Goal: Task Accomplishment & Management: Use online tool/utility

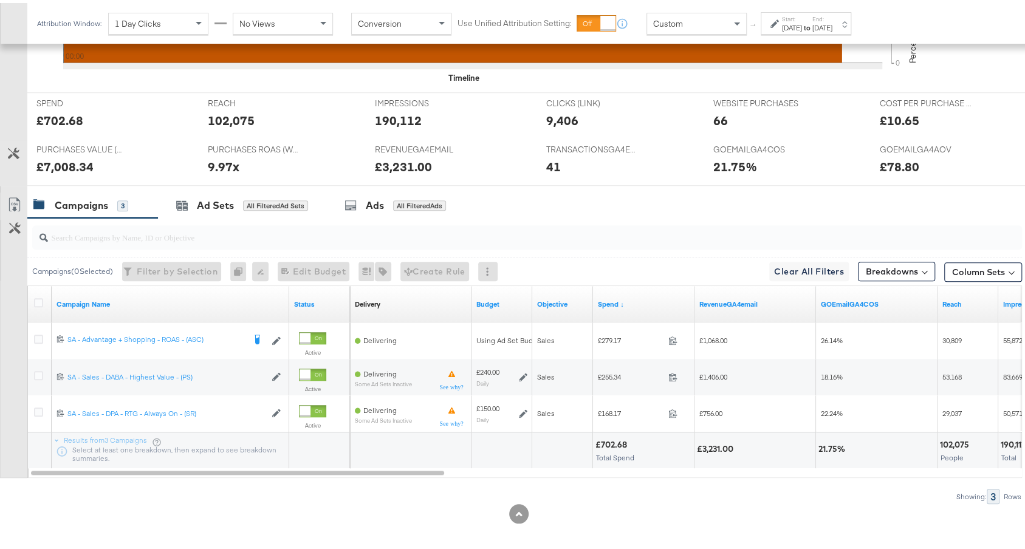
click at [832, 14] on label "End:" at bounding box center [822, 16] width 20 height 8
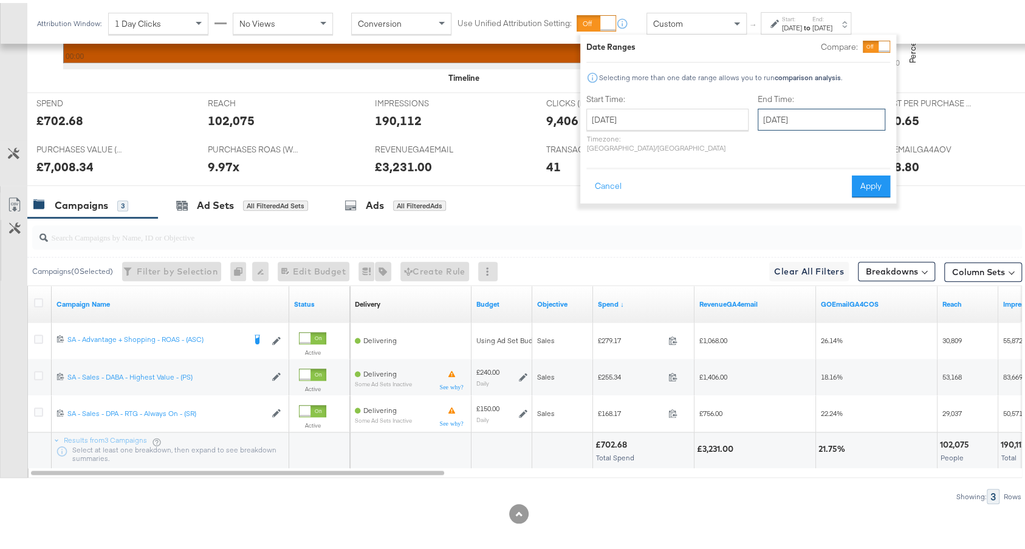
click at [765, 111] on input "October 5th 2025" at bounding box center [822, 117] width 128 height 22
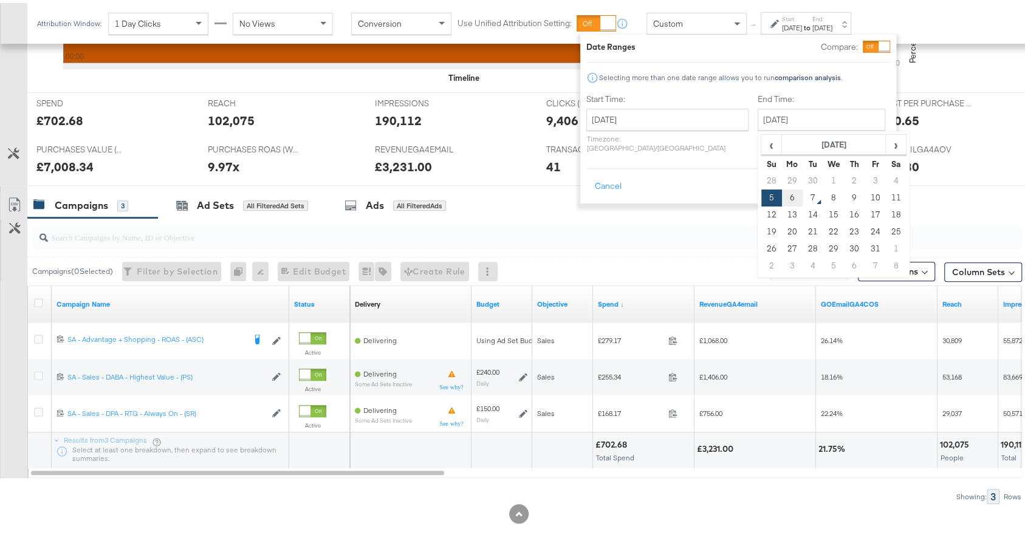
click at [782, 188] on td "6" at bounding box center [792, 195] width 21 height 17
type input "October 6th 2025"
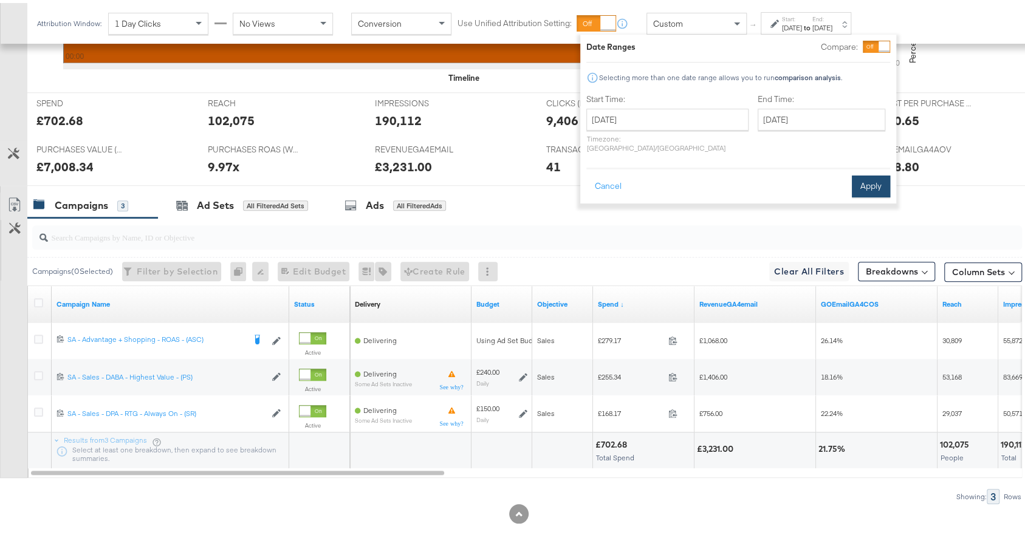
click at [866, 182] on button "Apply" at bounding box center [871, 184] width 38 height 22
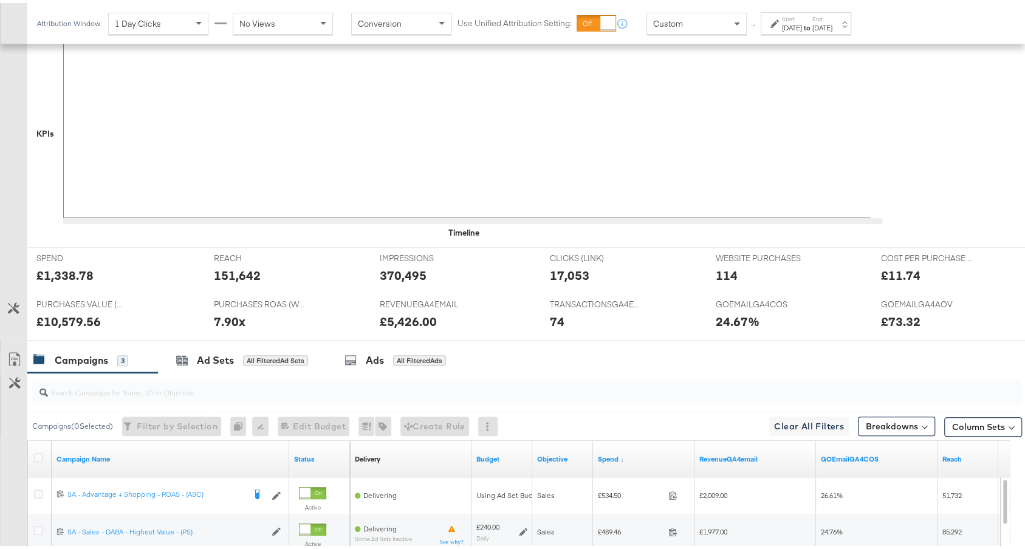
scroll to position [567, 0]
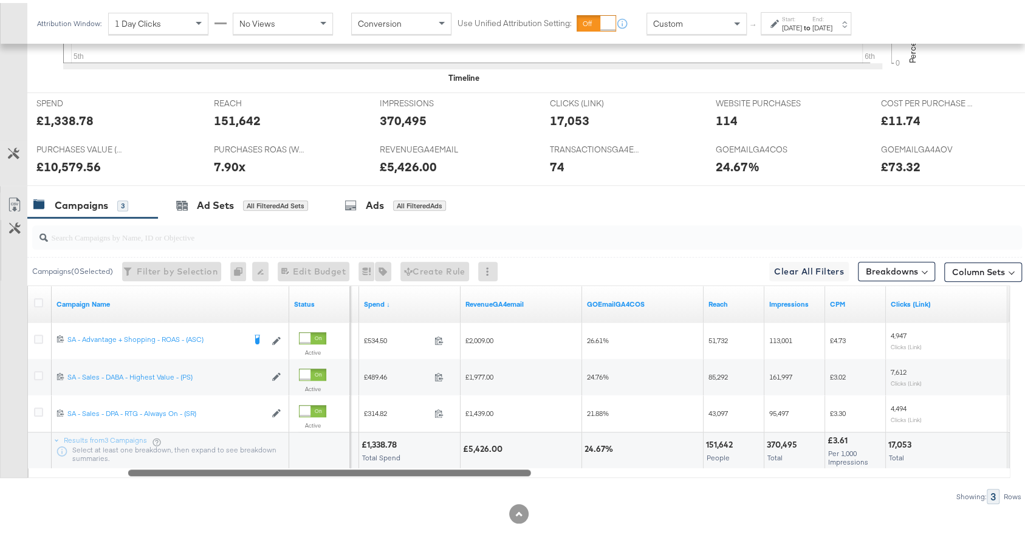
drag, startPoint x: 417, startPoint y: 464, endPoint x: 519, endPoint y: 457, distance: 101.7
click at [519, 457] on div "Campaign Name Status Objective Spend ↓ RevenueGA4email GOEmailGA4COS Reach Impr…" at bounding box center [518, 379] width 982 height 193
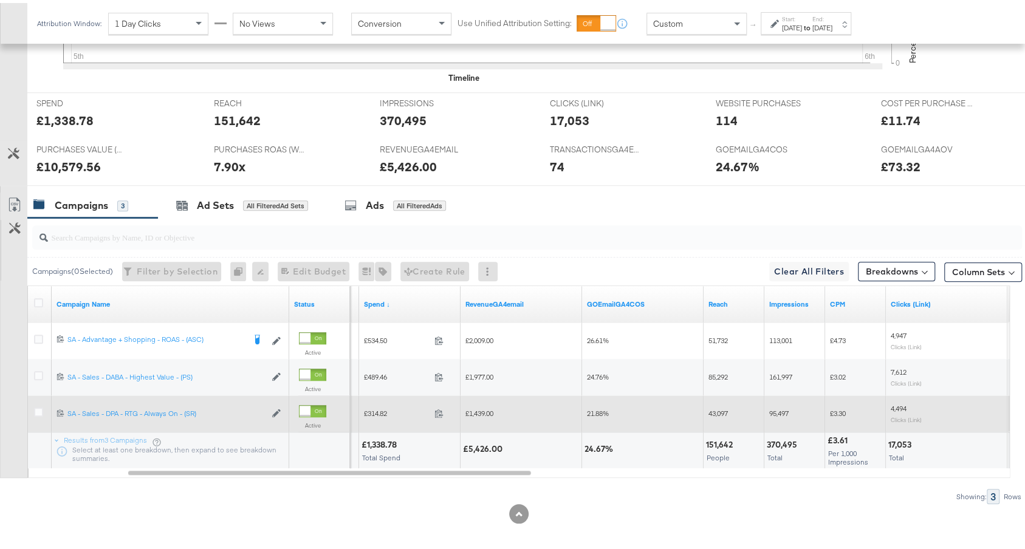
click at [382, 406] on span "£314.82" at bounding box center [397, 410] width 66 height 9
click at [384, 406] on span "£314.82" at bounding box center [397, 410] width 66 height 9
click at [431, 409] on span at bounding box center [443, 412] width 26 height 9
click at [380, 407] on span "£314.82" at bounding box center [397, 410] width 66 height 9
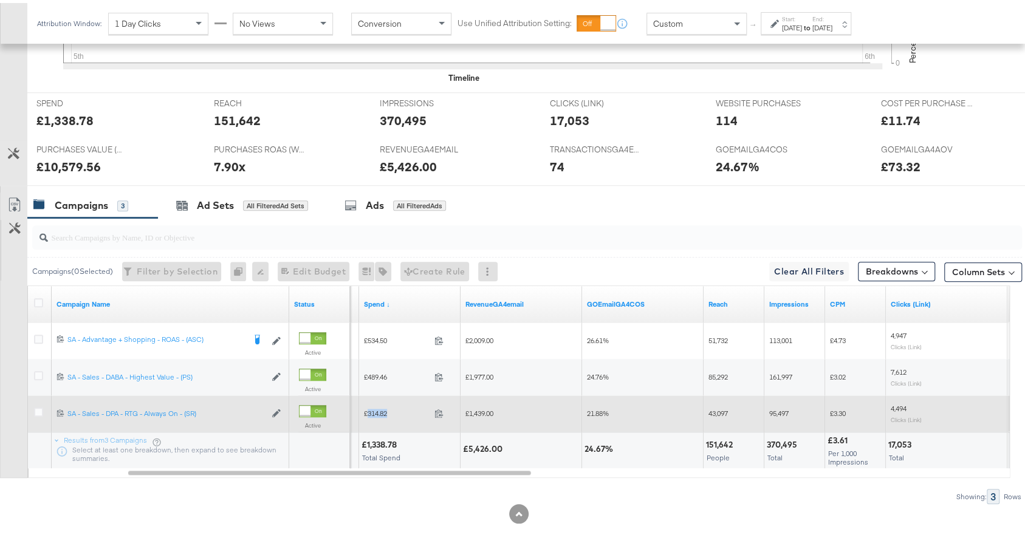
click at [376, 406] on span "£314.82" at bounding box center [397, 410] width 66 height 9
click at [377, 406] on span "£314.82" at bounding box center [397, 410] width 66 height 9
copy span "314.82"
click at [478, 401] on div "£1,439.00" at bounding box center [522, 410] width 122 height 19
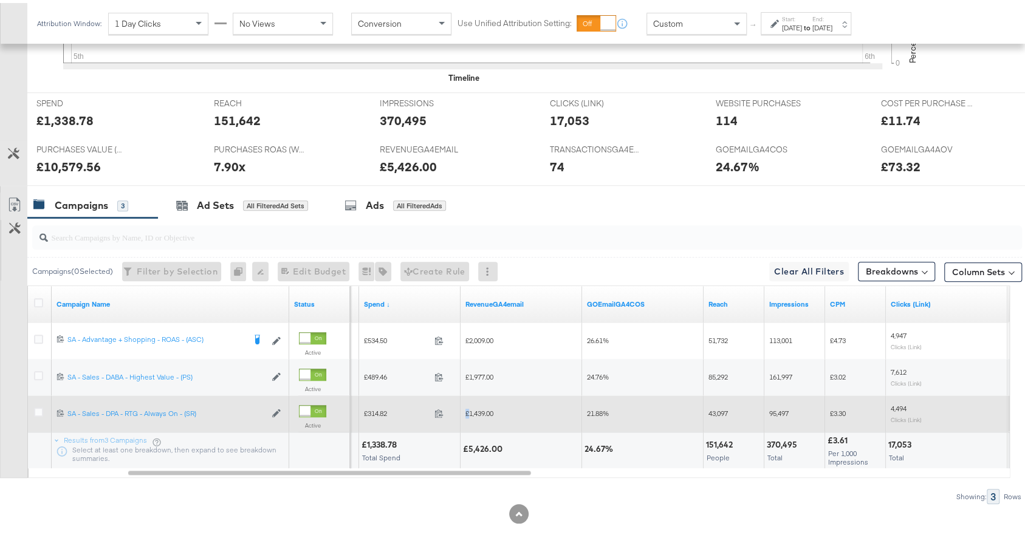
click at [478, 406] on span "£1,439.00" at bounding box center [479, 410] width 28 height 9
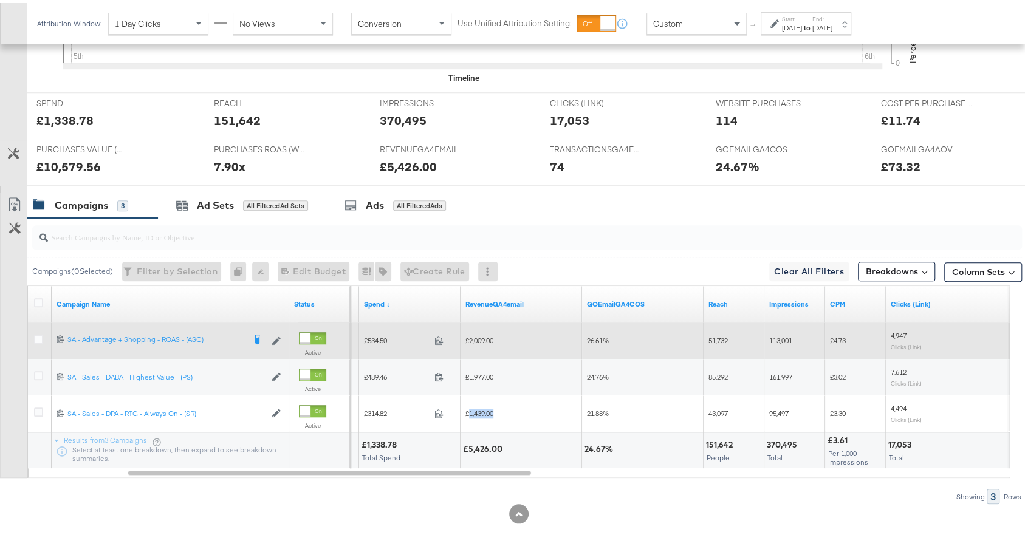
copy span "1,439.00"
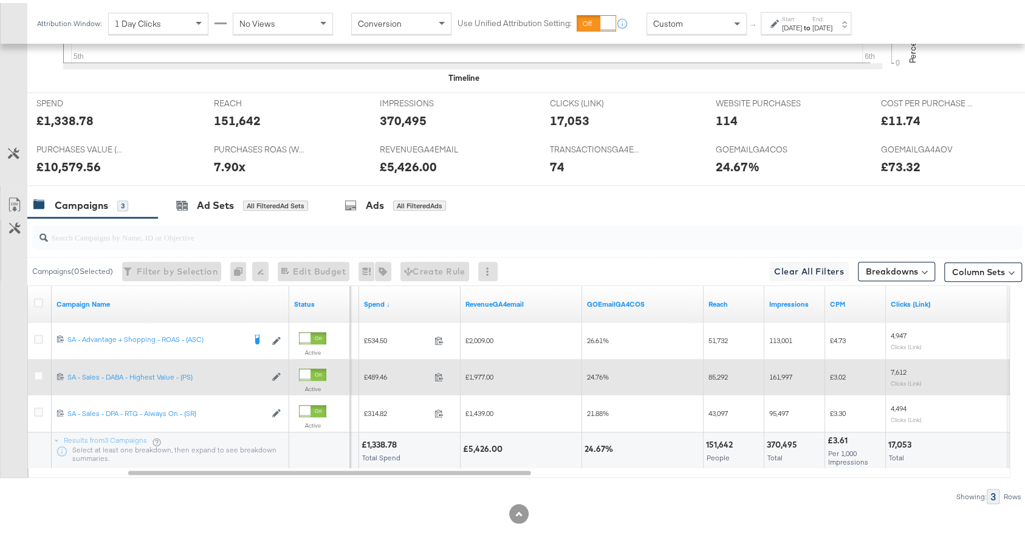
click at [383, 371] on span "£489.46" at bounding box center [397, 373] width 66 height 9
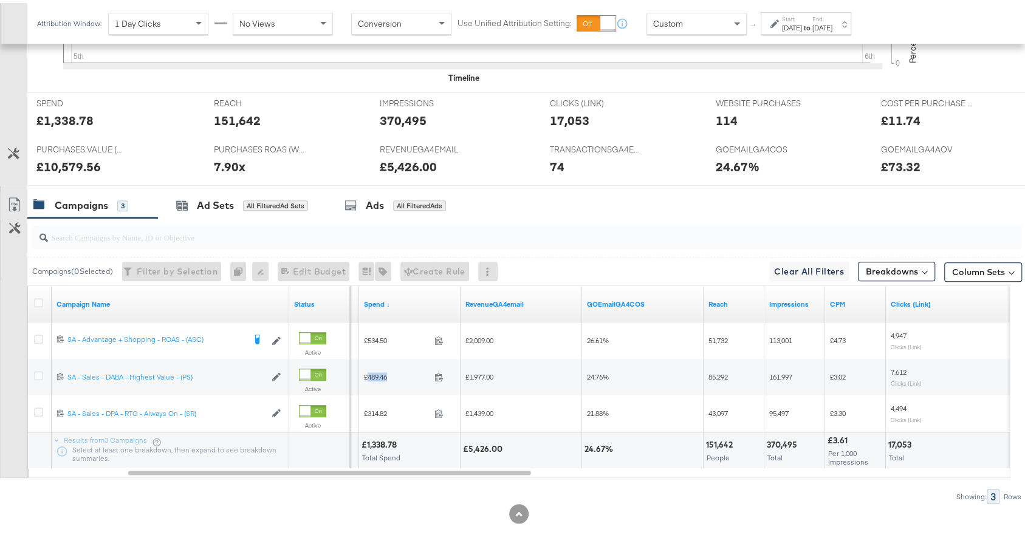
copy span "489.46"
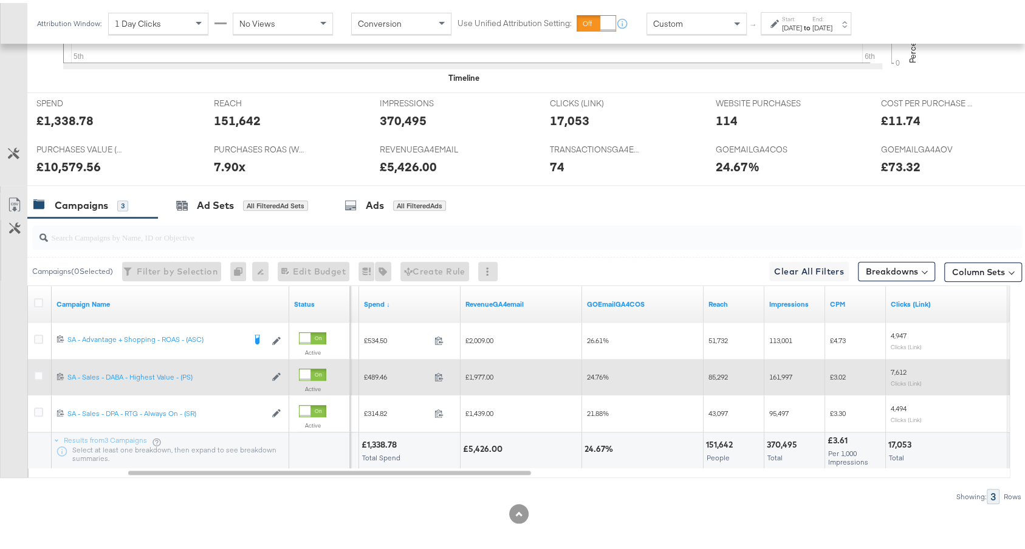
click at [483, 369] on span "£1,977.00" at bounding box center [479, 373] width 28 height 9
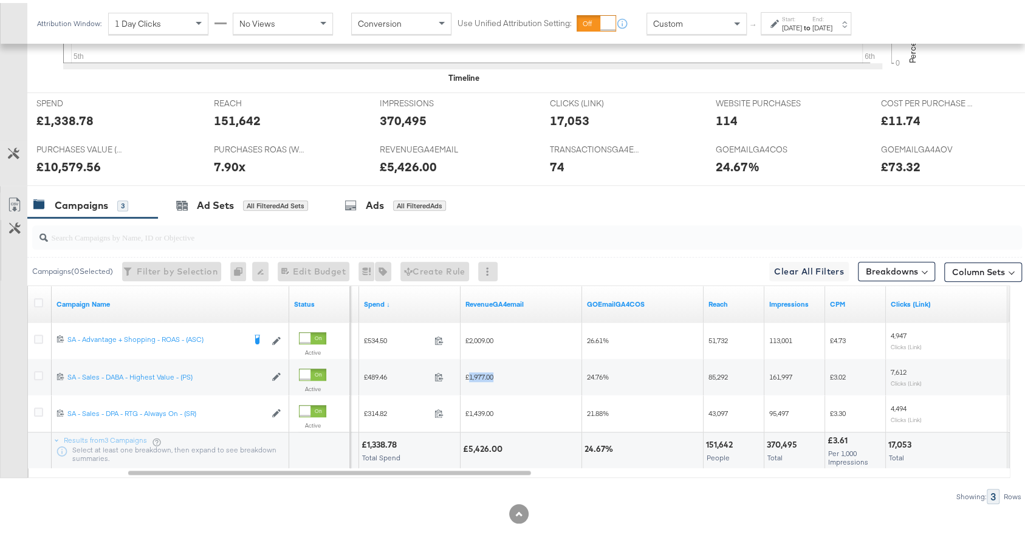
copy span "1,977.00"
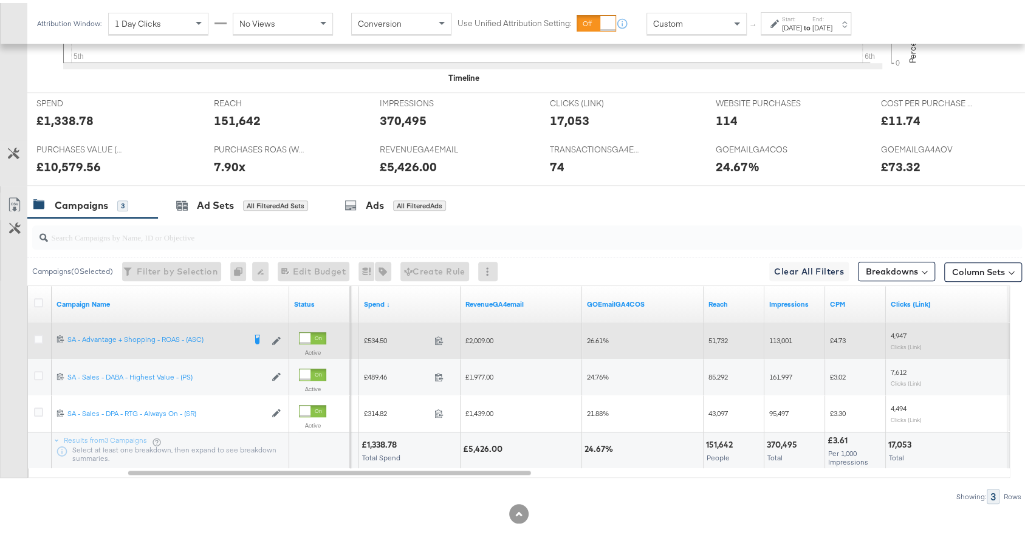
click at [373, 335] on span "£534.50" at bounding box center [397, 337] width 66 height 9
click at [372, 335] on span "£534.50" at bounding box center [397, 337] width 66 height 9
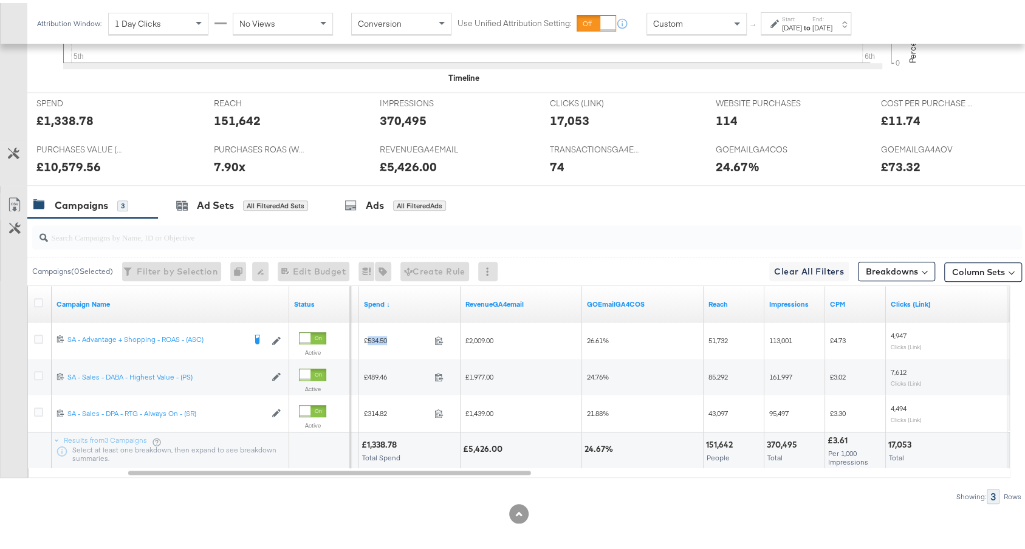
copy span "534.50"
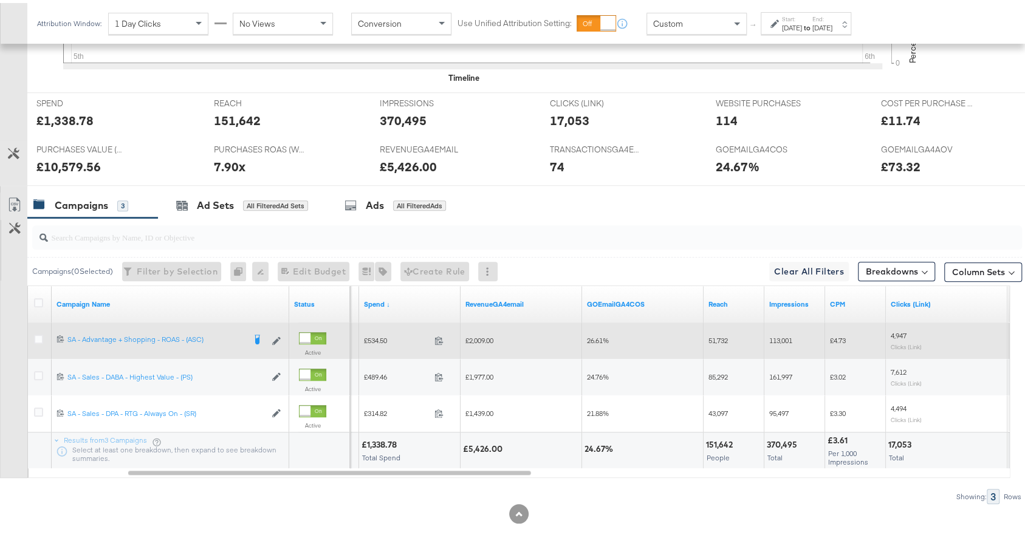
click at [490, 334] on span "£2,009.00" at bounding box center [479, 337] width 28 height 9
click at [489, 334] on span "£2,009.00" at bounding box center [479, 337] width 28 height 9
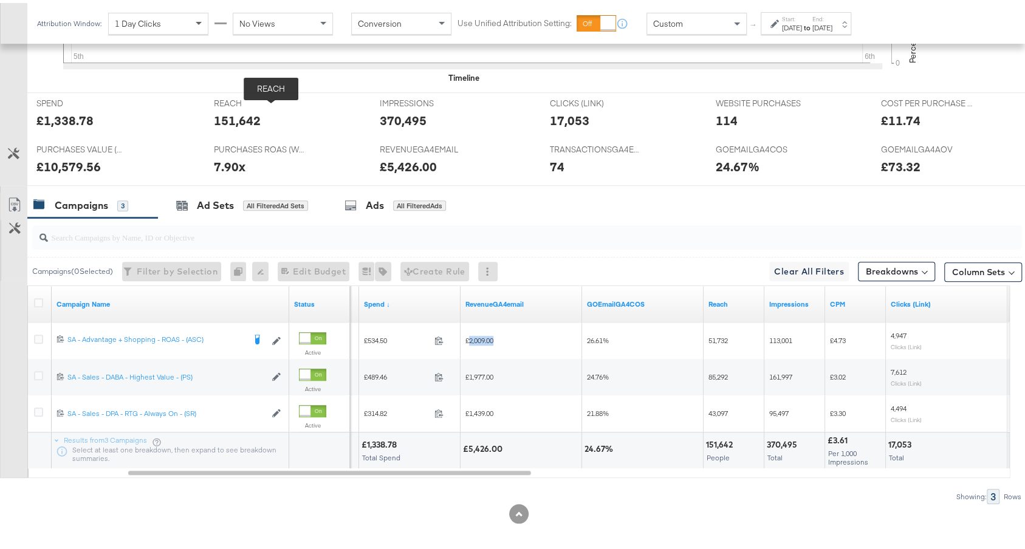
copy span "2,009.00"
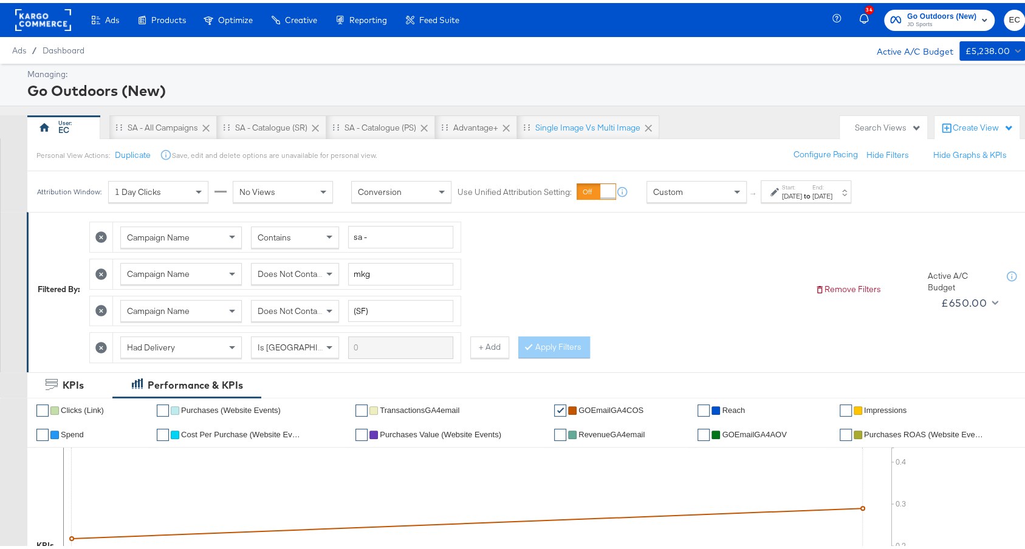
scroll to position [10, 0]
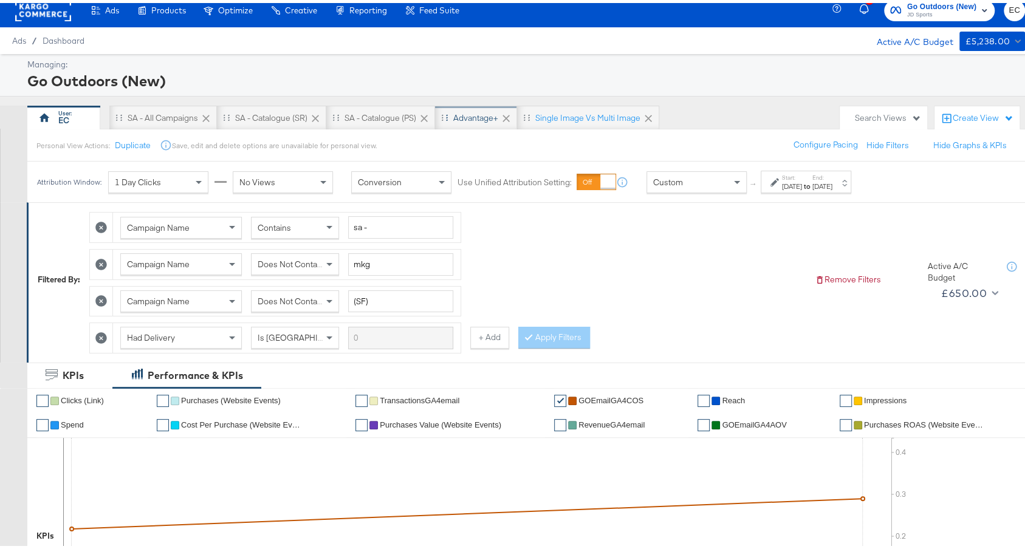
click at [476, 112] on div "Advantage+" at bounding box center [475, 115] width 45 height 12
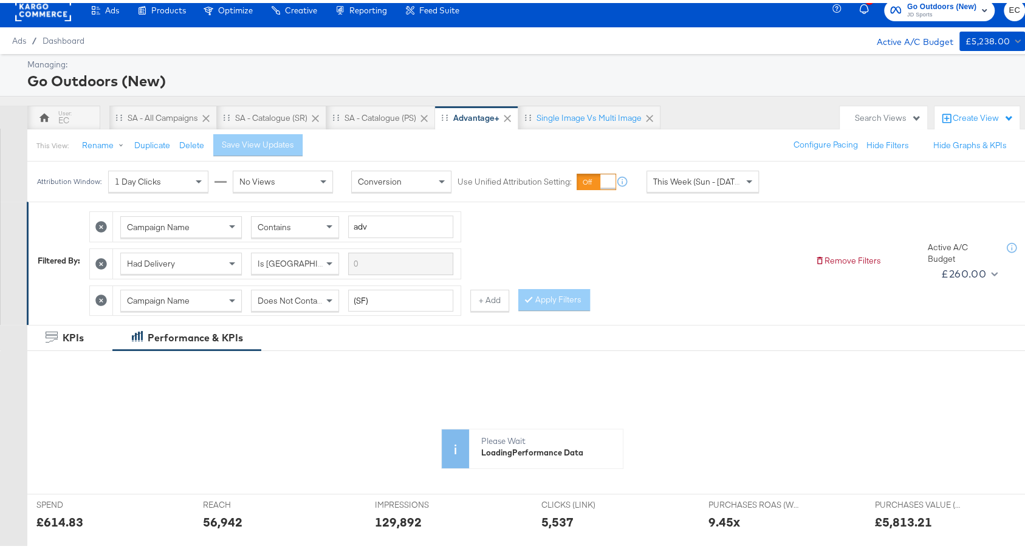
scroll to position [339, 0]
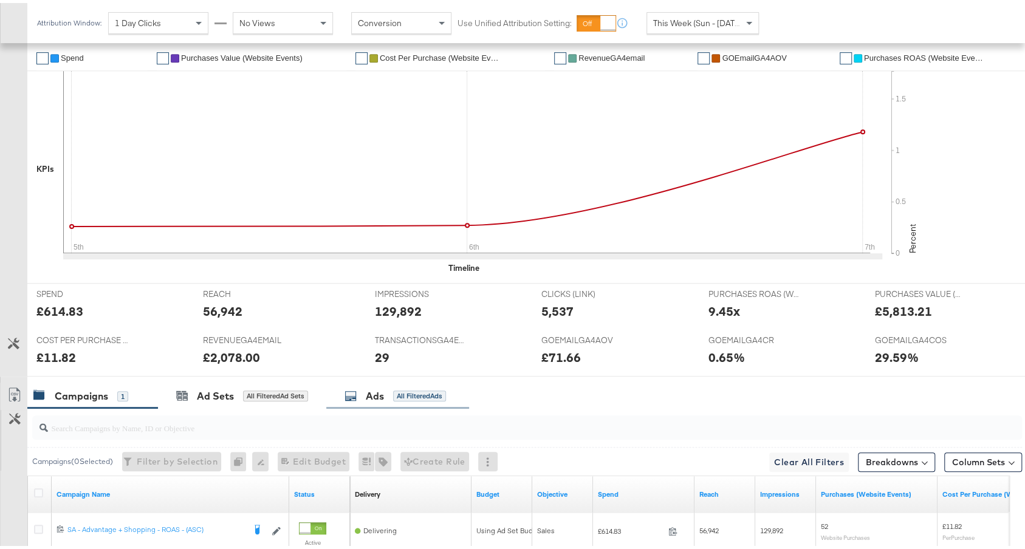
click at [415, 394] on div "Ads All Filtered Ads" at bounding box center [394, 393] width 101 height 14
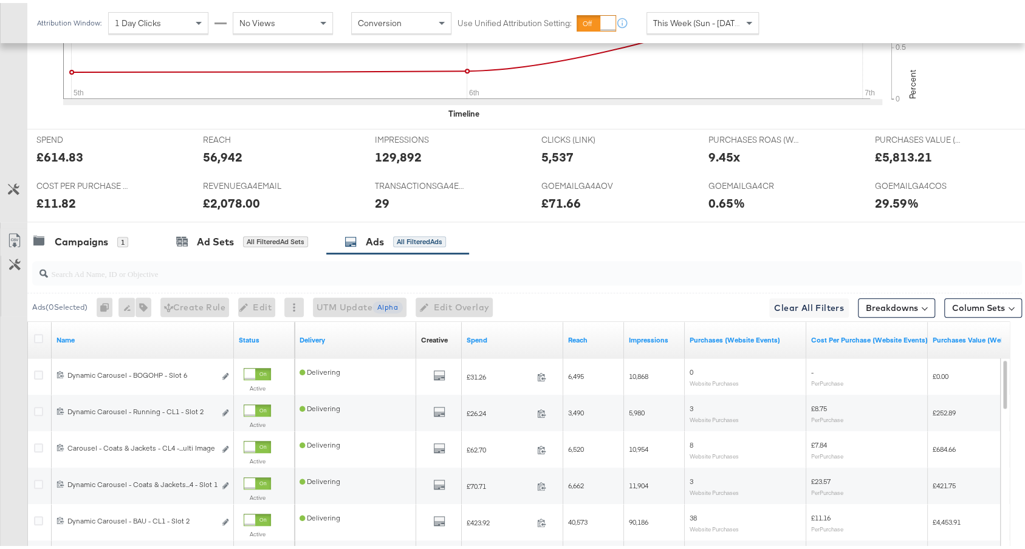
scroll to position [671, 0]
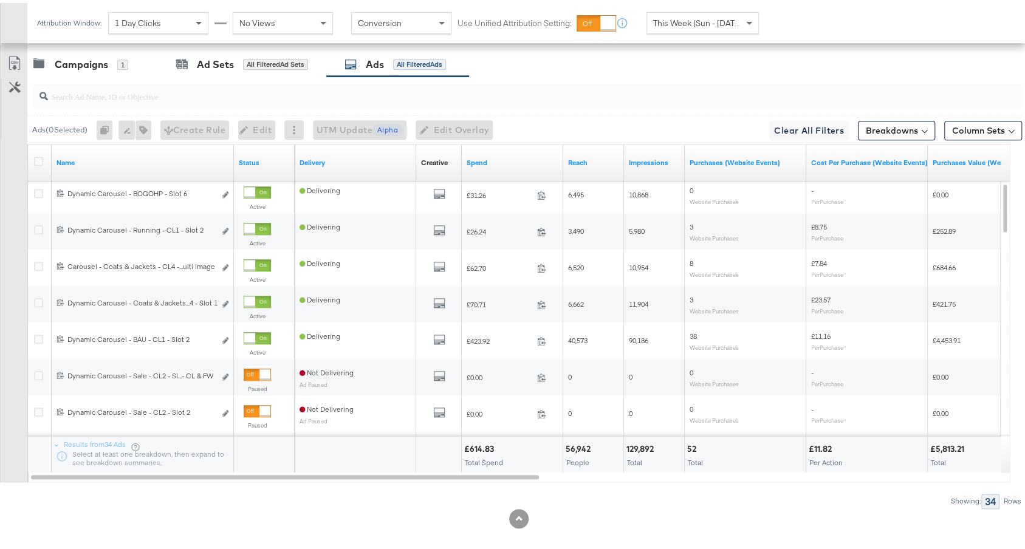
click at [507, 150] on div "Spend" at bounding box center [512, 159] width 101 height 19
click at [509, 155] on link "Spend" at bounding box center [513, 160] width 92 height 10
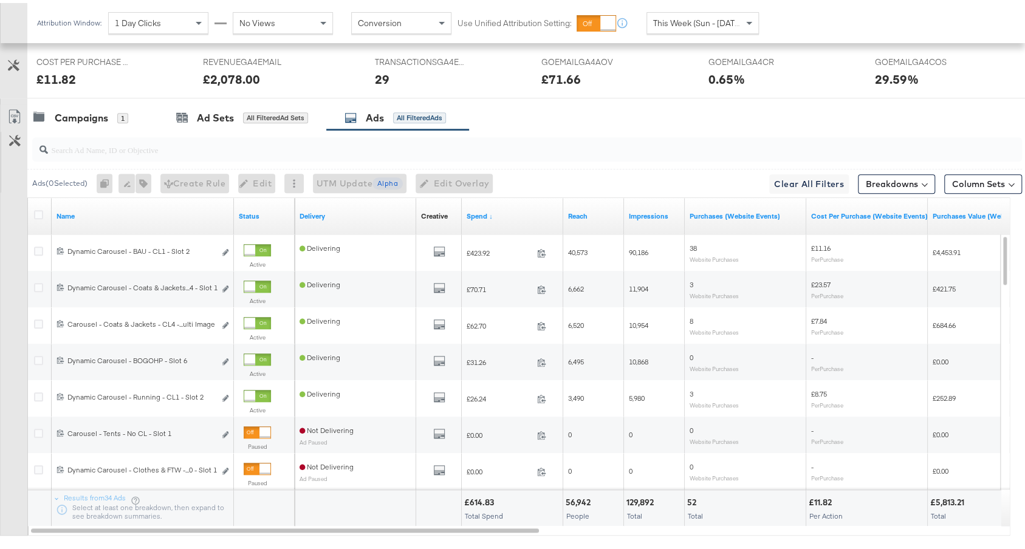
scroll to position [638, 0]
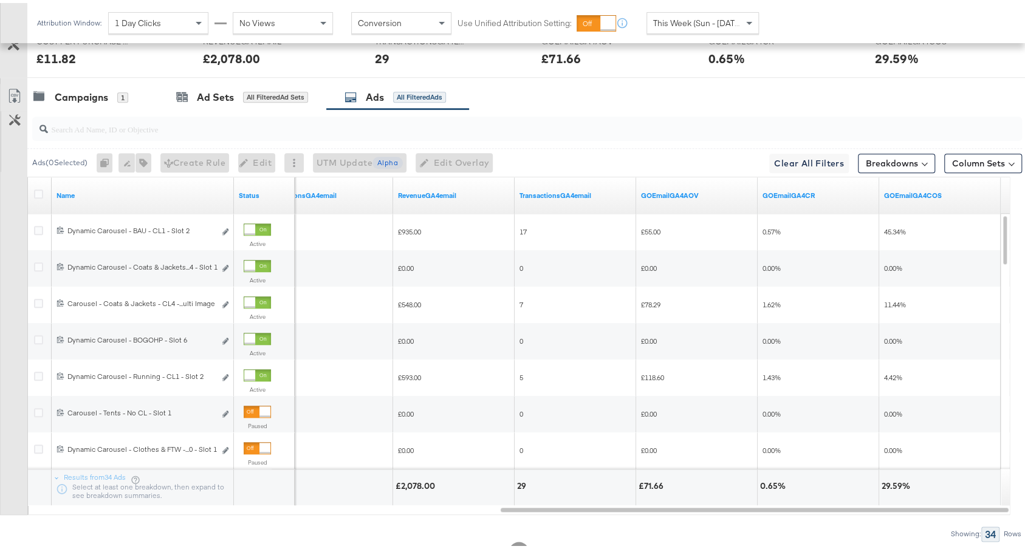
click at [666, 13] on div "This Week (Sun - Today)" at bounding box center [702, 20] width 111 height 21
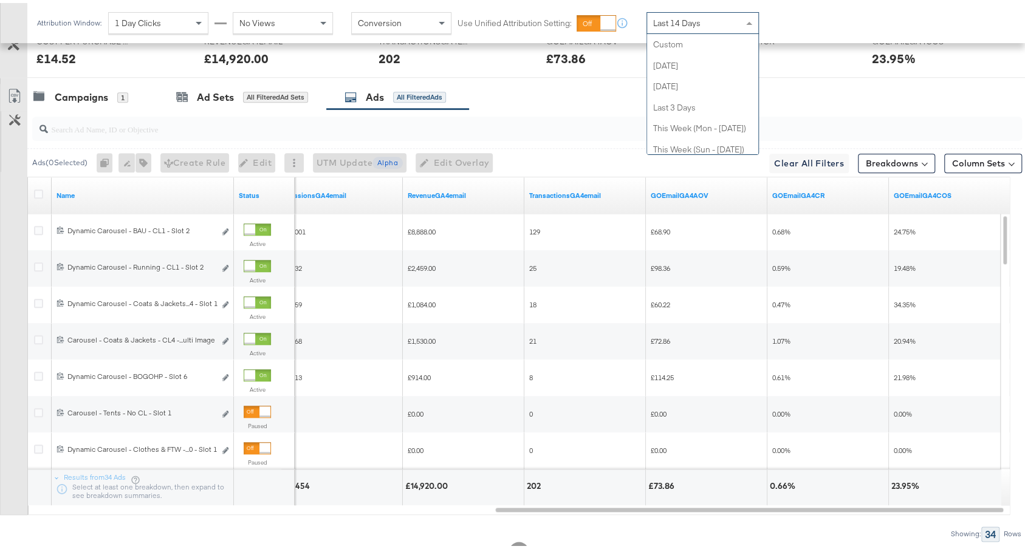
click at [719, 18] on div "Last 14 Days" at bounding box center [702, 20] width 111 height 21
click at [736, 18] on div "Last 7 Days" at bounding box center [702, 20] width 111 height 21
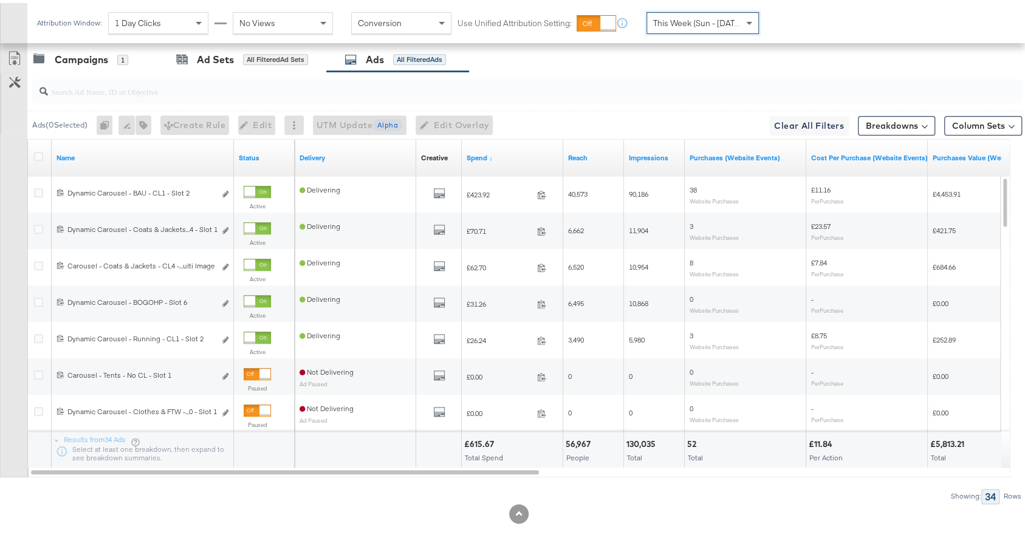
scroll to position [0, 0]
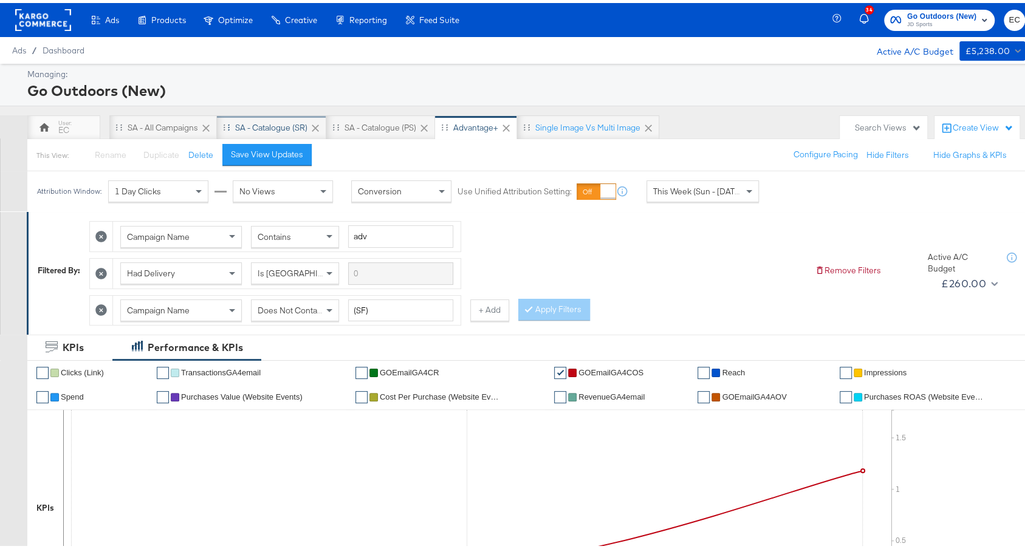
click at [234, 121] on div "SA - Catalogue (SR)" at bounding box center [271, 124] width 109 height 24
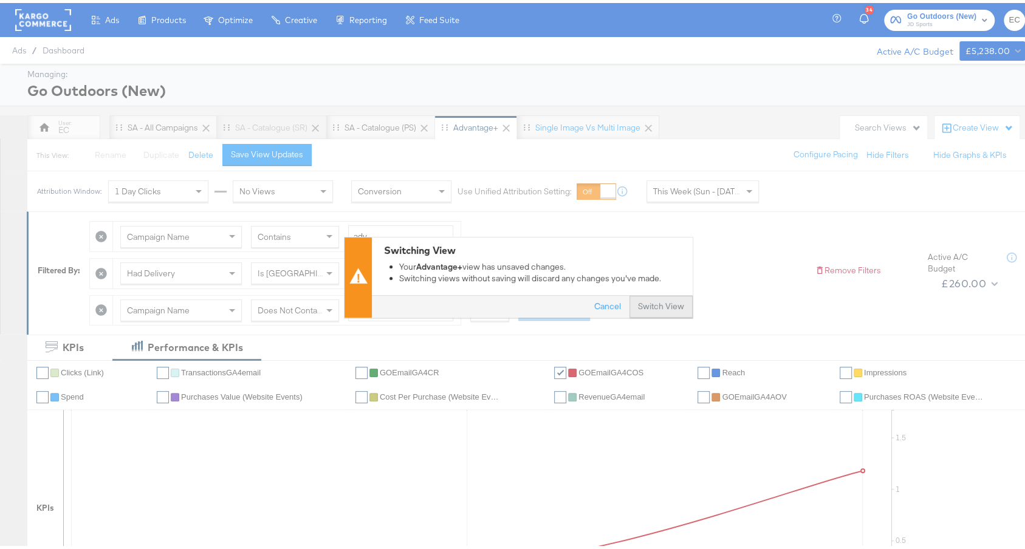
click at [654, 302] on button "Switch View" at bounding box center [660, 304] width 63 height 22
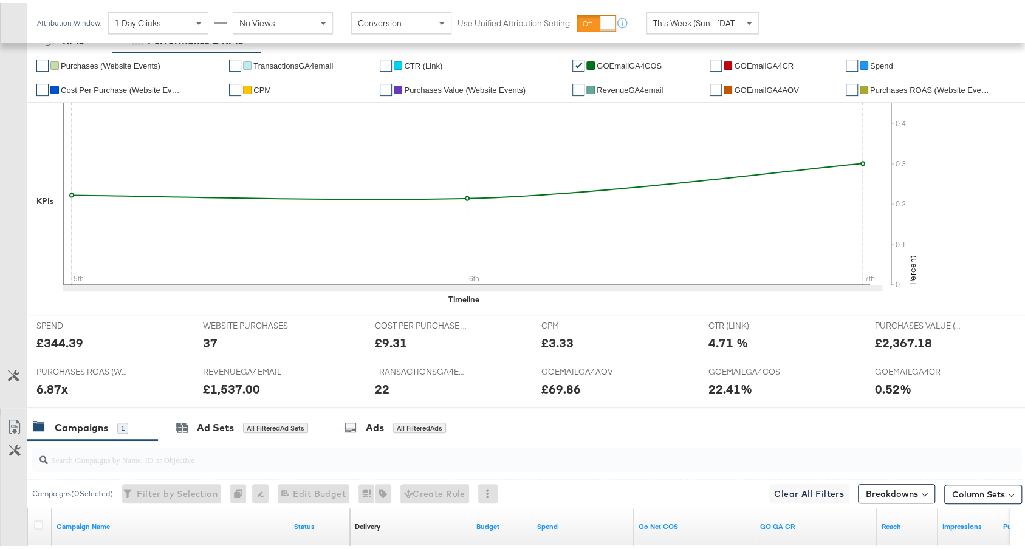
scroll to position [421, 0]
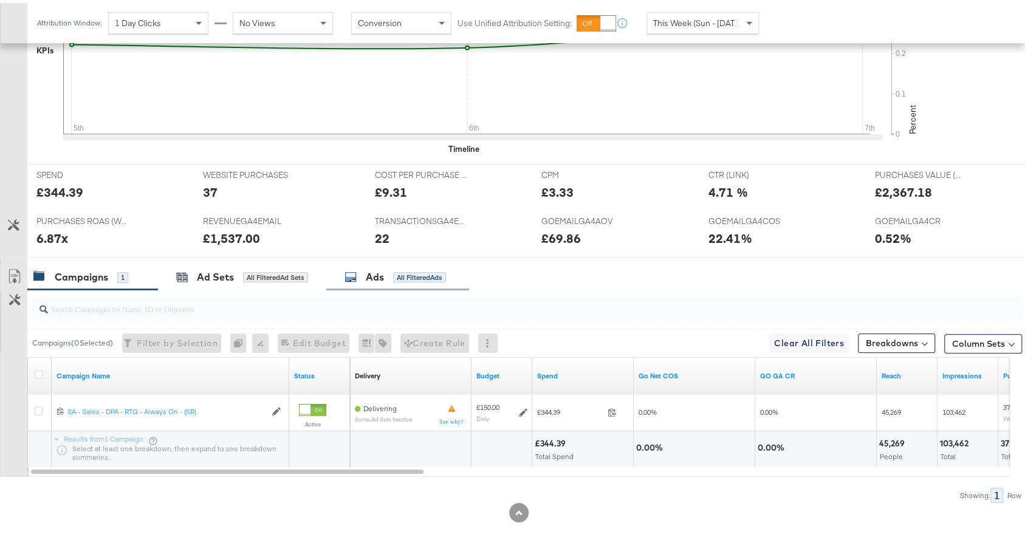
click at [406, 283] on div "Ads All Filtered Ads" at bounding box center [397, 274] width 143 height 26
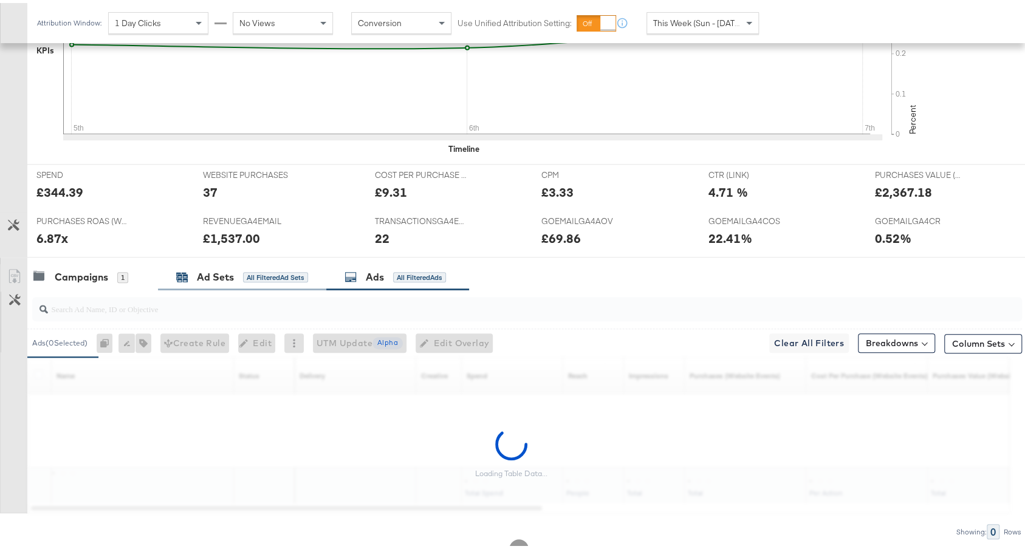
click at [227, 267] on div "Ad Sets" at bounding box center [215, 274] width 37 height 14
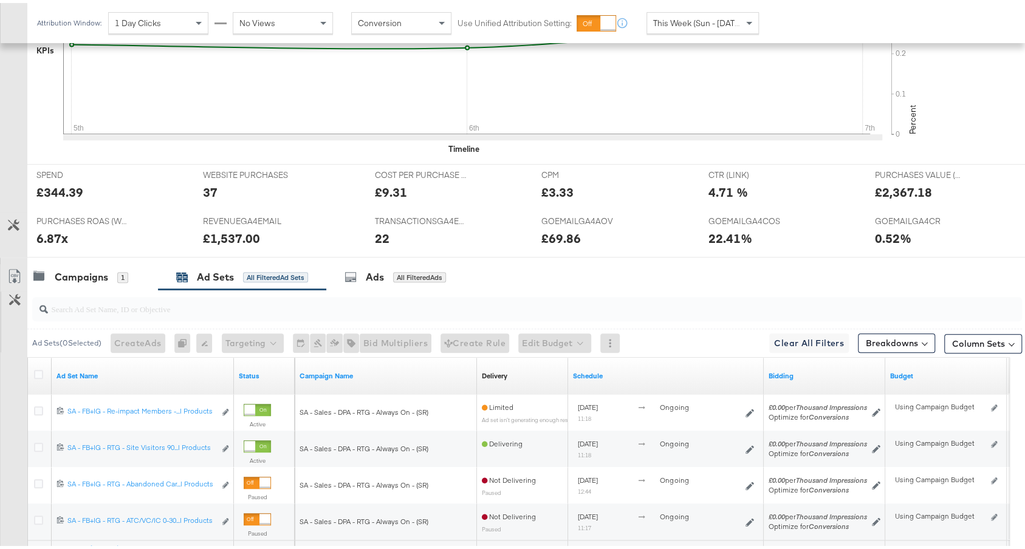
scroll to position [530, 0]
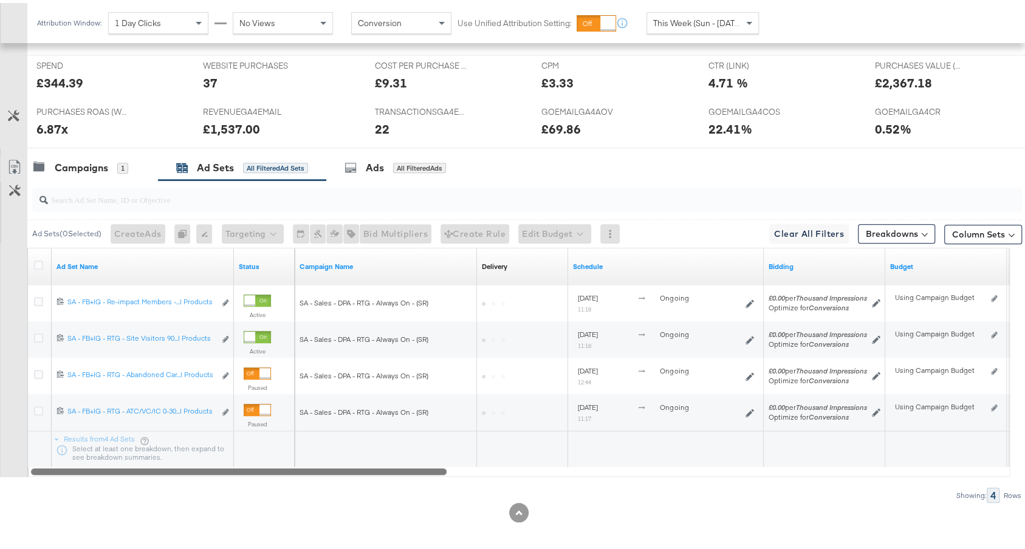
drag, startPoint x: 423, startPoint y: 462, endPoint x: 267, endPoint y: 428, distance: 159.9
click at [268, 430] on div "Ad Set Name Status Campaign Name Delivery Sorting Unavailable Schedule Bidding …" at bounding box center [518, 359] width 982 height 229
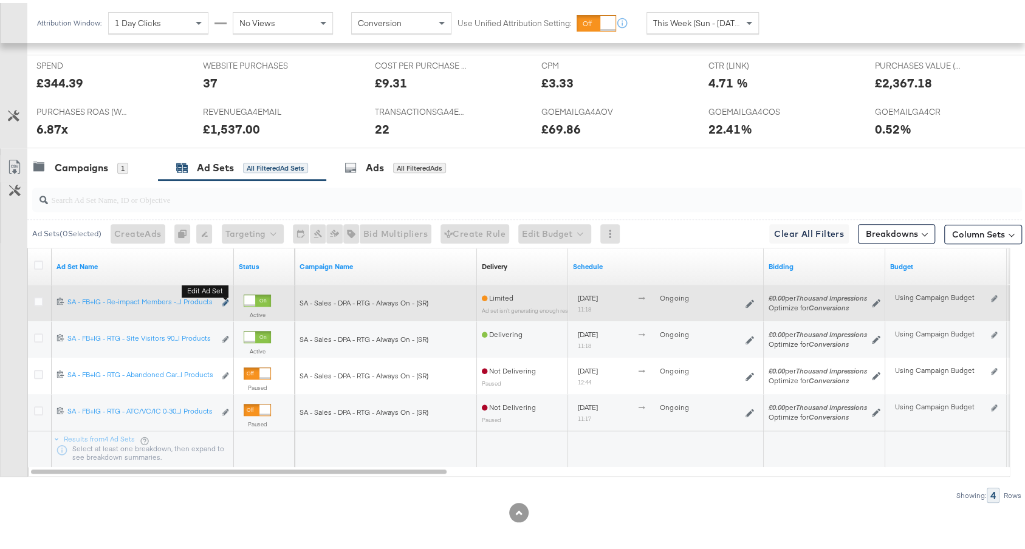
click at [227, 296] on icon "link" at bounding box center [225, 299] width 6 height 7
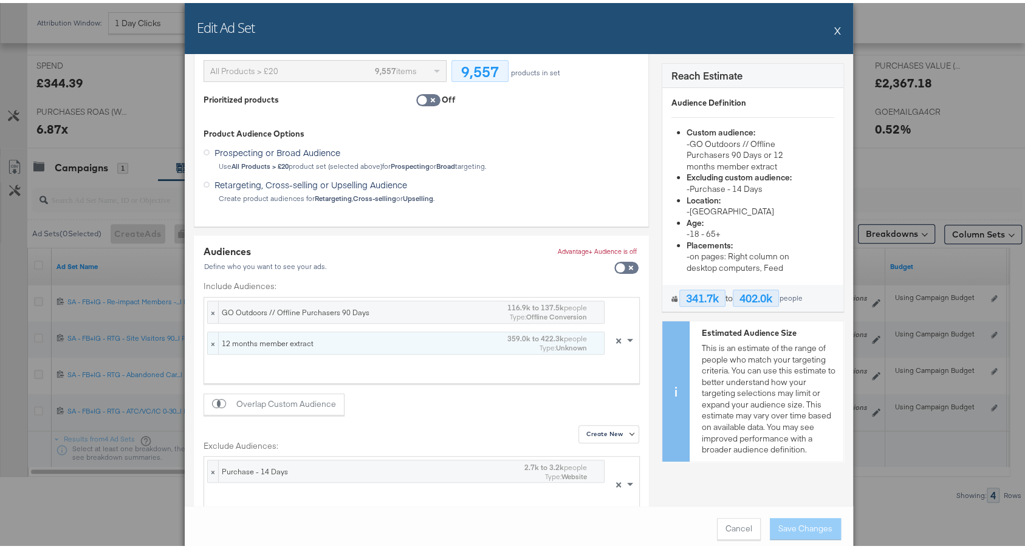
scroll to position [168, 0]
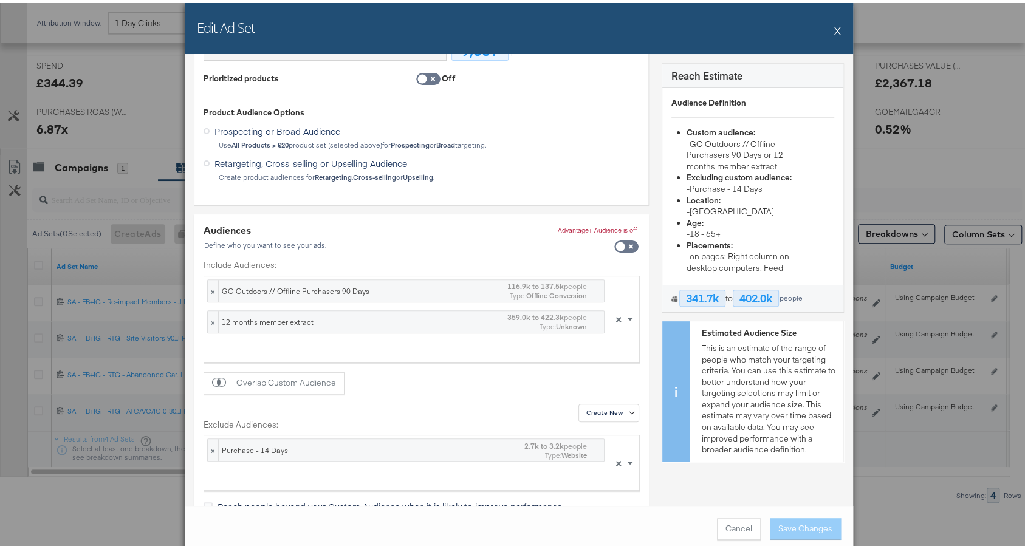
click at [834, 29] on button "X" at bounding box center [837, 27] width 7 height 24
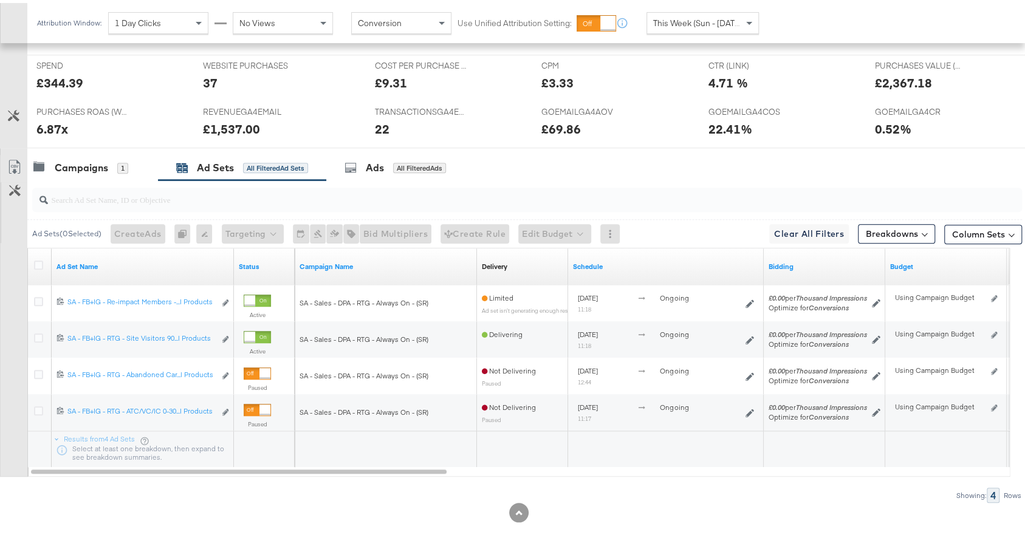
scroll to position [0, 0]
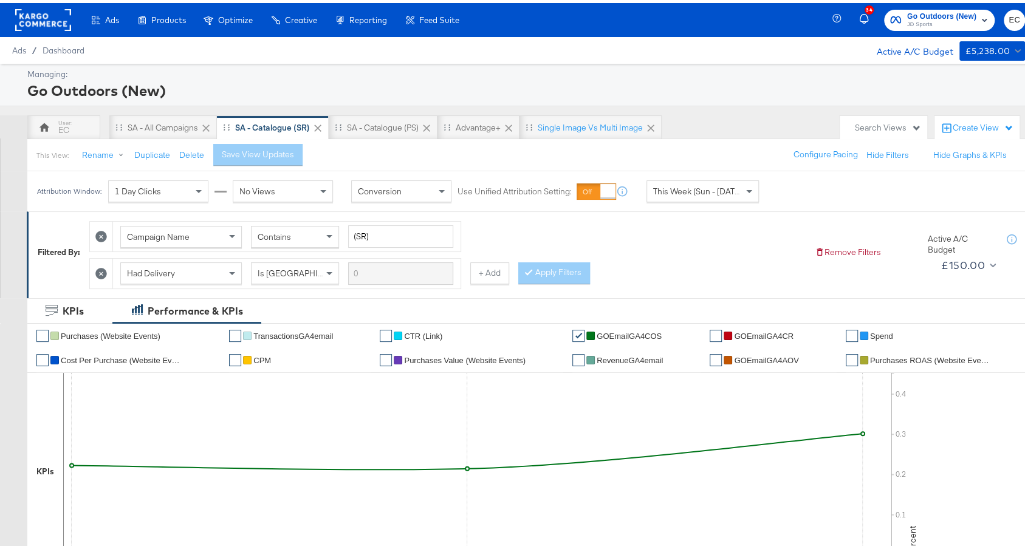
click at [70, 137] on div "This View: Rename Duplicate Delete Save View Updates Configure Pacing Hide Filt…" at bounding box center [532, 151] width 1010 height 33
click at [70, 126] on div "EC" at bounding box center [63, 124] width 73 height 24
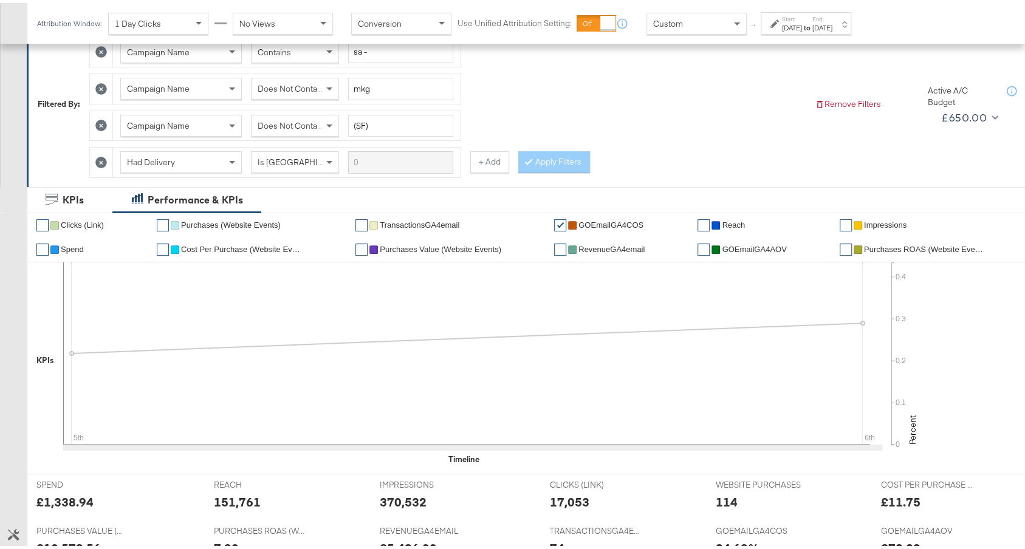
scroll to position [196, 0]
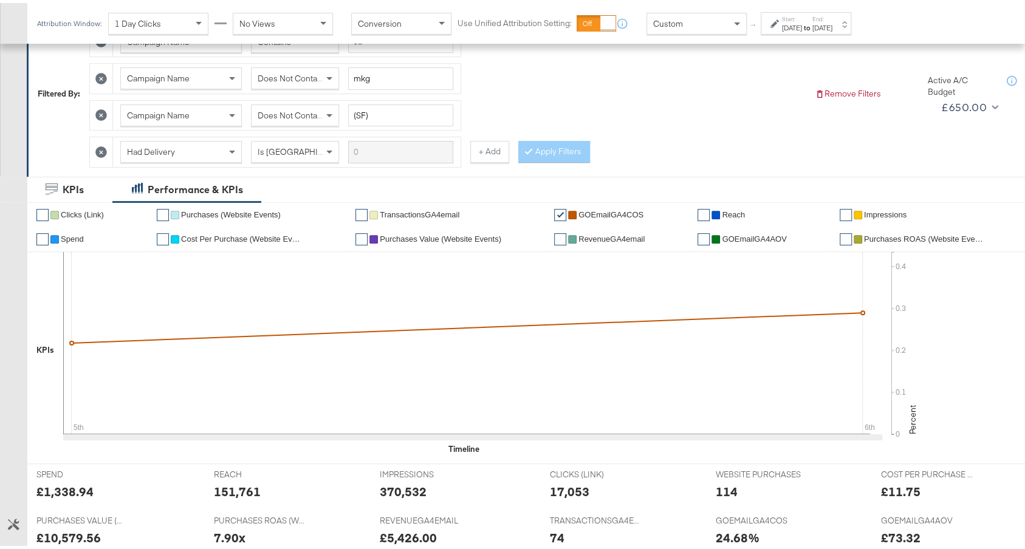
click at [802, 18] on label "Start:" at bounding box center [792, 16] width 20 height 8
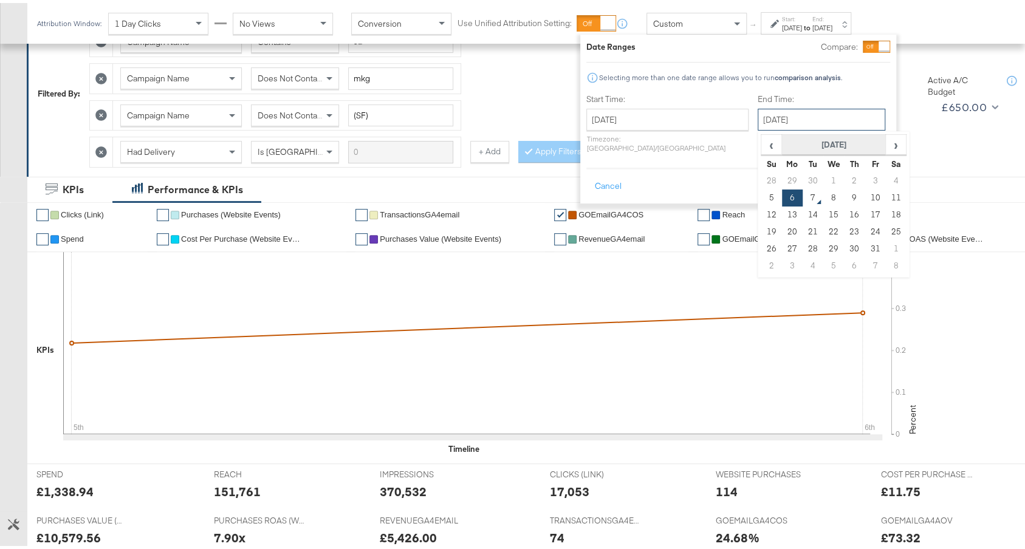
drag, startPoint x: 809, startPoint y: 115, endPoint x: 809, endPoint y: 133, distance: 18.2
click at [809, 115] on input "October 6th 2025" at bounding box center [822, 117] width 128 height 22
click at [803, 199] on td "7" at bounding box center [813, 195] width 21 height 17
type input "October 7th 2025"
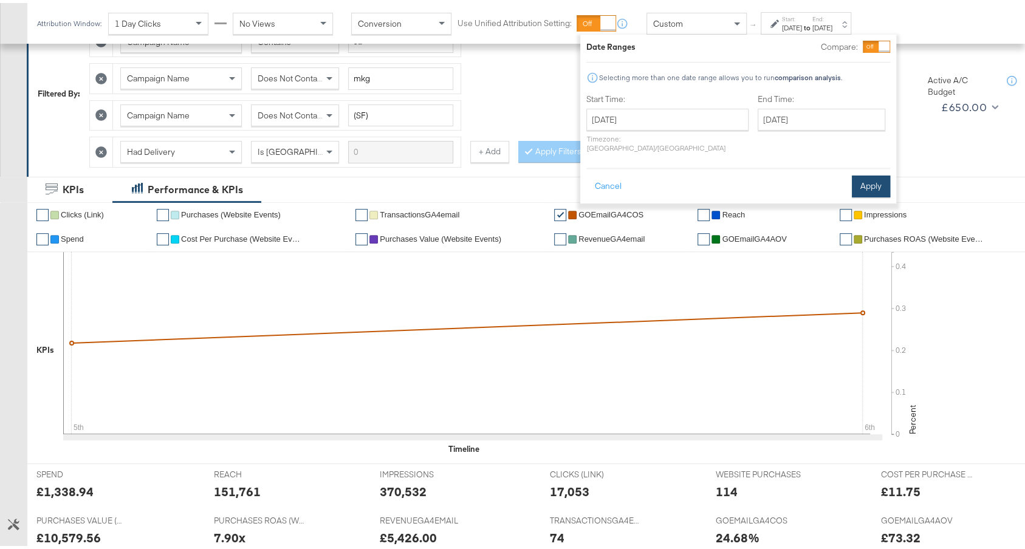
click at [879, 179] on button "Apply" at bounding box center [871, 184] width 38 height 22
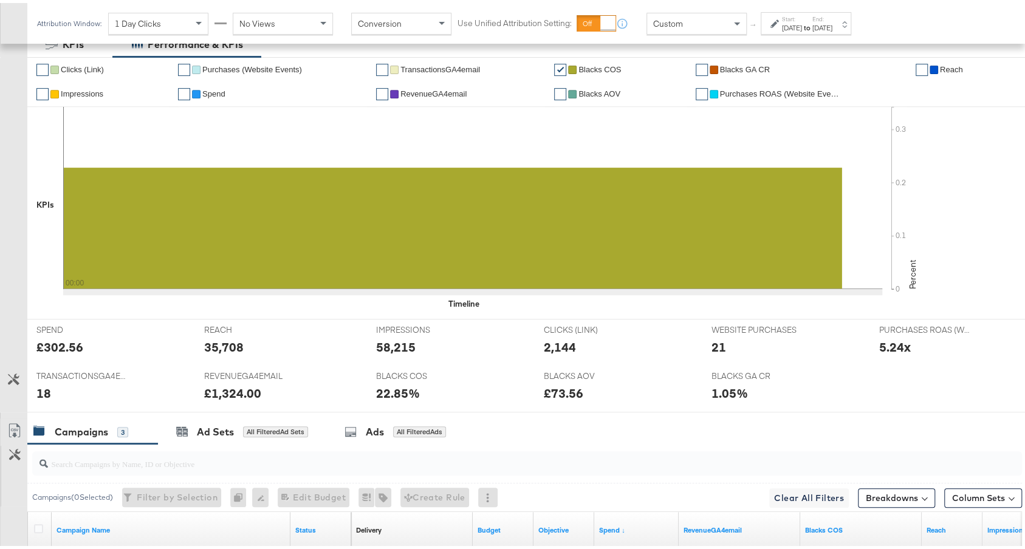
click at [812, 25] on strong "to" at bounding box center [807, 24] width 10 height 9
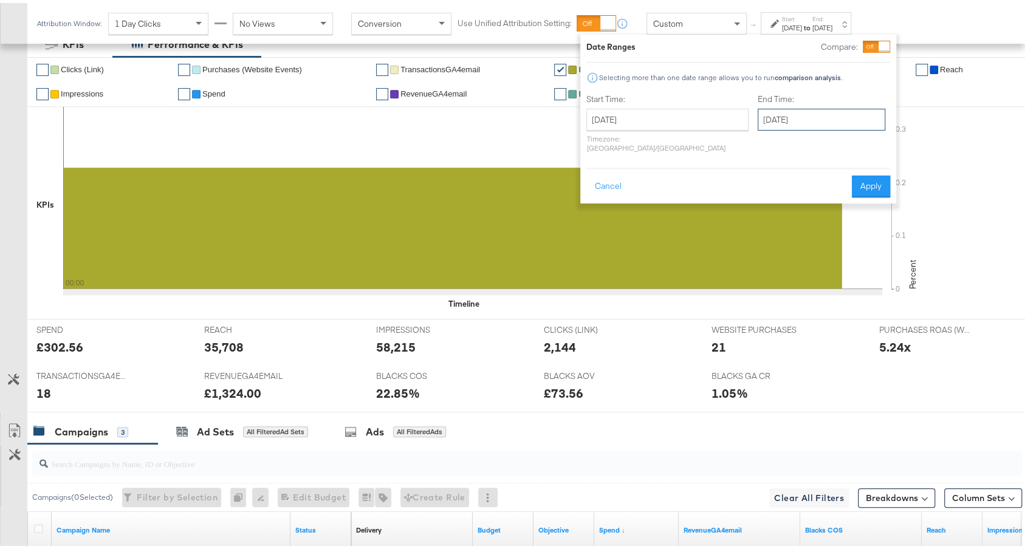
click at [766, 122] on input "[DATE]" at bounding box center [822, 117] width 128 height 22
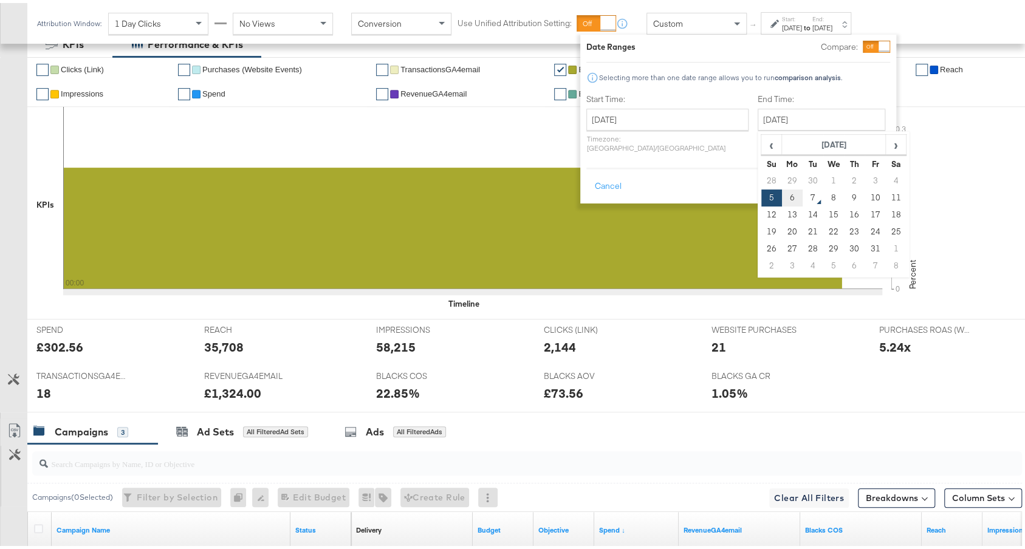
click at [782, 189] on td "6" at bounding box center [792, 195] width 21 height 17
type input "October 6th 2025"
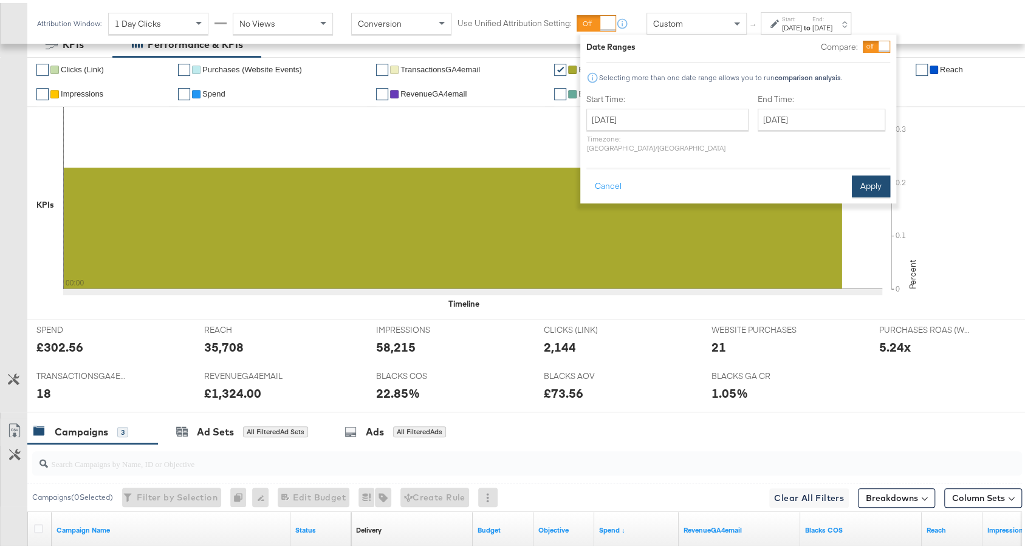
click at [874, 182] on button "Apply" at bounding box center [871, 184] width 38 height 22
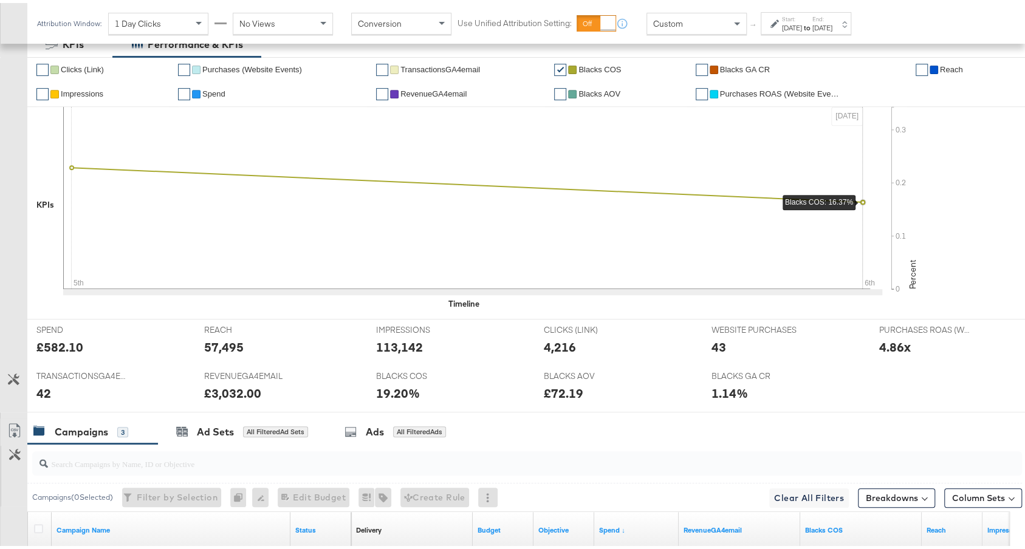
scroll to position [531, 0]
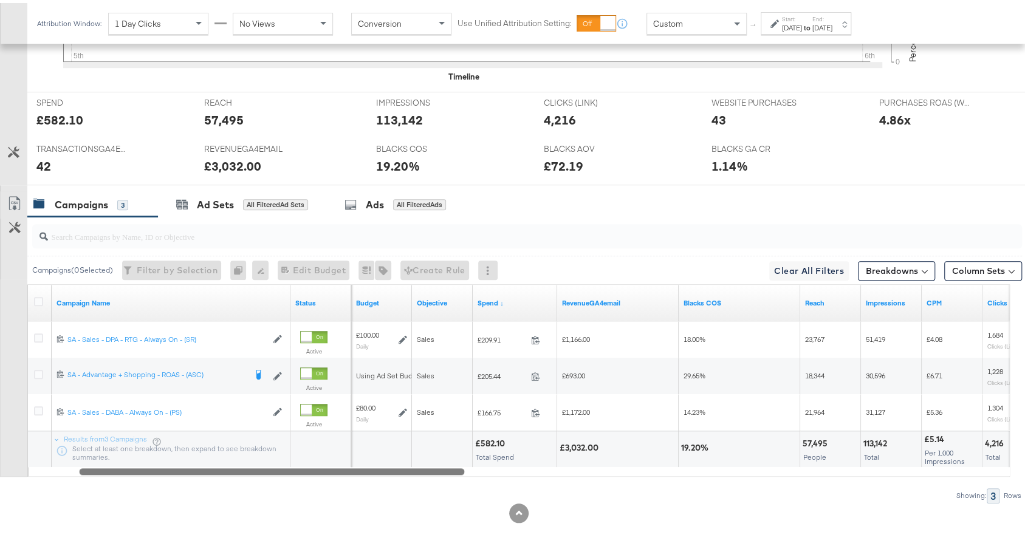
drag, startPoint x: 399, startPoint y: 467, endPoint x: 446, endPoint y: 464, distance: 46.8
click at [446, 464] on div at bounding box center [271, 468] width 385 height 10
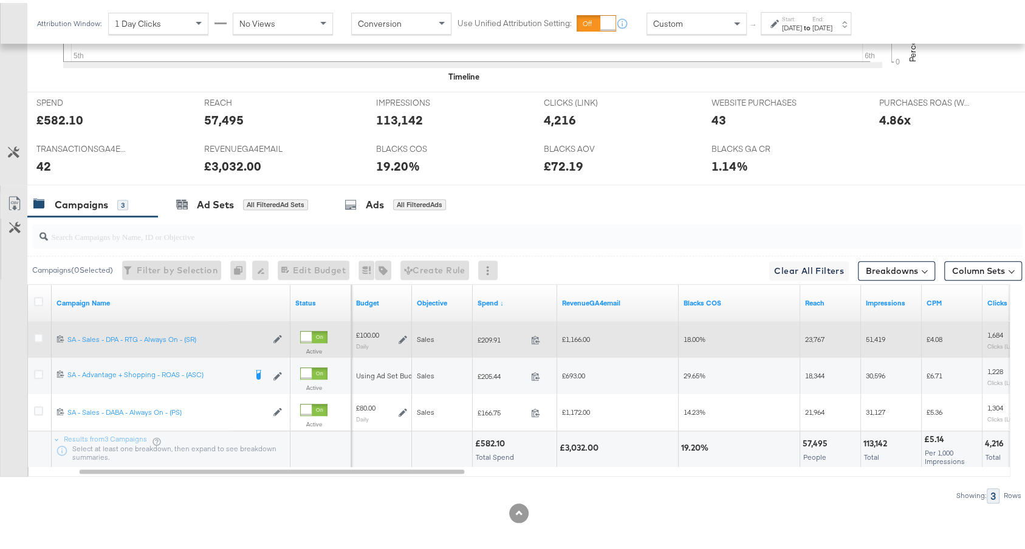
click at [493, 334] on span "£209.91" at bounding box center [502, 336] width 49 height 9
click at [493, 332] on span "£209.91" at bounding box center [502, 336] width 49 height 9
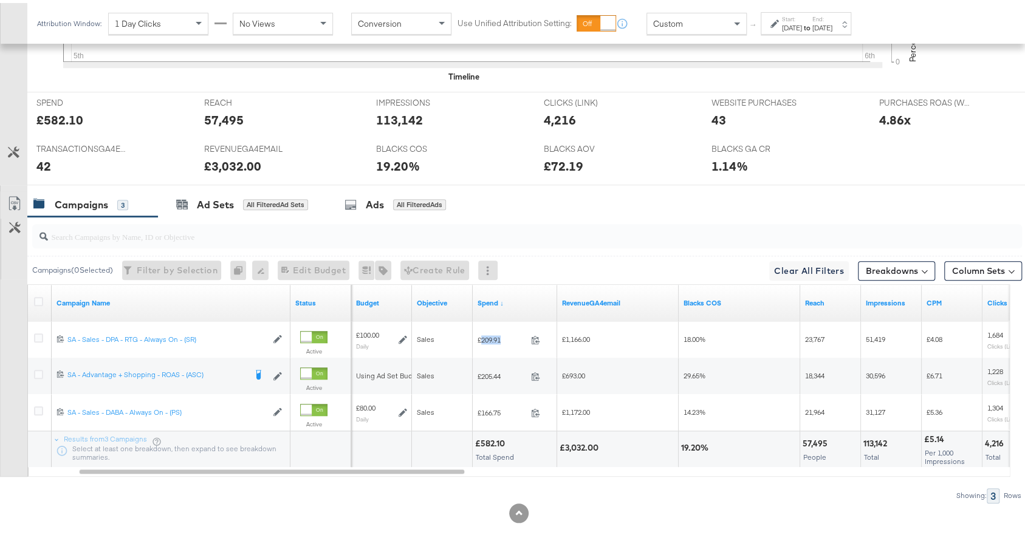
copy span "209.91"
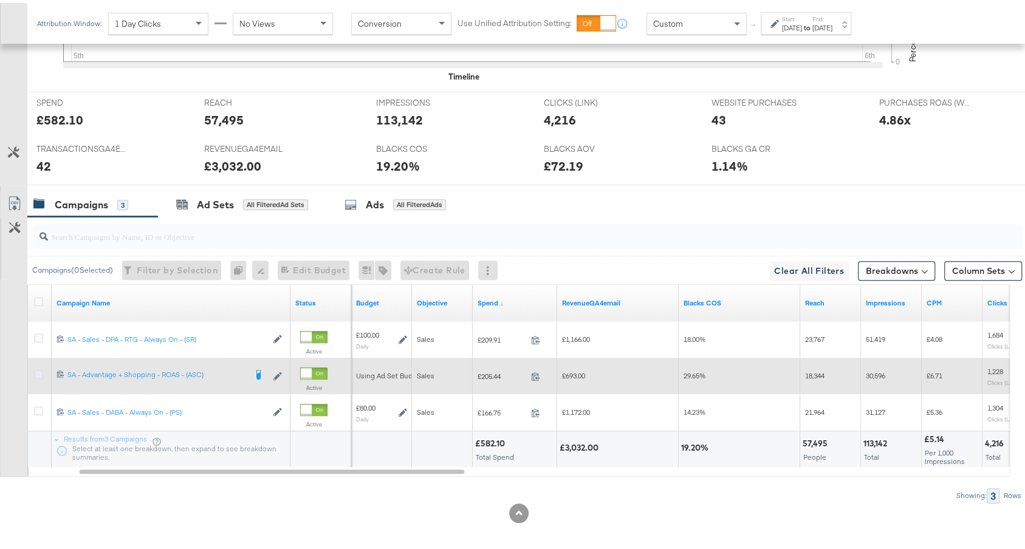
click at [38, 368] on icon at bounding box center [38, 371] width 9 height 9
click at [0, 0] on input "checkbox" at bounding box center [0, 0] width 0 height 0
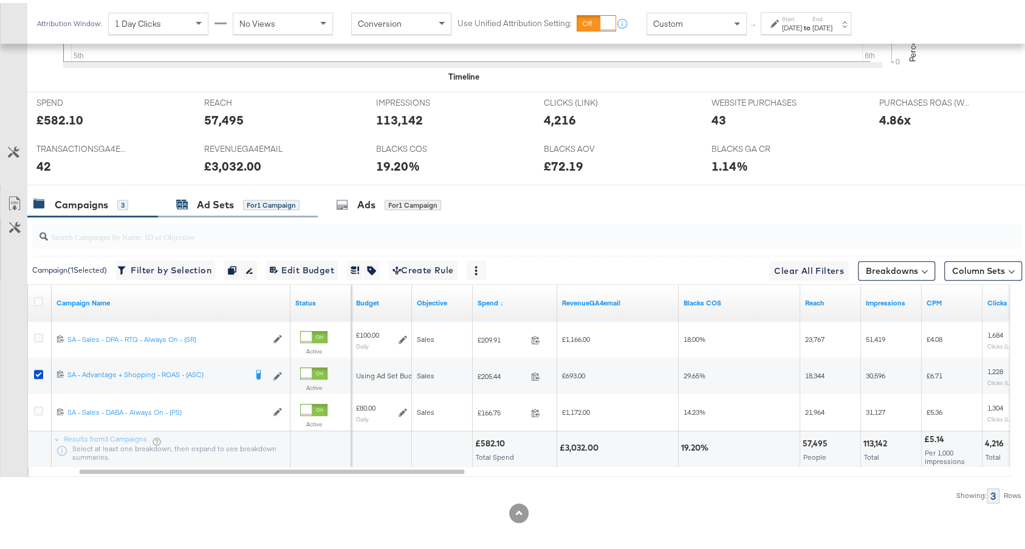
click at [213, 195] on div "Ad Sets" at bounding box center [215, 202] width 37 height 14
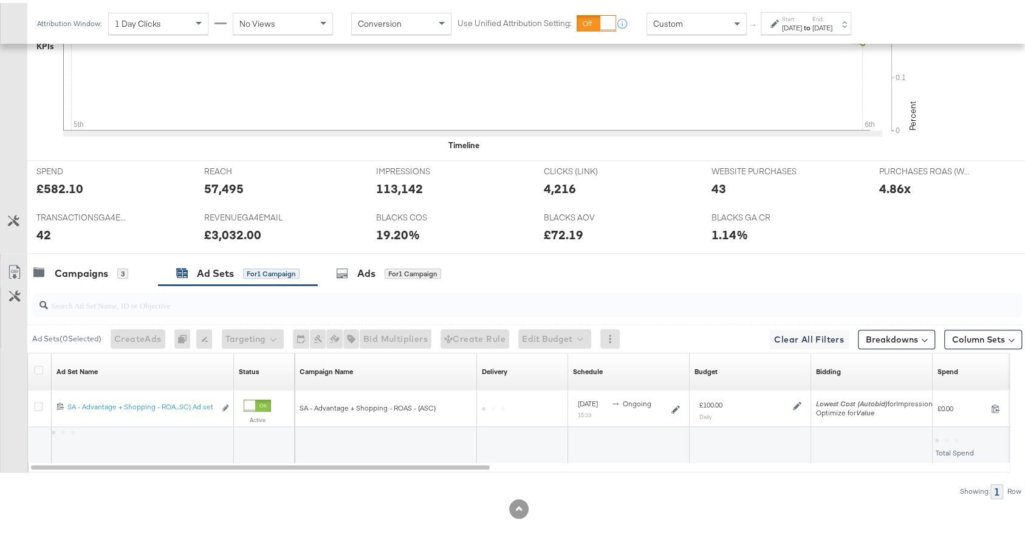
scroll to position [458, 0]
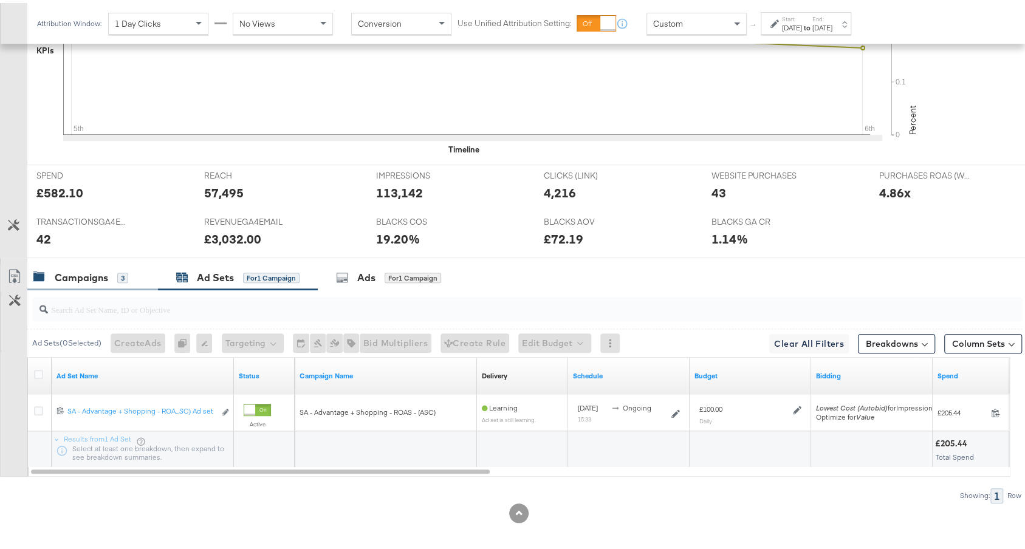
click at [75, 275] on div "Campaigns" at bounding box center [81, 275] width 53 height 14
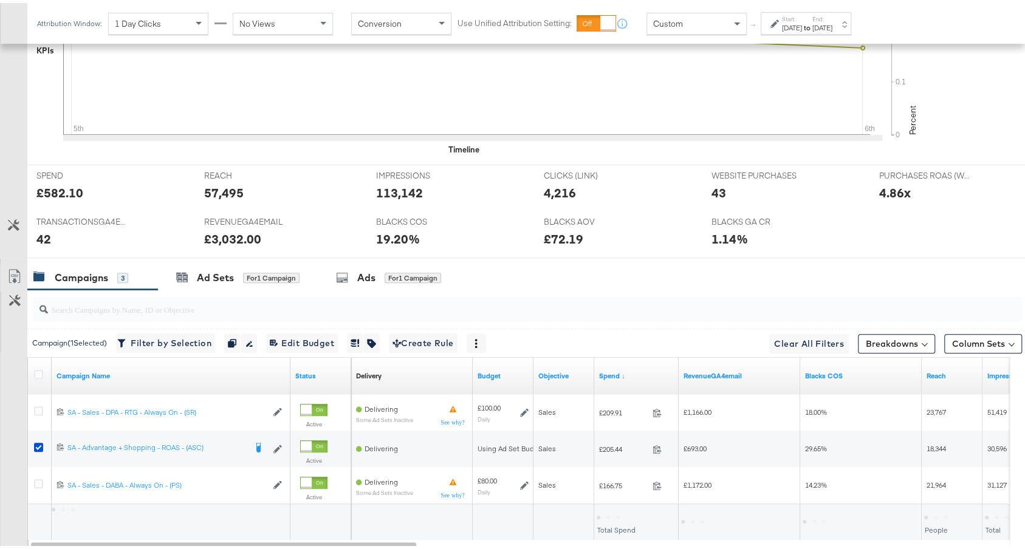
scroll to position [531, 0]
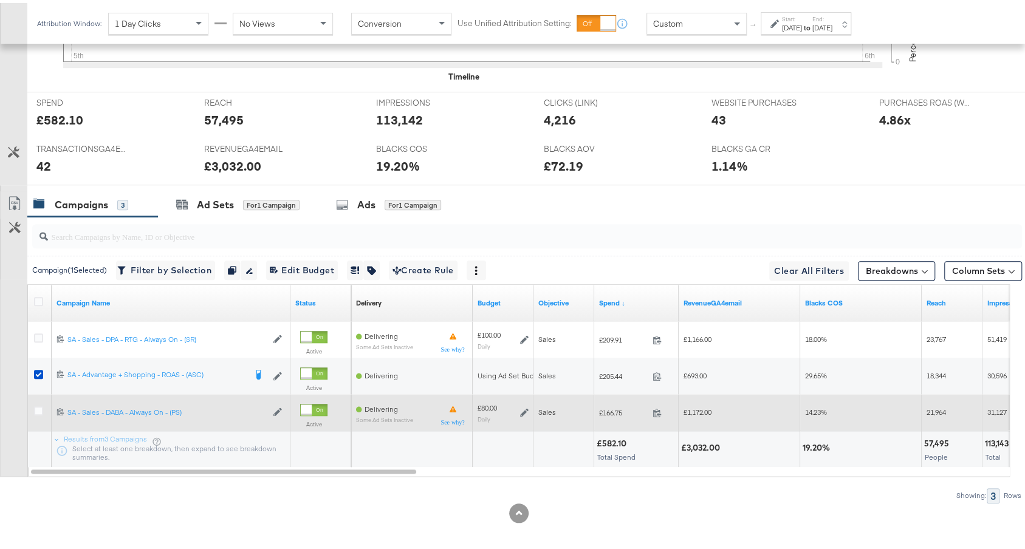
click at [524, 406] on icon at bounding box center [524, 410] width 9 height 9
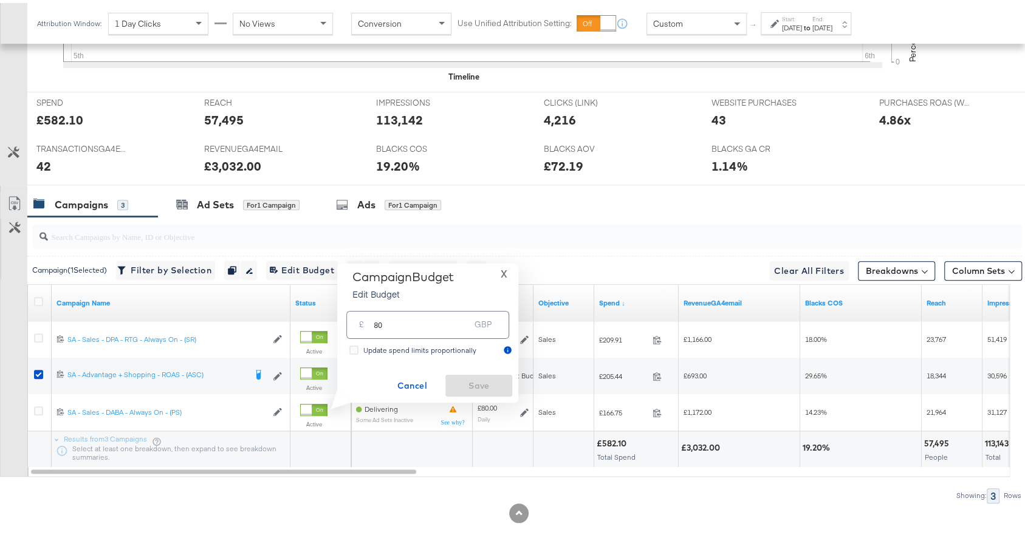
click at [433, 324] on input "80" at bounding box center [422, 317] width 96 height 26
type input "100"
click at [478, 386] on span "Save" at bounding box center [478, 382] width 57 height 15
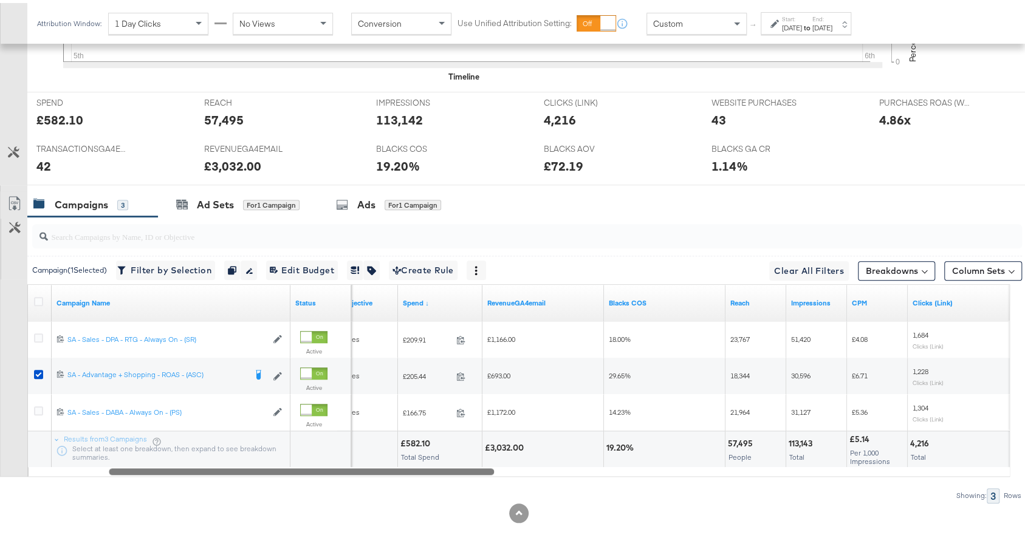
drag, startPoint x: 408, startPoint y: 460, endPoint x: 481, endPoint y: 455, distance: 72.5
click at [481, 455] on div "Campaign Name Status Objective Spend ↓ RevenueGA4email Blacks COS Reach Impress…" at bounding box center [518, 377] width 982 height 193
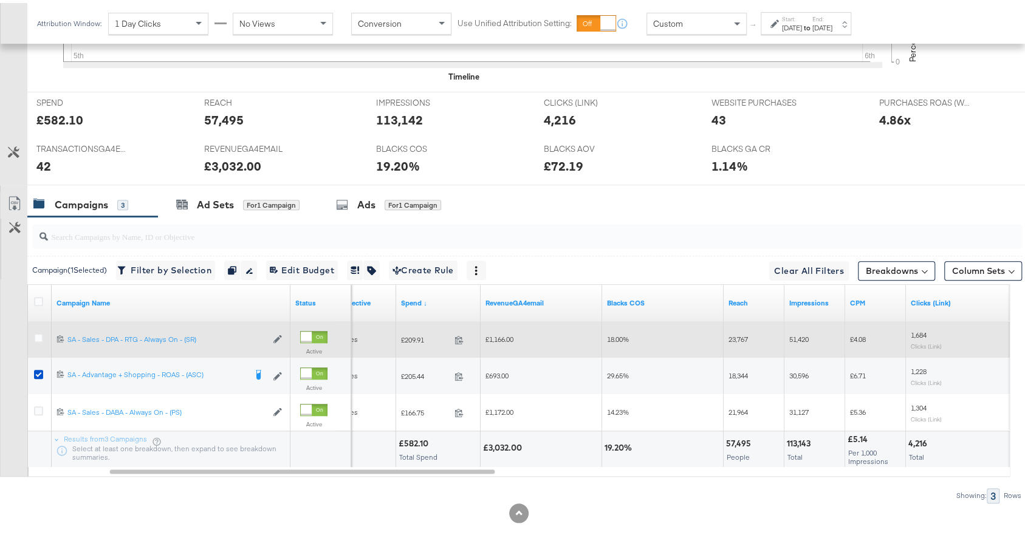
click at [413, 332] on span "£209.91" at bounding box center [425, 336] width 49 height 9
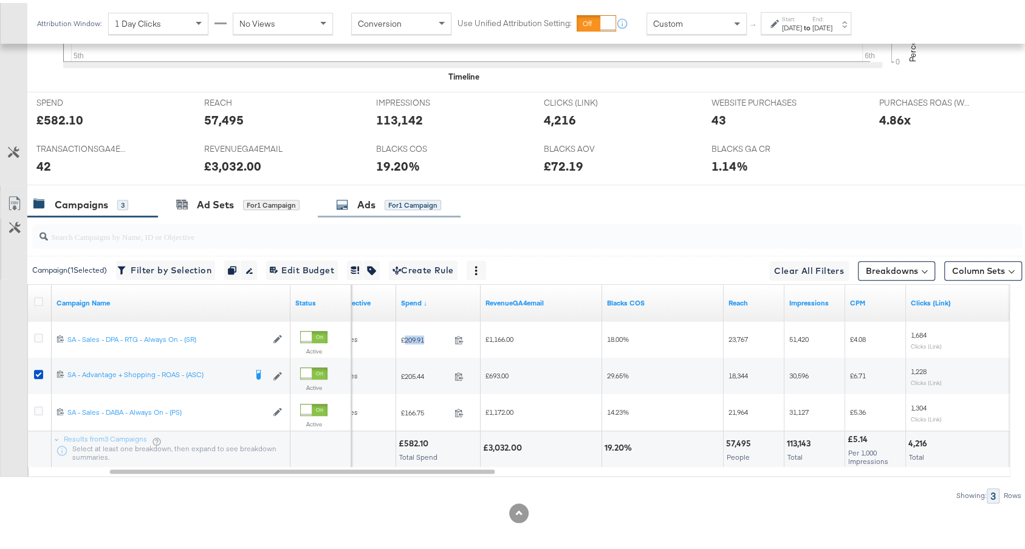
copy span "209.91"
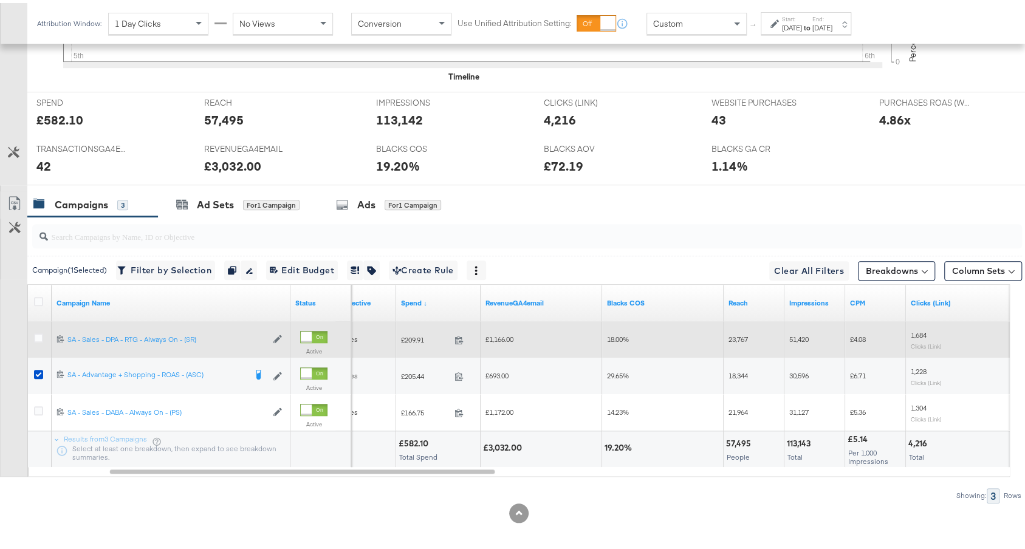
click at [501, 334] on span "£1,166.00" at bounding box center [499, 336] width 28 height 9
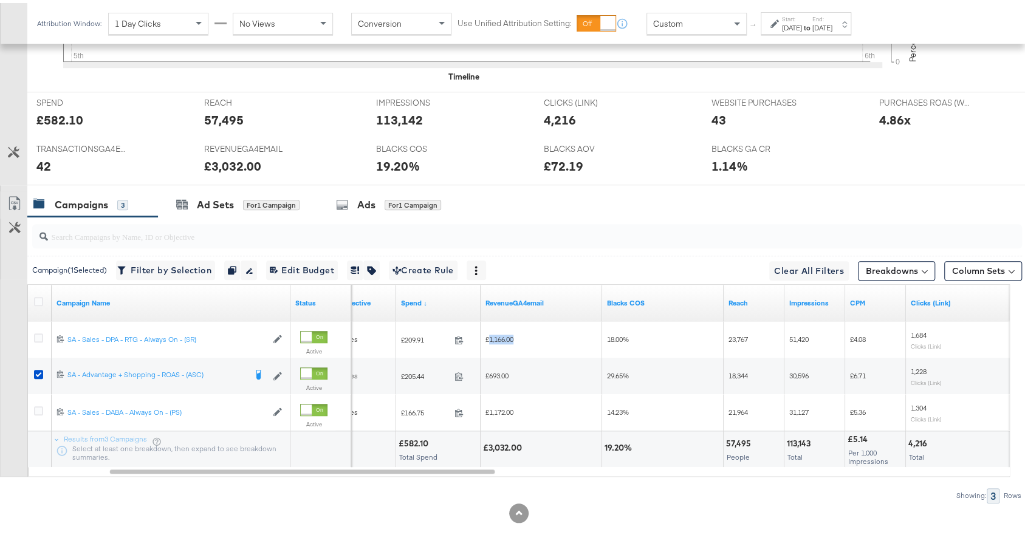
copy span "1,166.00"
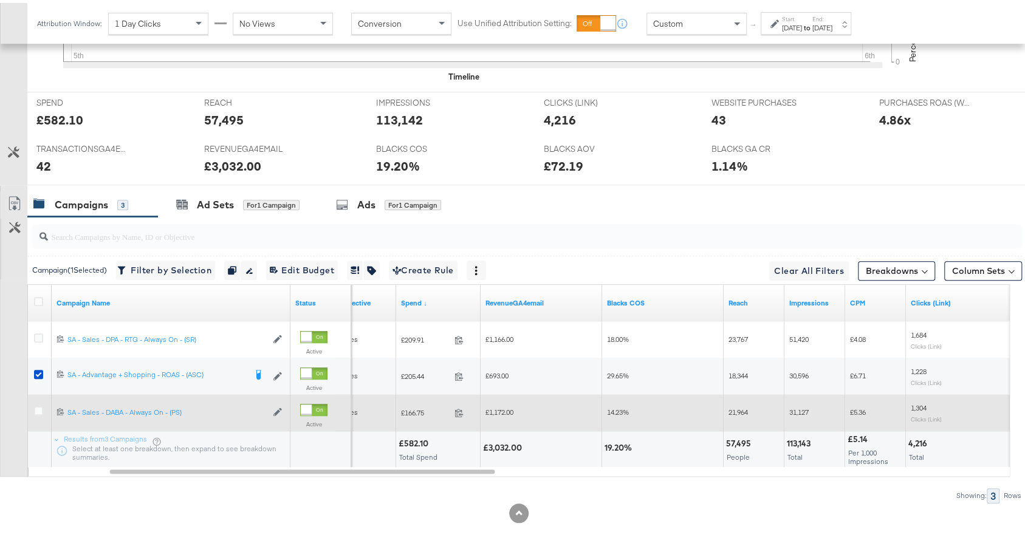
click at [504, 405] on span "£1,172.00" at bounding box center [499, 409] width 28 height 9
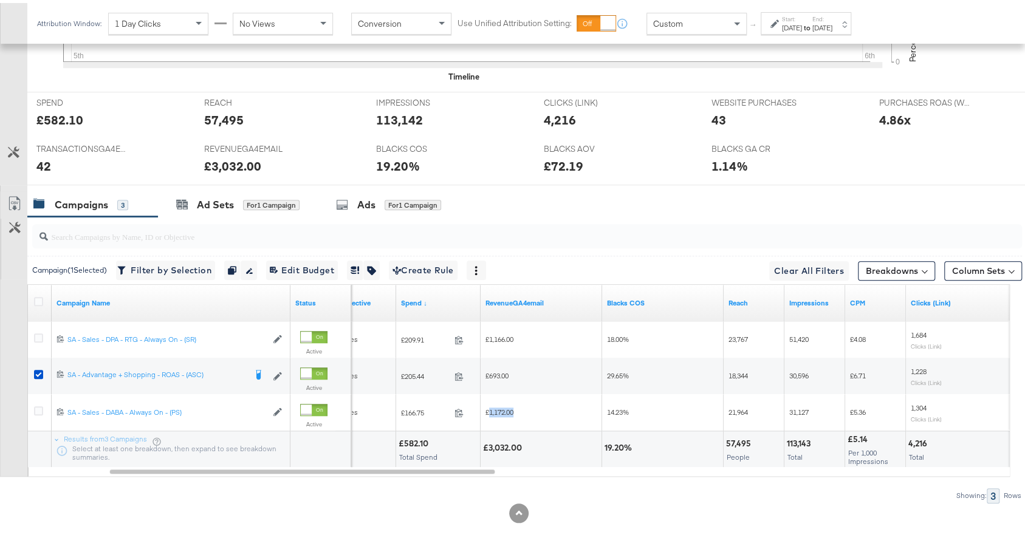
copy span "1,172.00"
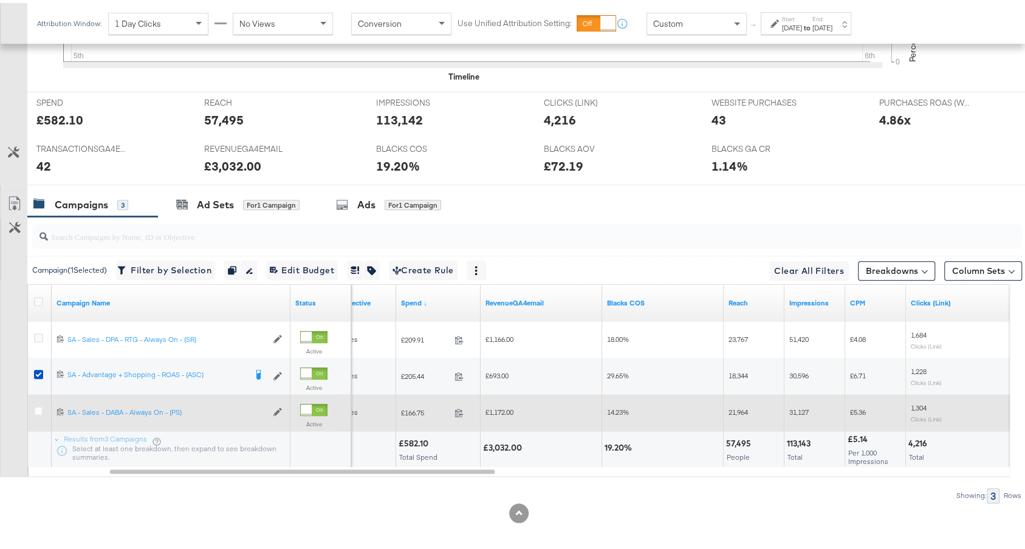
click at [412, 405] on span "£166.75" at bounding box center [425, 409] width 49 height 9
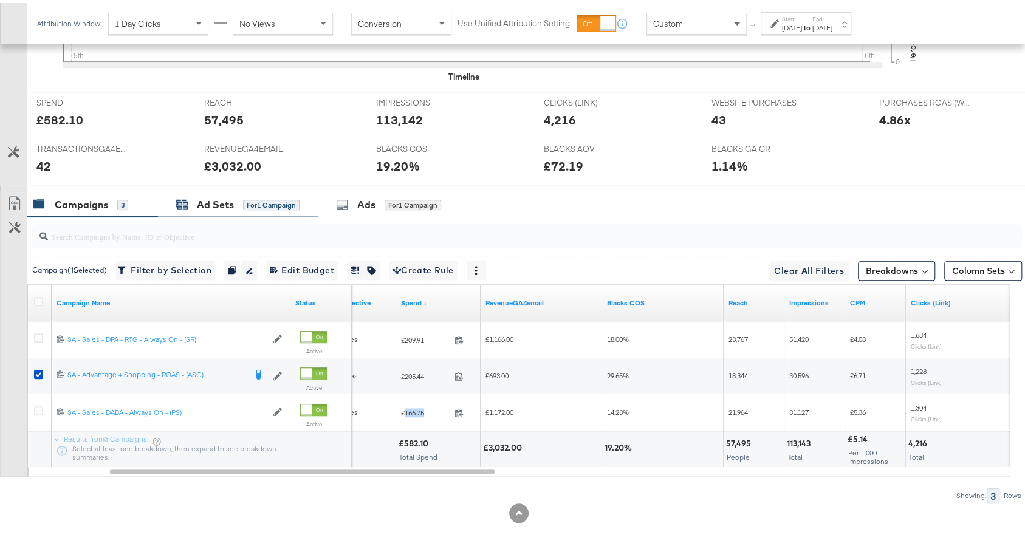
copy span "166.75"
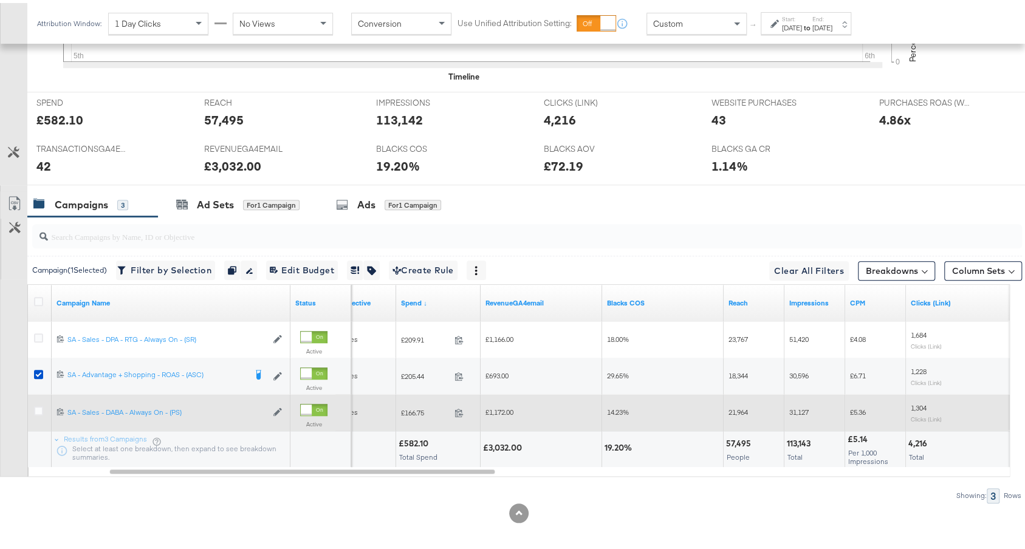
click at [507, 407] on span "£1,172.00" at bounding box center [499, 409] width 28 height 9
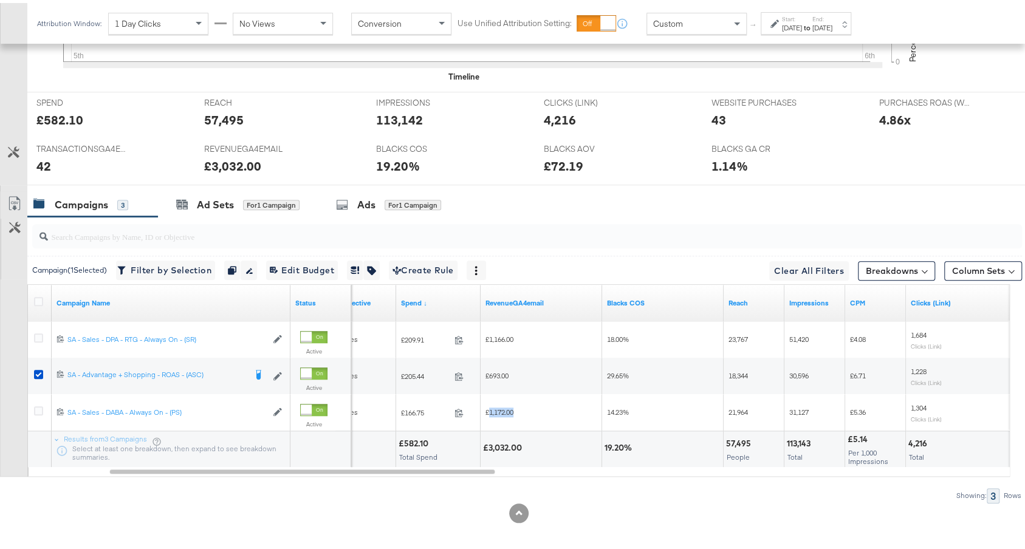
copy span "1,172.00"
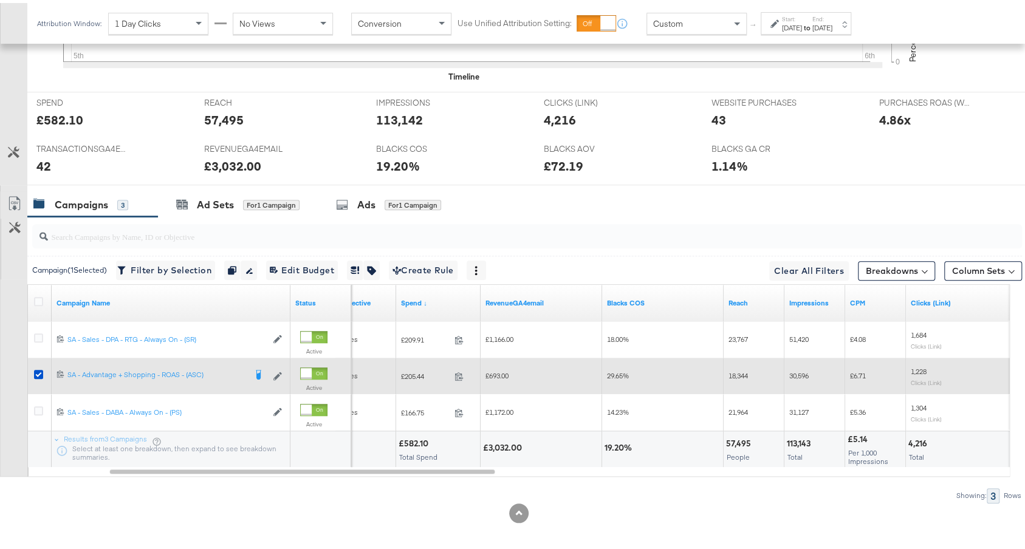
click at [493, 368] on span "£693.00" at bounding box center [496, 372] width 23 height 9
copy span "693.00"
click at [410, 370] on span "£205.44" at bounding box center [425, 373] width 49 height 9
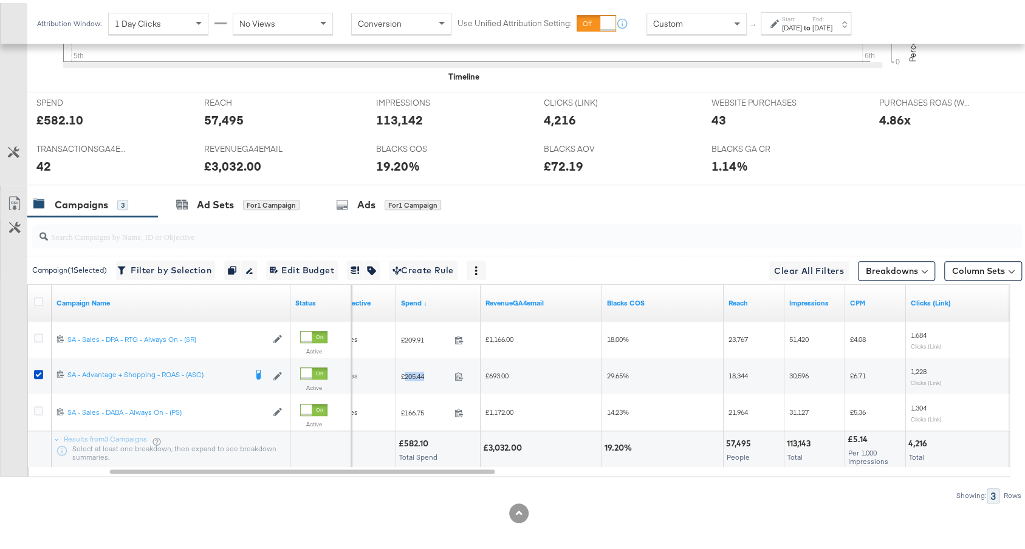
copy span "205.44"
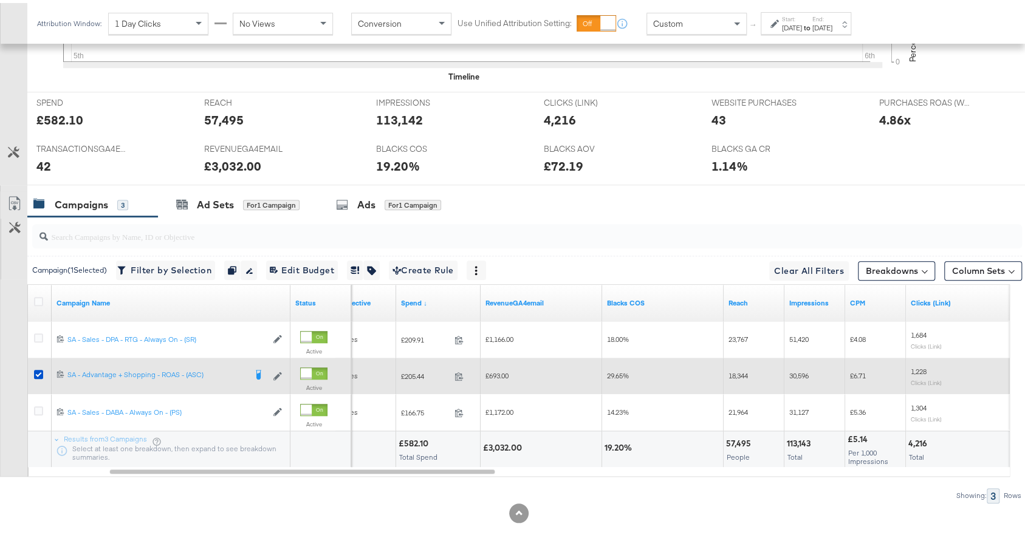
click at [494, 368] on span "£693.00" at bounding box center [496, 372] width 23 height 9
click at [495, 368] on span "£693.00" at bounding box center [496, 372] width 23 height 9
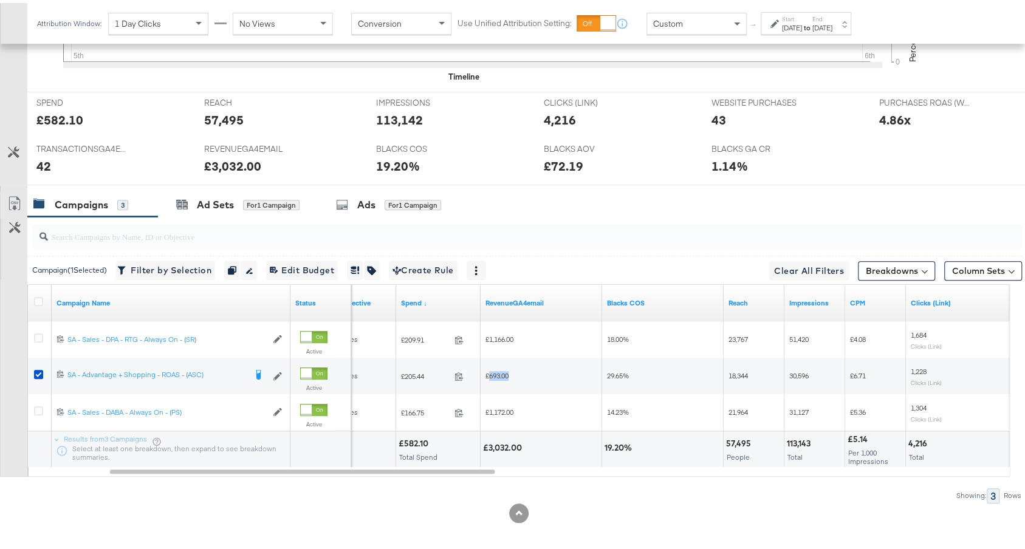
copy span "693.00"
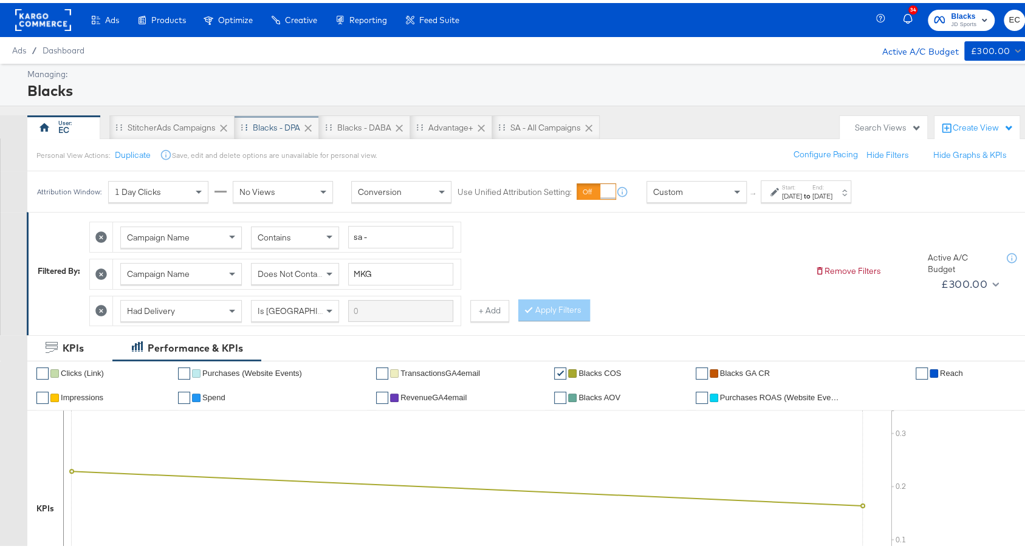
click at [270, 117] on div "Blacks - DPA" at bounding box center [277, 124] width 84 height 24
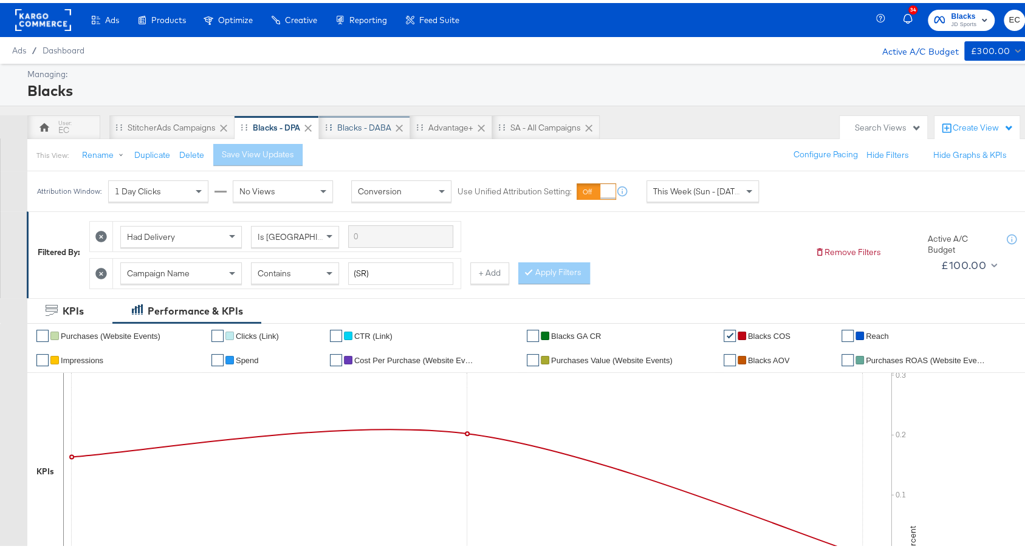
click at [373, 123] on div "Blacks - DABA" at bounding box center [364, 125] width 54 height 12
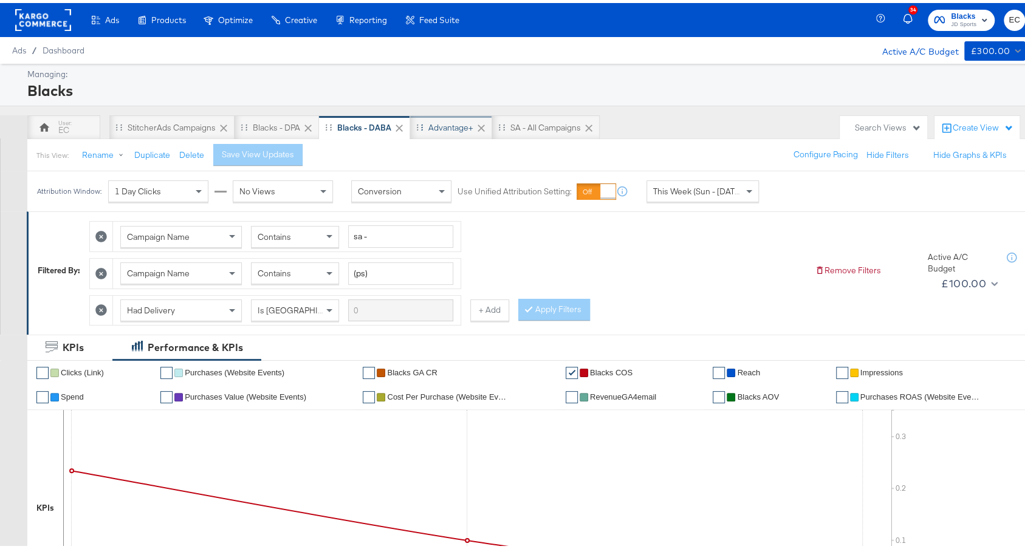
click at [455, 122] on div "Advantage+" at bounding box center [450, 125] width 45 height 12
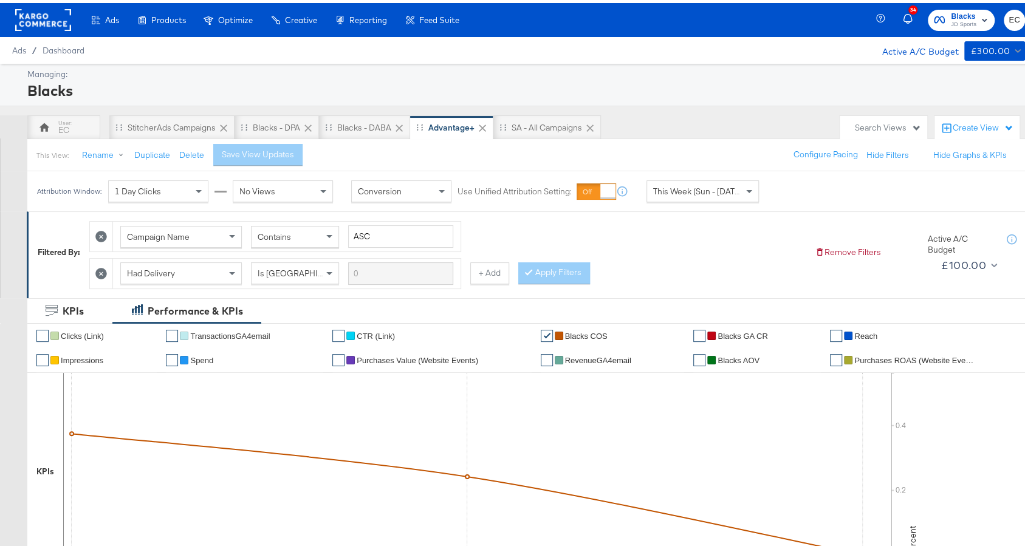
scroll to position [421, 0]
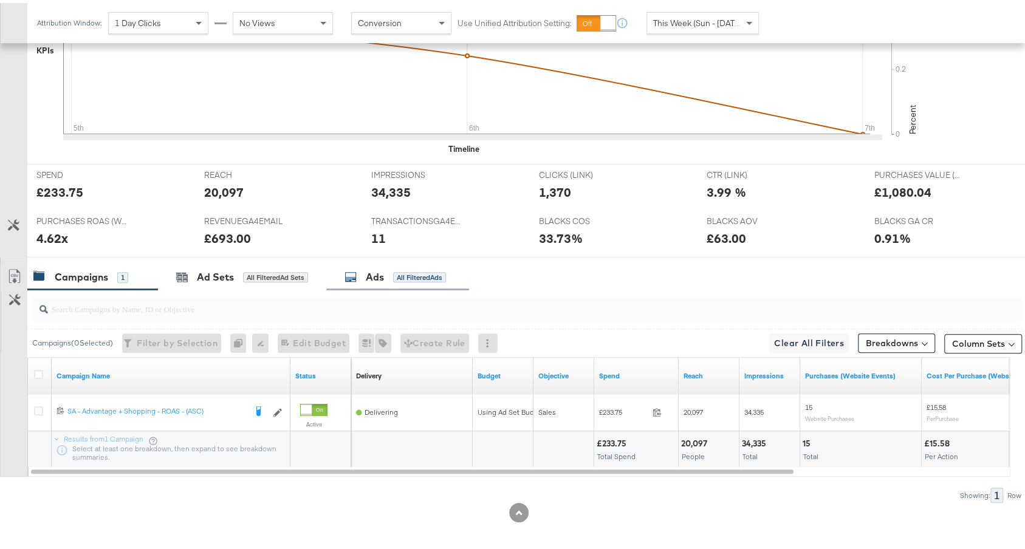
click at [437, 278] on div "Ads All Filtered Ads" at bounding box center [397, 274] width 143 height 26
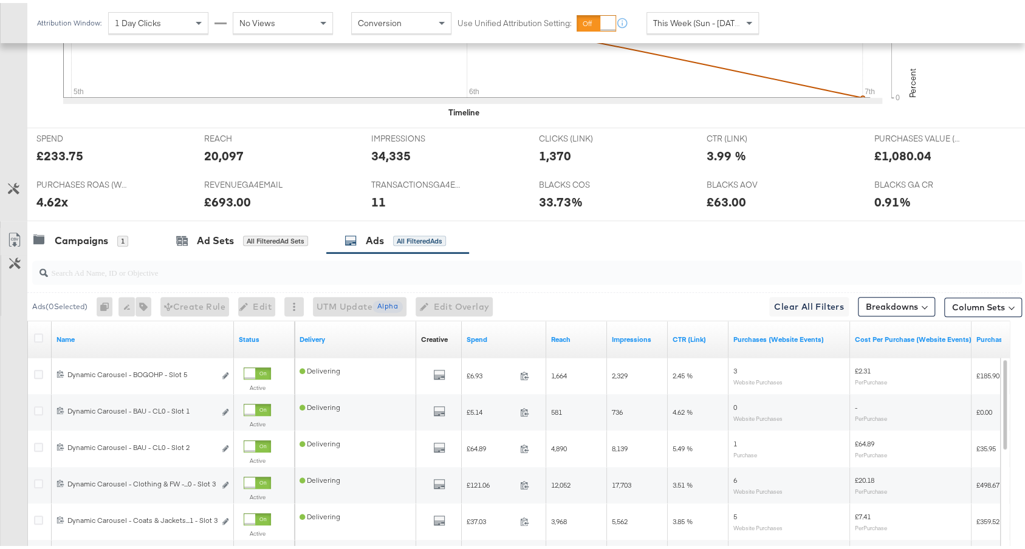
scroll to position [555, 0]
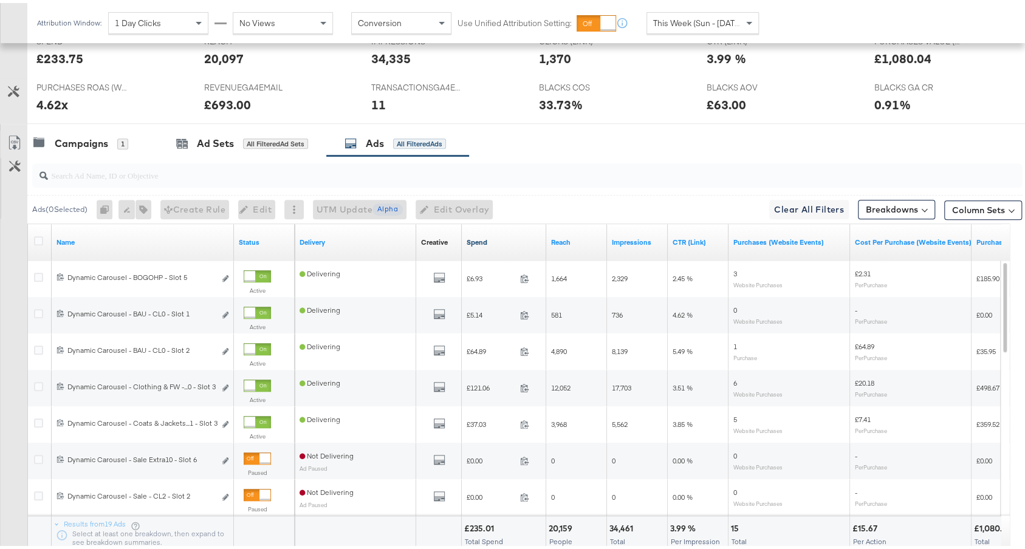
click at [515, 239] on link "Spend" at bounding box center [504, 240] width 75 height 10
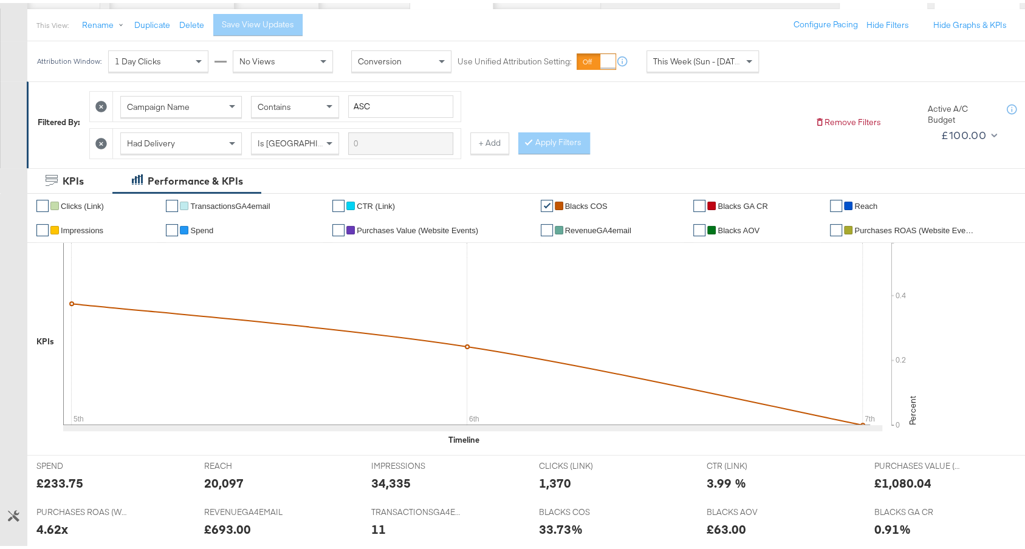
scroll to position [0, 0]
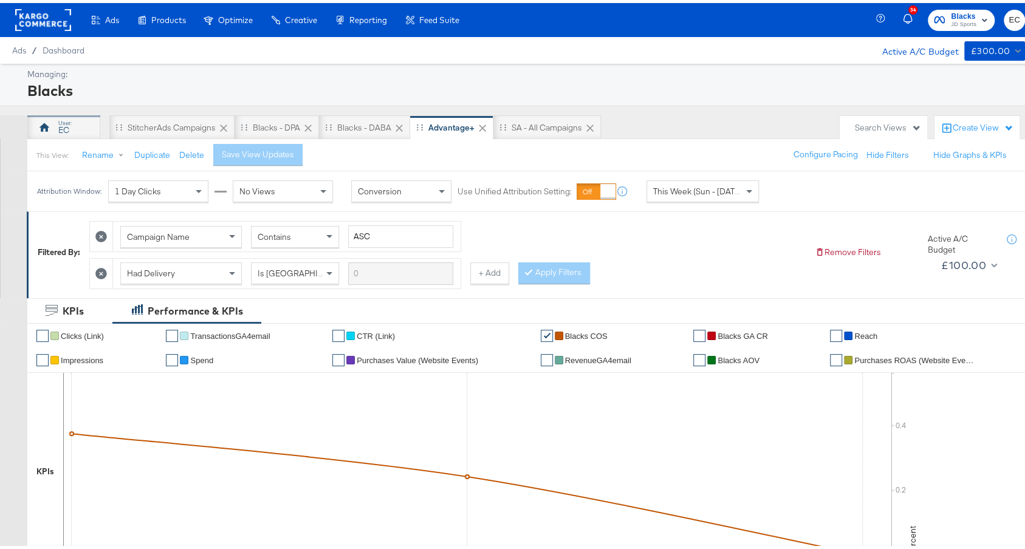
click at [63, 126] on div "EC" at bounding box center [63, 128] width 11 height 12
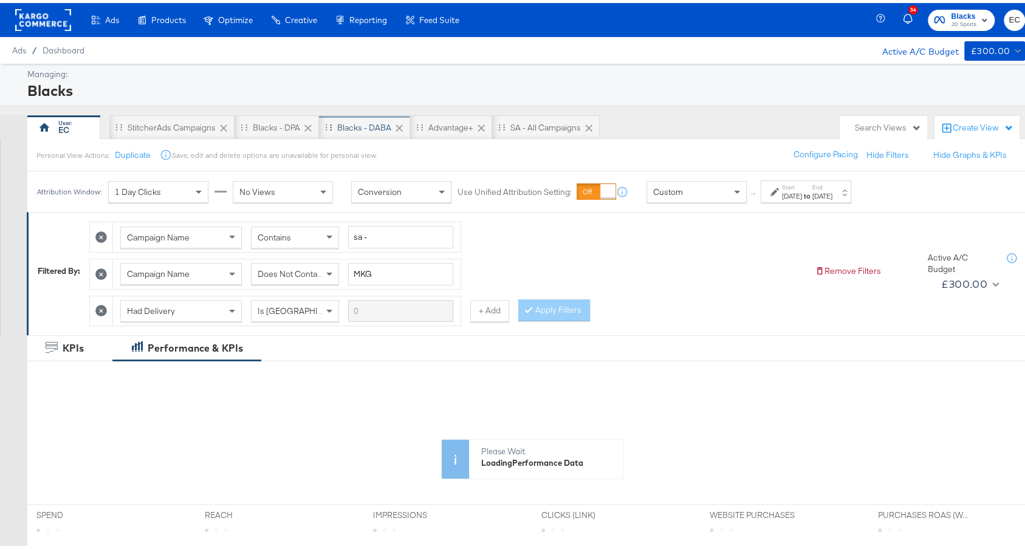
scroll to position [258, 0]
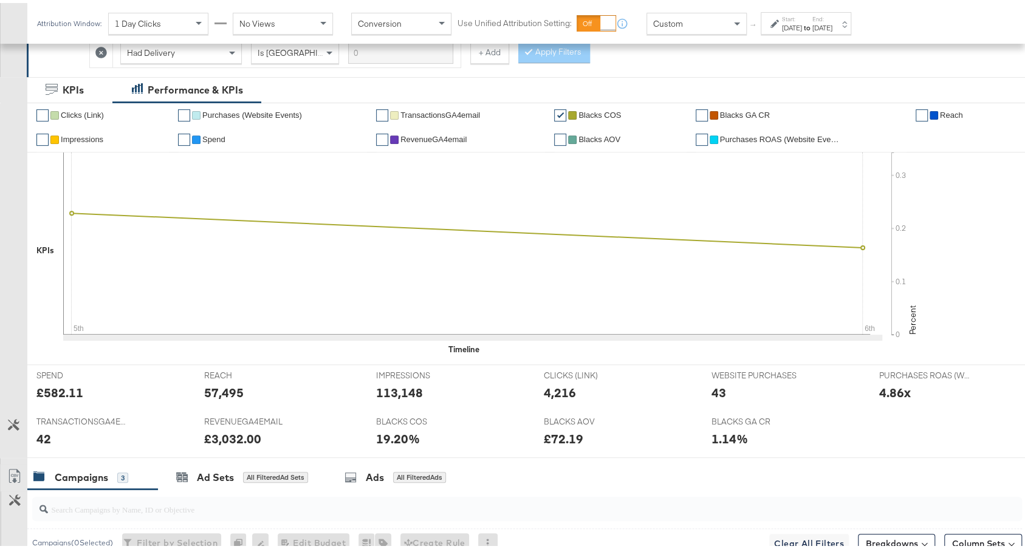
click at [789, 27] on div "Oct 5th 2025" at bounding box center [792, 25] width 20 height 10
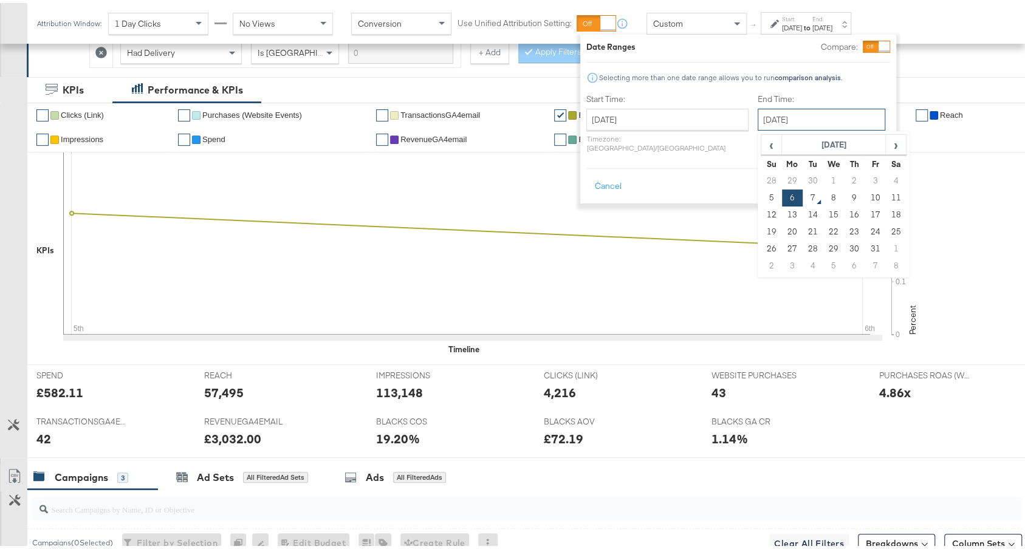
click at [787, 117] on input "October 6th 2025" at bounding box center [822, 117] width 128 height 22
click at [803, 194] on td "7" at bounding box center [813, 195] width 21 height 17
type input "October 7th 2025"
click at [875, 173] on button "Apply" at bounding box center [871, 184] width 38 height 22
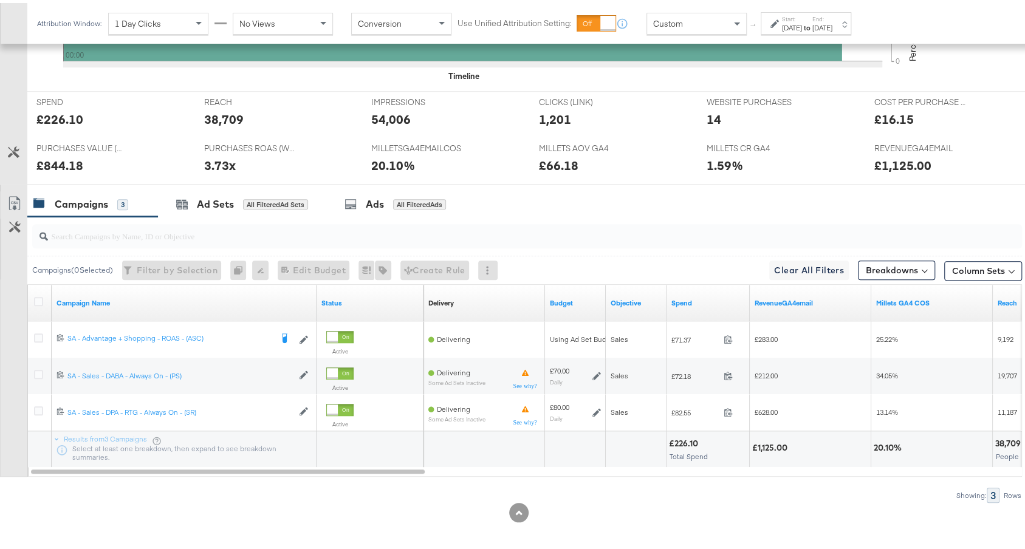
click at [812, 26] on strong "to" at bounding box center [807, 24] width 10 height 9
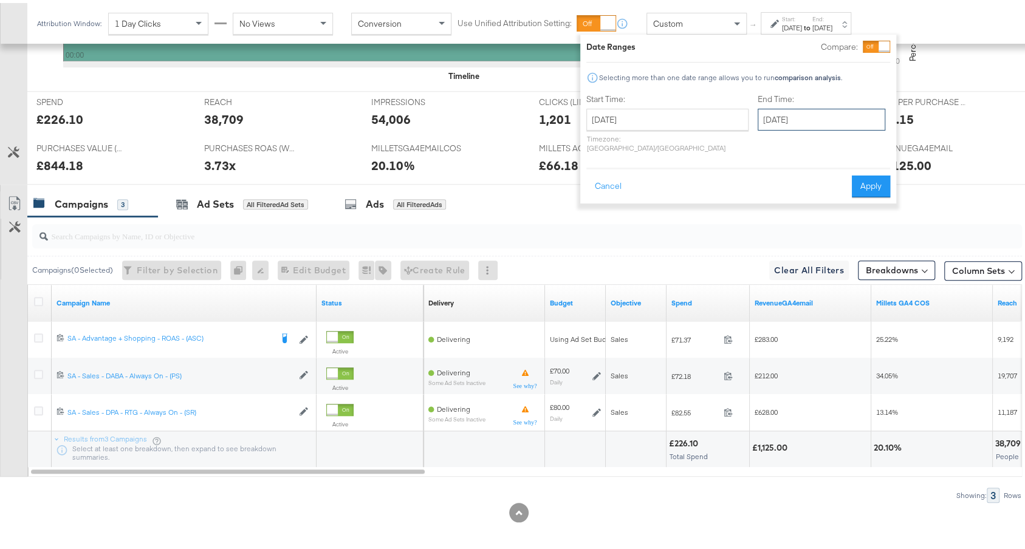
click at [785, 118] on input "October 5th 2025" at bounding box center [822, 117] width 128 height 22
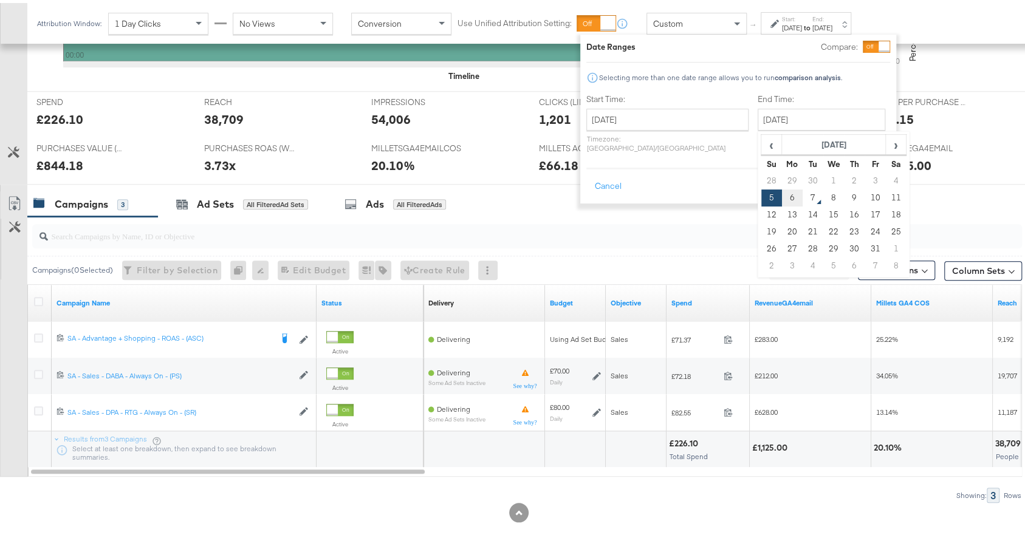
click at [782, 196] on td "6" at bounding box center [792, 195] width 21 height 17
type input "October 6th 2025"
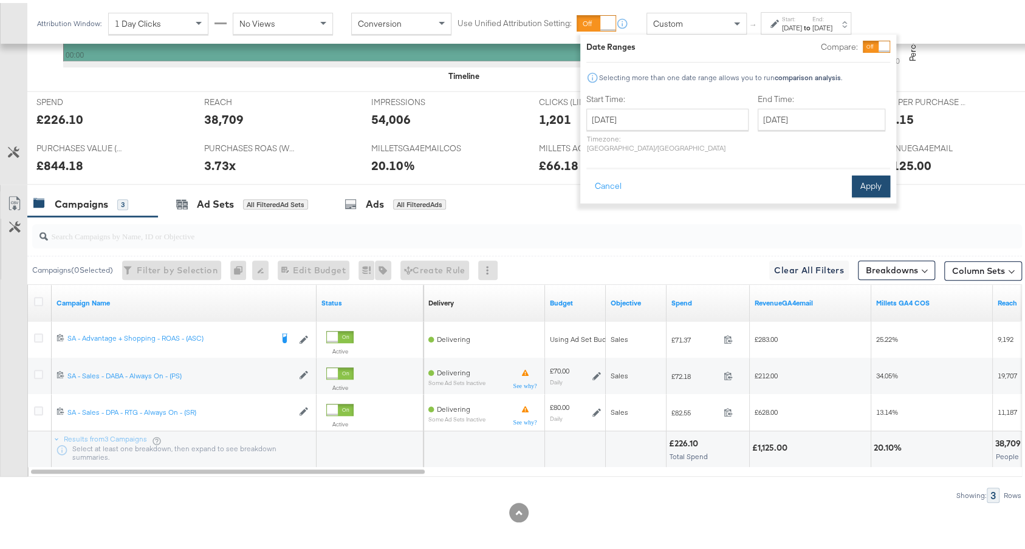
click at [865, 173] on button "Apply" at bounding box center [871, 184] width 38 height 22
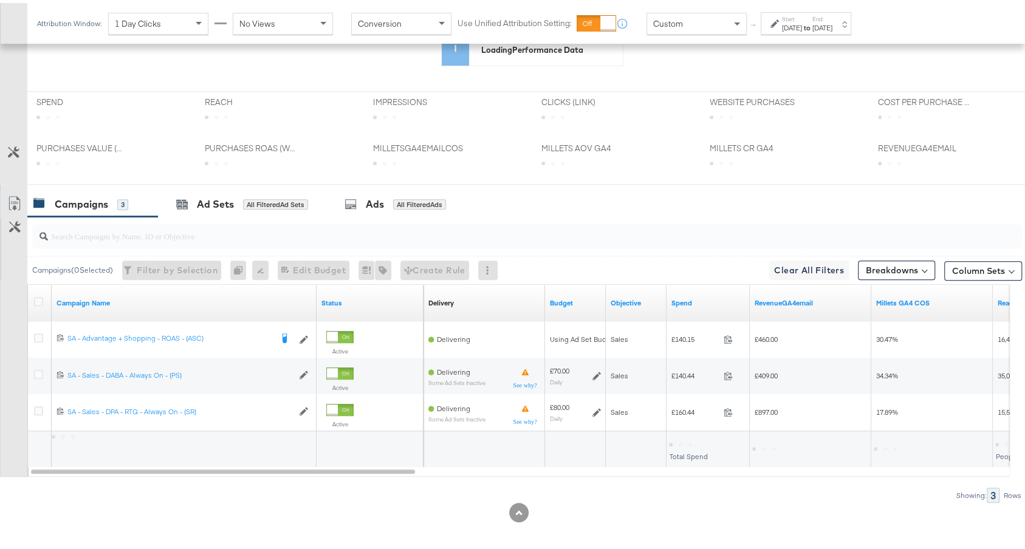
scroll to position [495, 0]
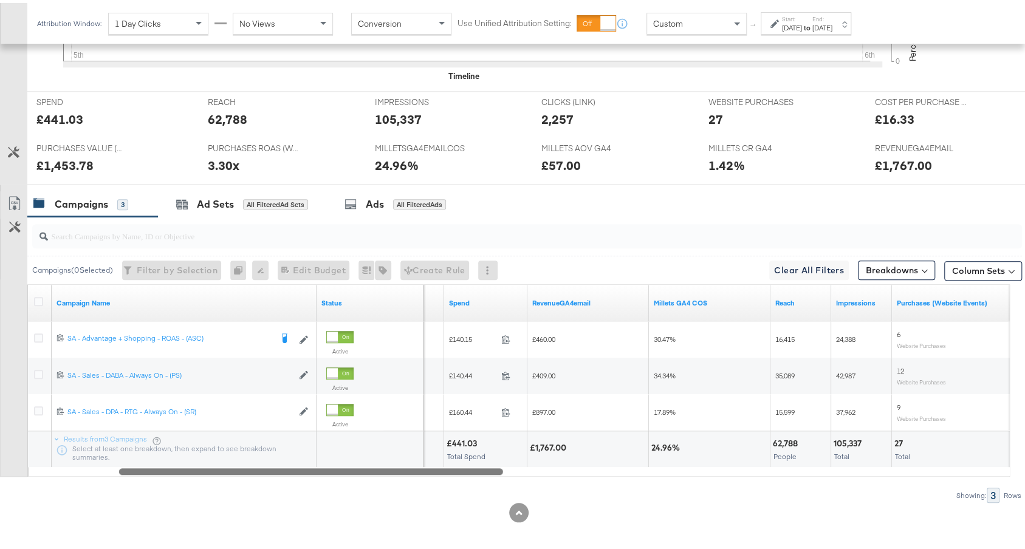
drag, startPoint x: 401, startPoint y: 465, endPoint x: 484, endPoint y: 472, distance: 82.9
click at [484, 472] on div "Campaigns ( 0 Selected) Filter by Selection Filter 0 campaigns 0 Rename 0 campa…" at bounding box center [511, 357] width 1022 height 286
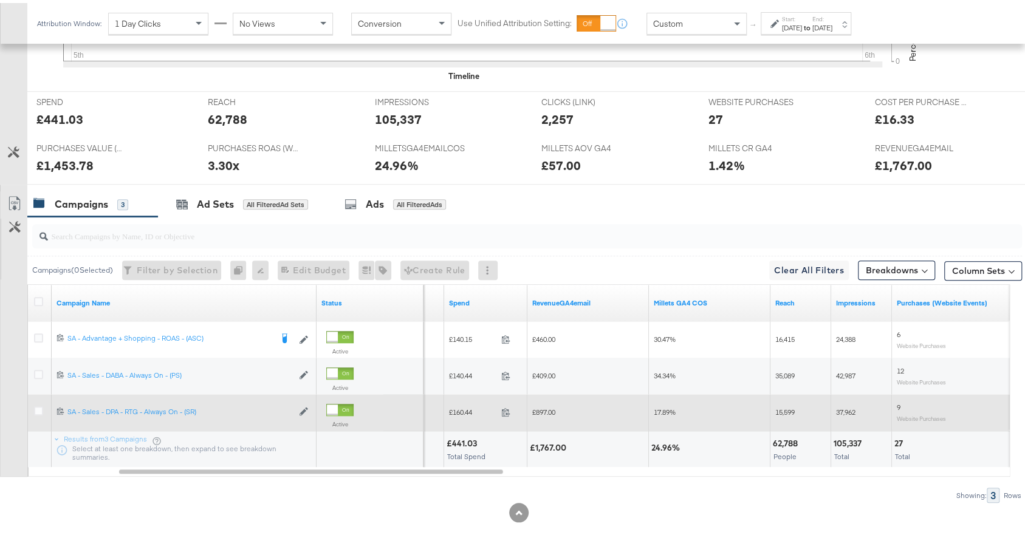
click at [462, 406] on span "£160.44" at bounding box center [472, 409] width 47 height 9
copy span "160.44"
click at [546, 405] on span "£897.00" at bounding box center [543, 409] width 23 height 9
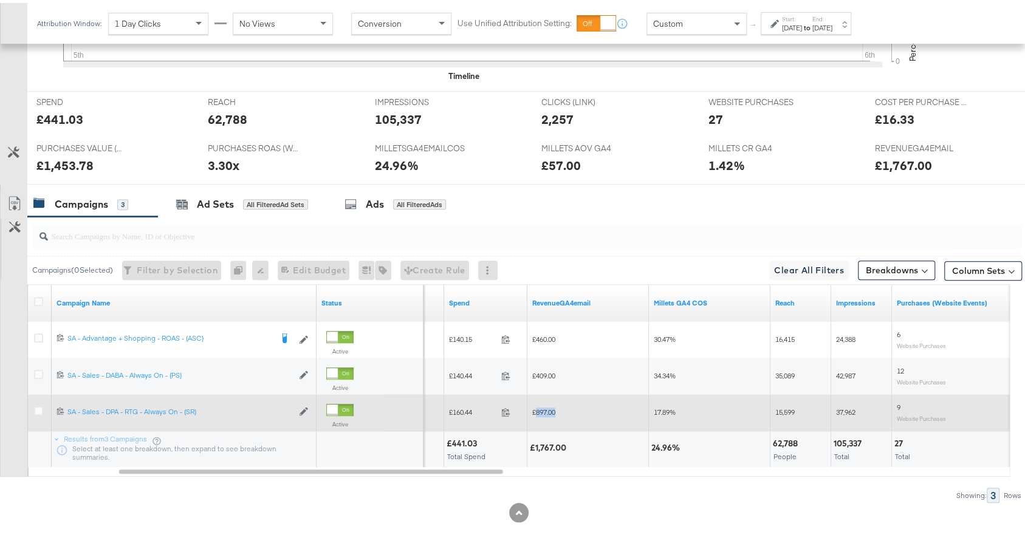
copy span "897.00"
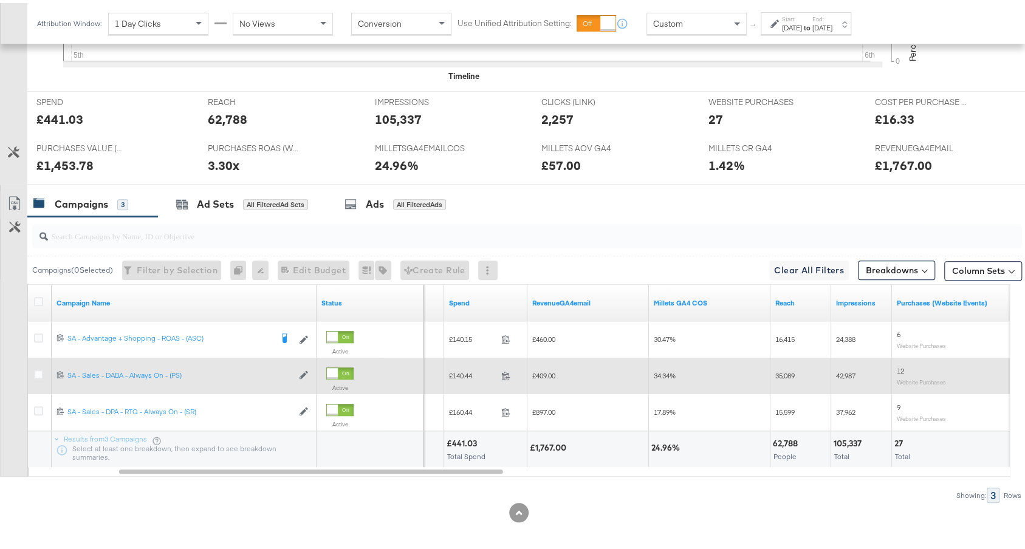
click at [460, 368] on span "£140.44" at bounding box center [472, 372] width 47 height 9
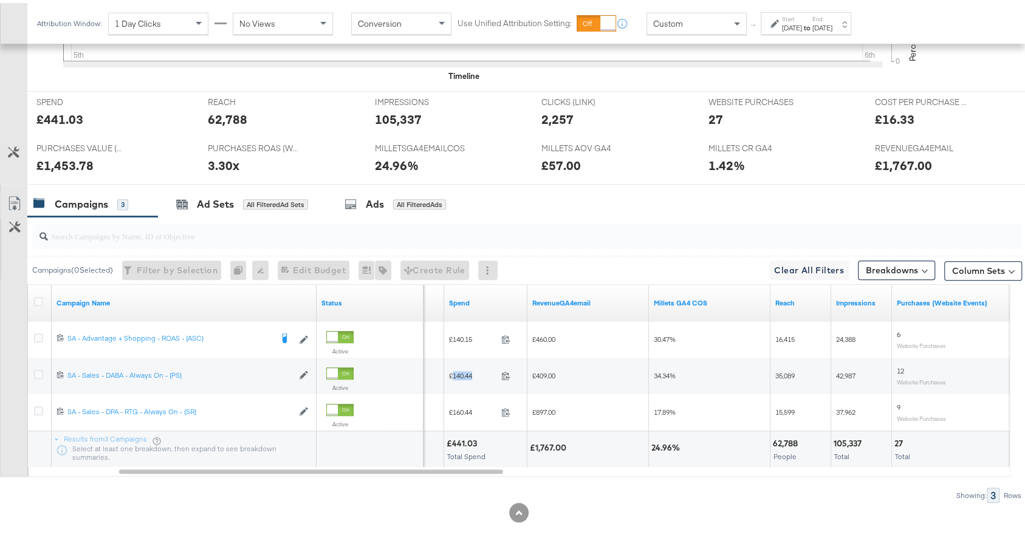
copy span "140.44"
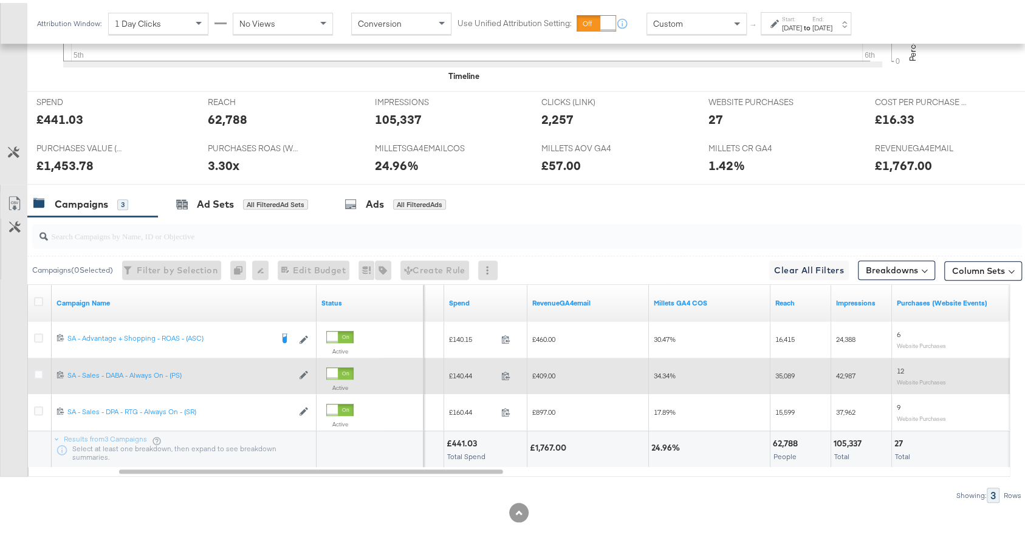
click at [542, 368] on span "£409.00" at bounding box center [543, 372] width 23 height 9
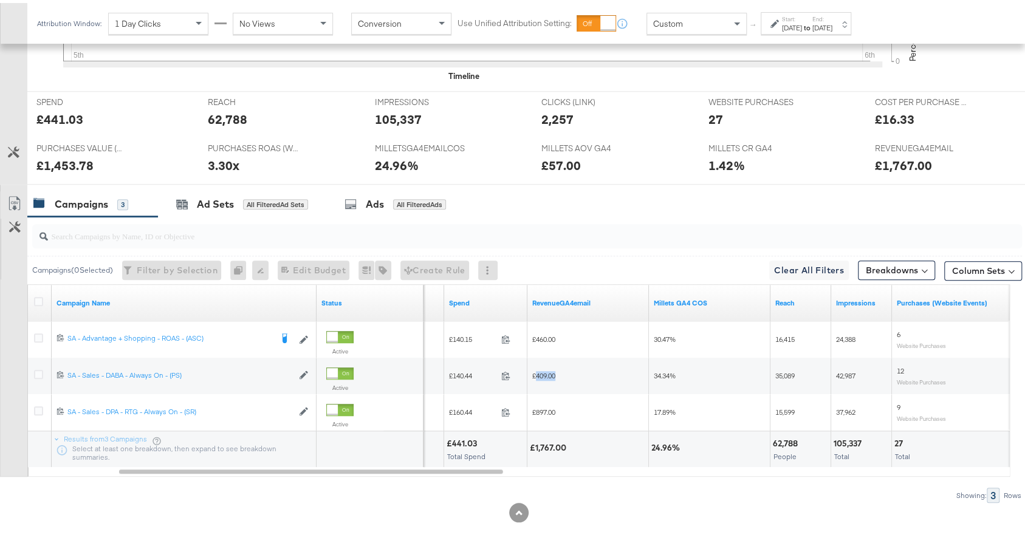
copy span "409.00"
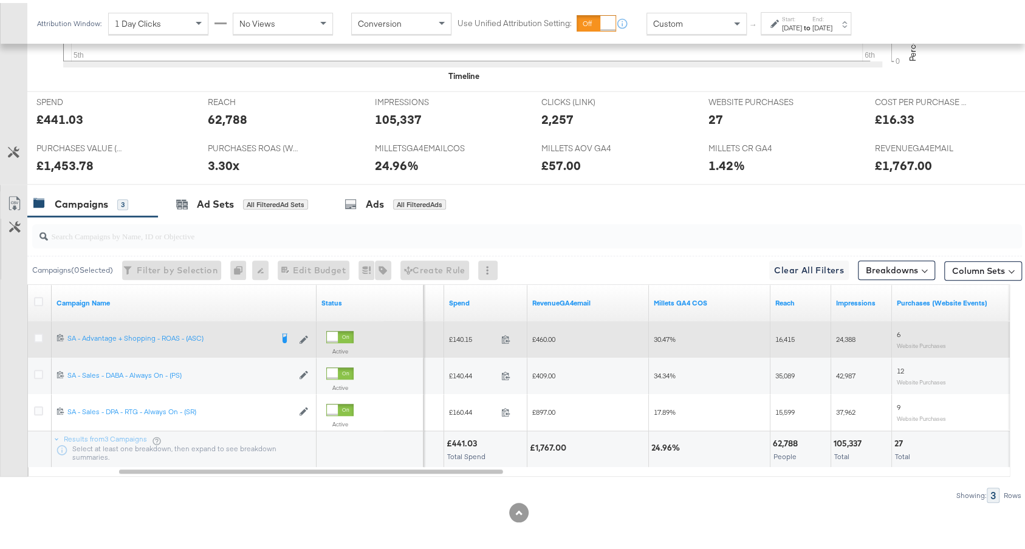
click at [461, 332] on span "£140.15" at bounding box center [472, 336] width 47 height 9
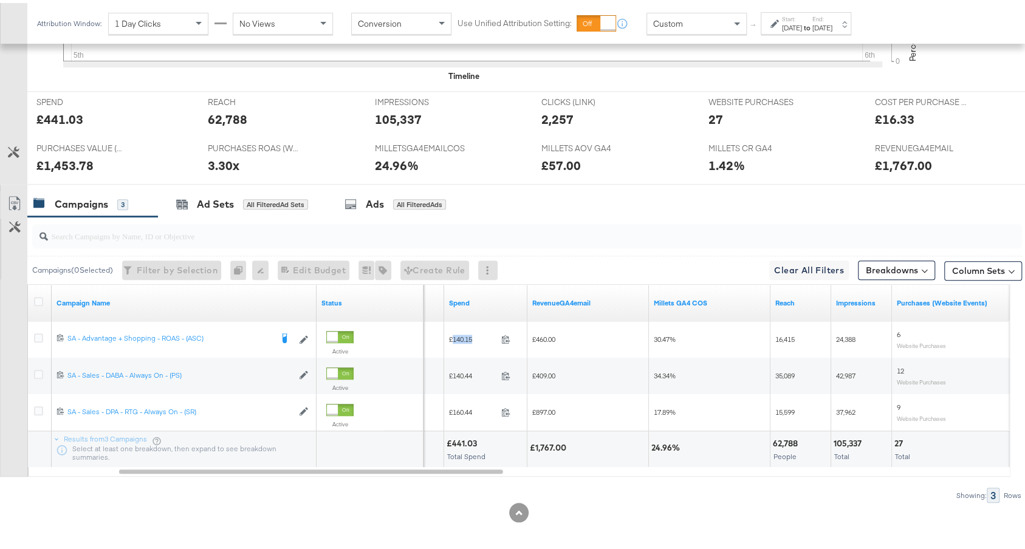
copy span "140.15"
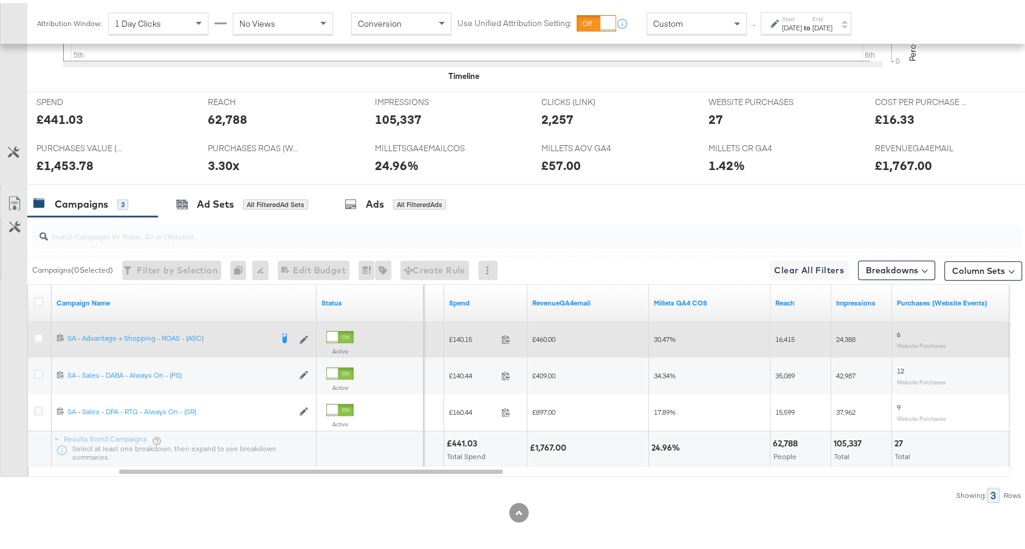
click at [544, 332] on span "£460.00" at bounding box center [543, 336] width 23 height 9
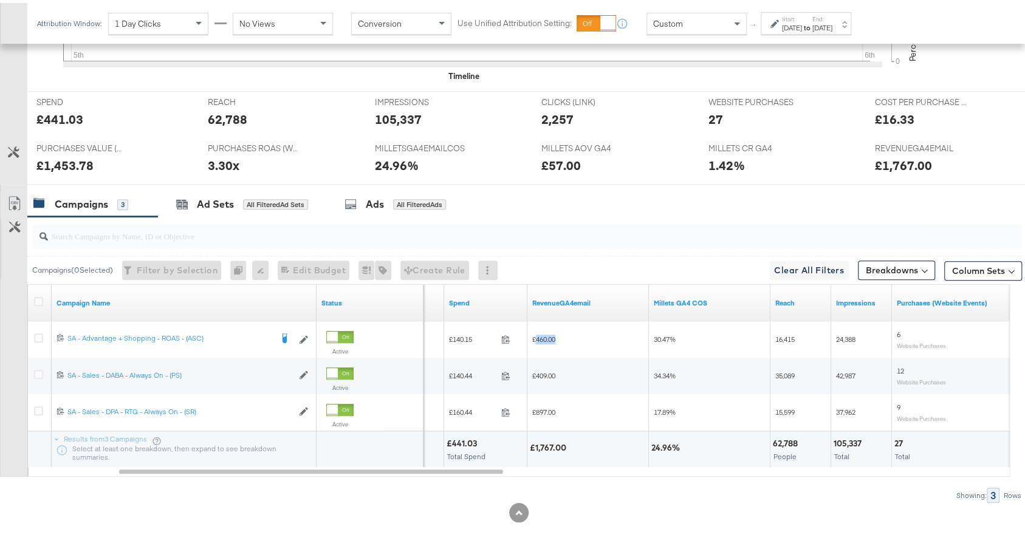
copy span "460.00"
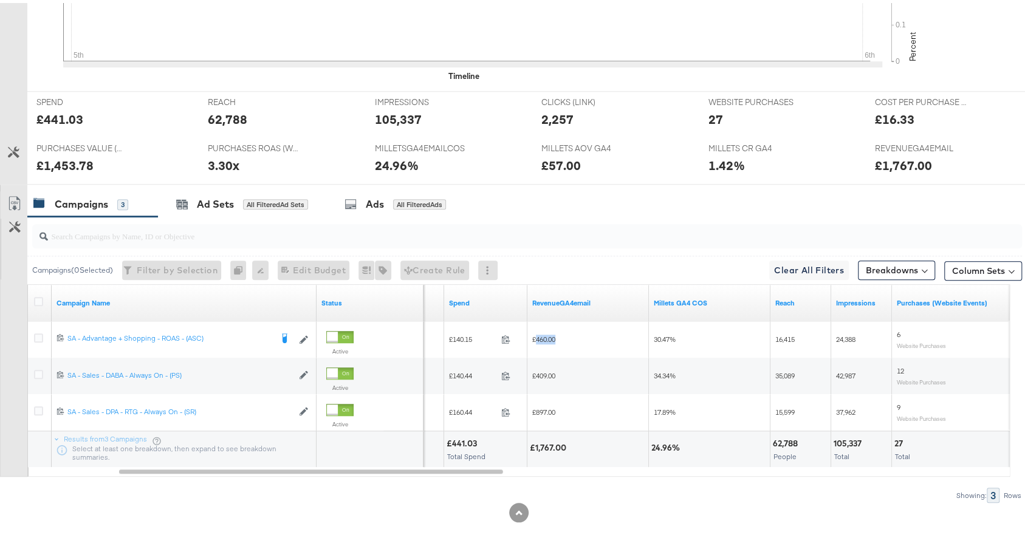
scroll to position [0, 0]
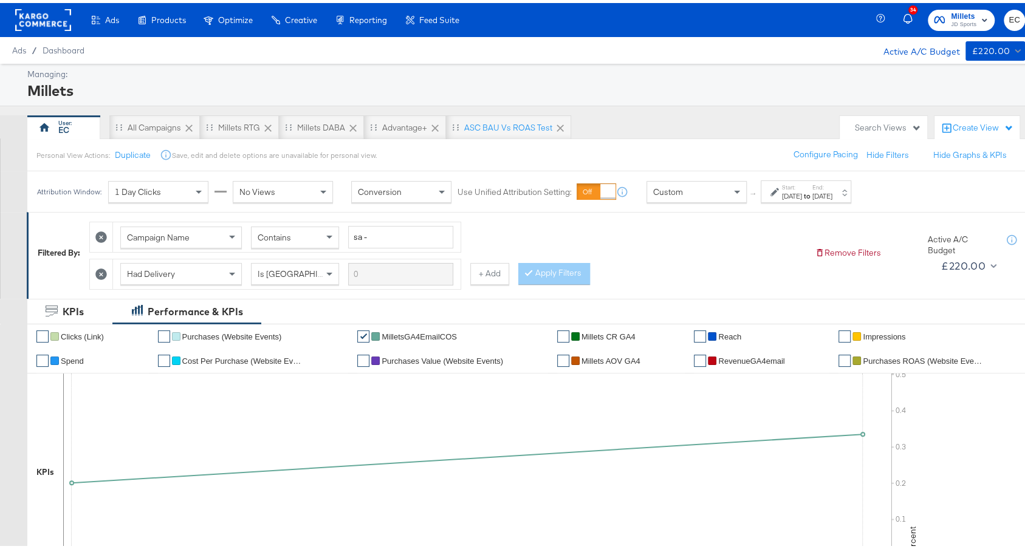
drag, startPoint x: 377, startPoint y: 125, endPoint x: 387, endPoint y: 140, distance: 18.4
click at [378, 125] on div "Advantage+" at bounding box center [405, 124] width 82 height 24
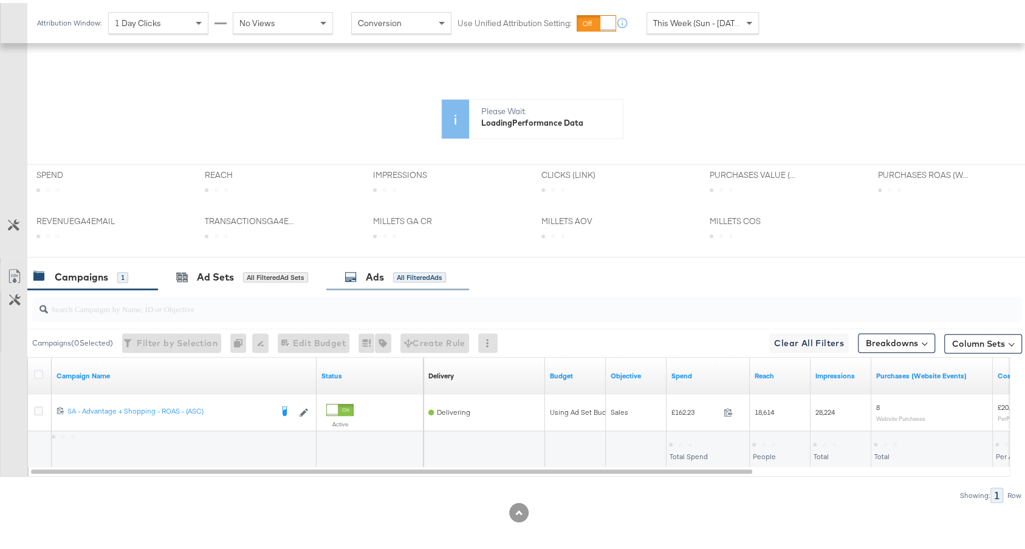
click at [392, 272] on div "Ads All Filtered Ads" at bounding box center [394, 274] width 101 height 14
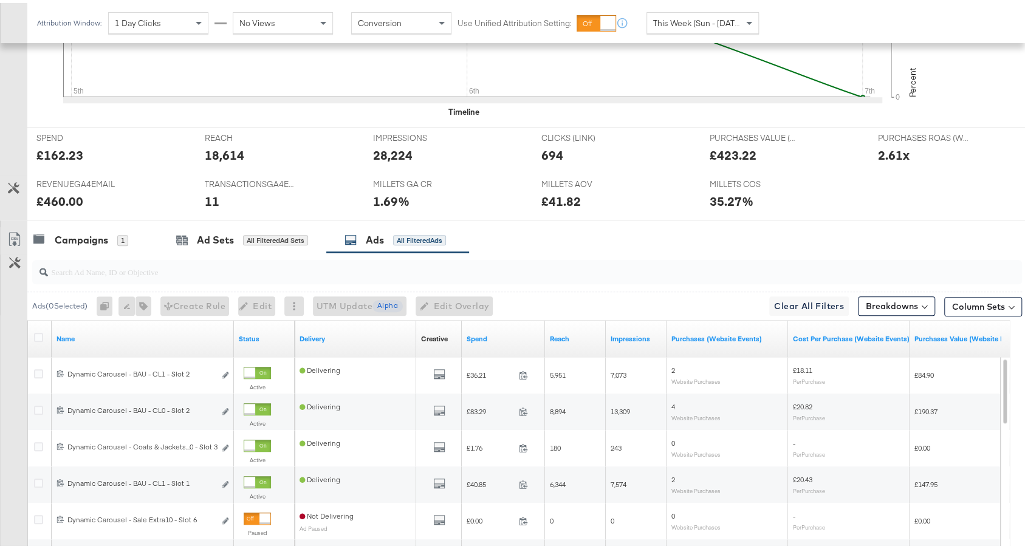
scroll to position [640, 0]
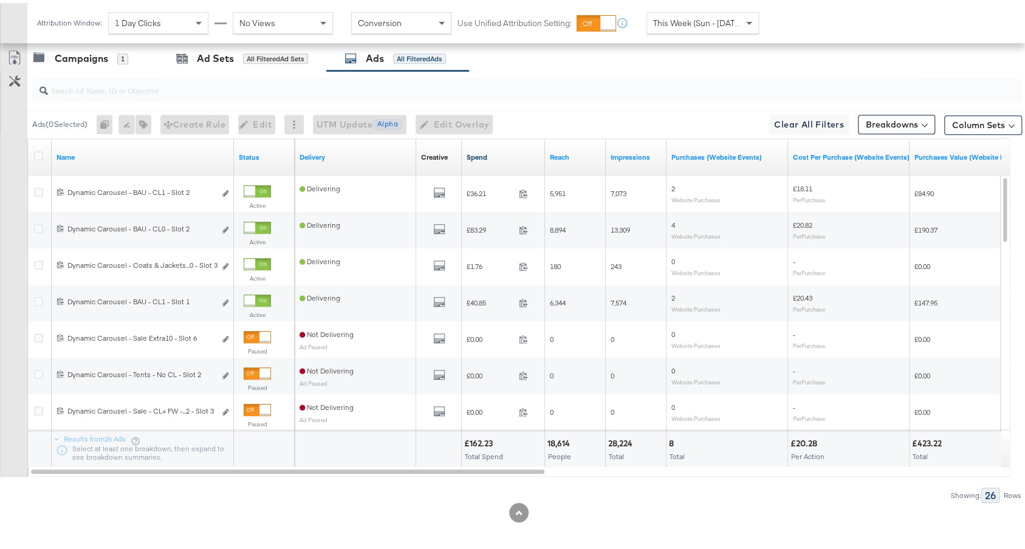
click at [498, 152] on link "Spend" at bounding box center [504, 154] width 74 height 10
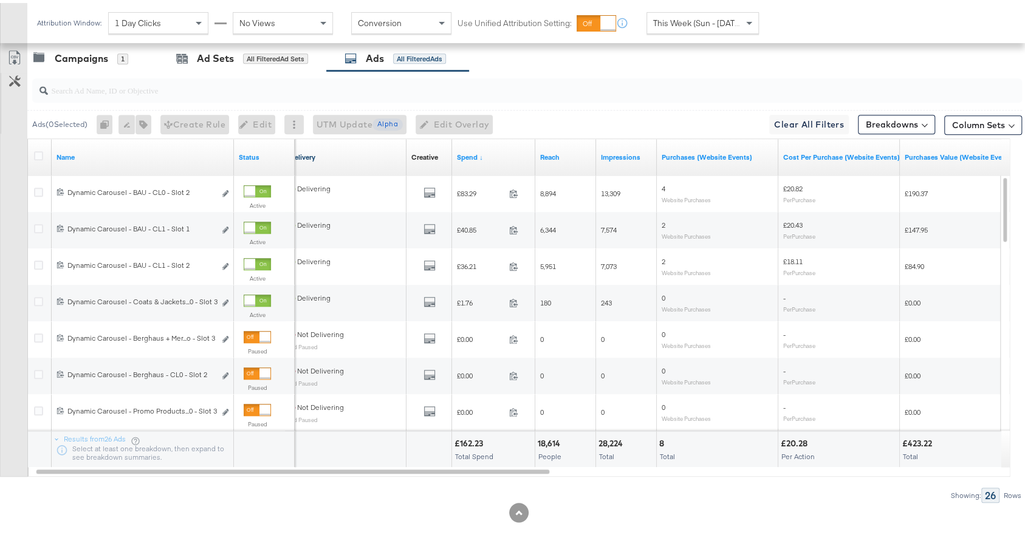
scroll to position [0, 0]
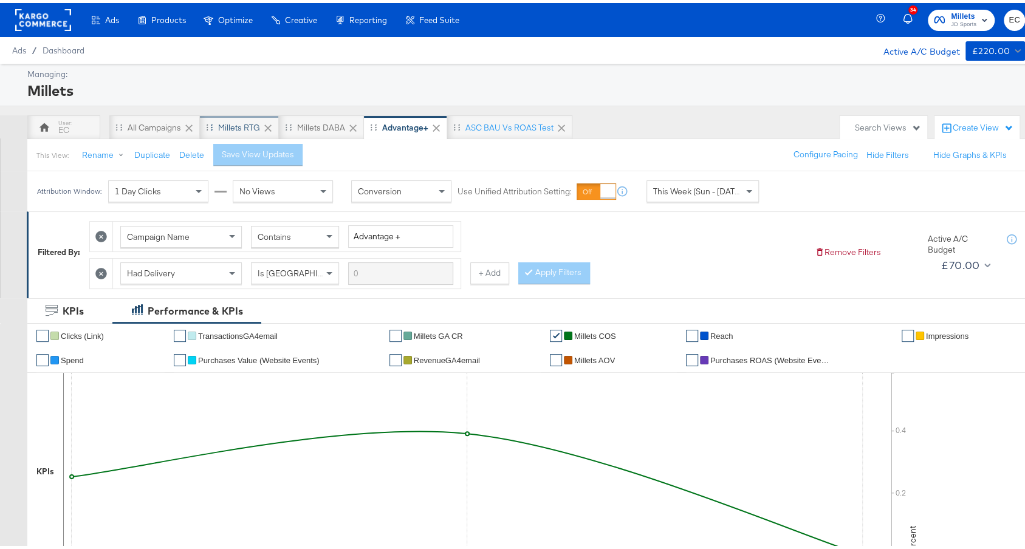
click at [244, 125] on div "Millets RTG" at bounding box center [239, 125] width 42 height 12
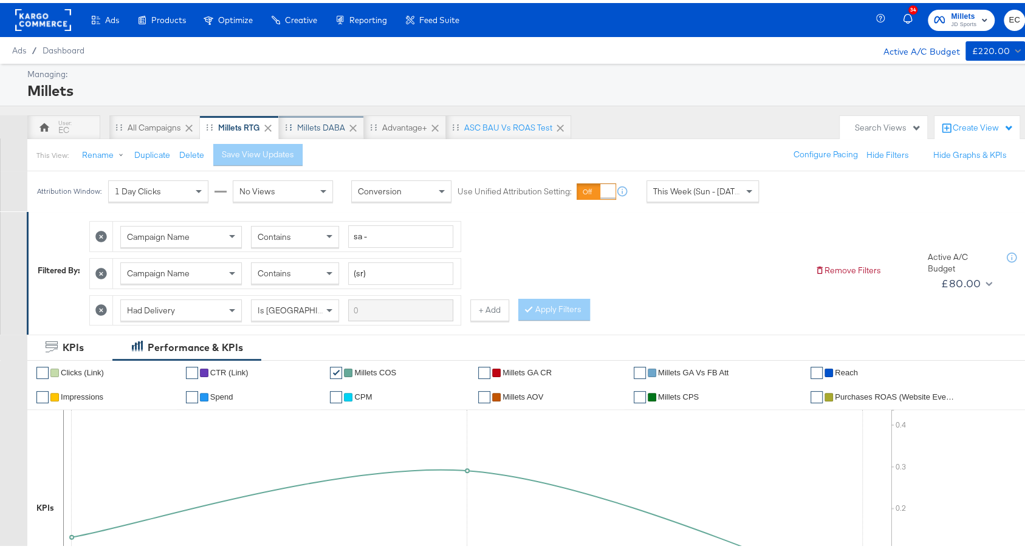
click at [331, 125] on div "Millets DABA" at bounding box center [321, 125] width 48 height 12
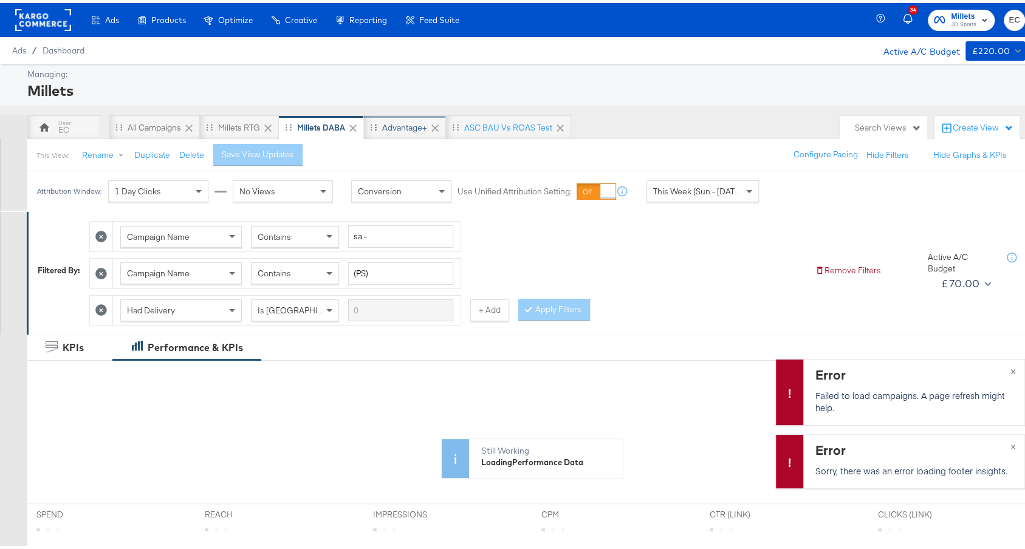
click at [409, 116] on div "Advantage+" at bounding box center [405, 124] width 82 height 24
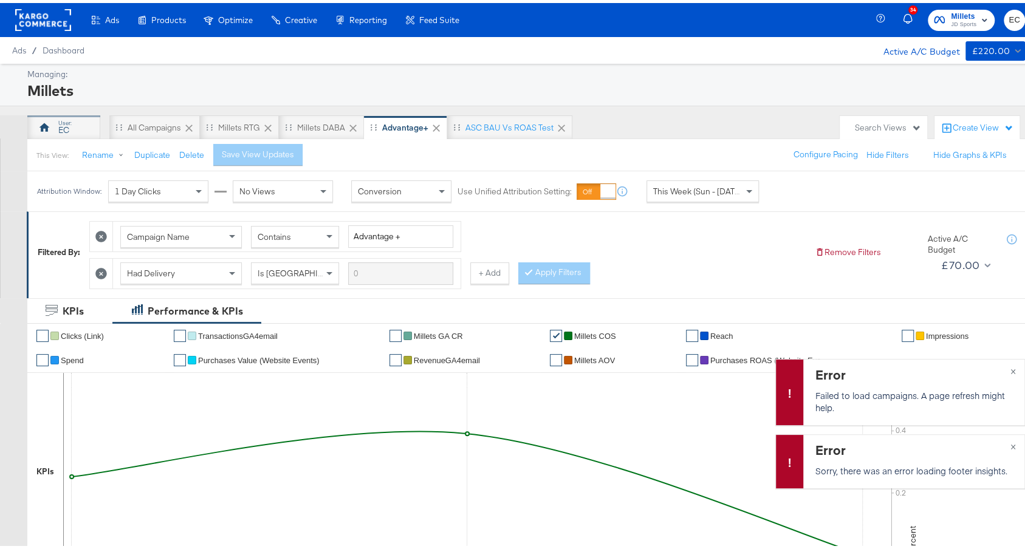
click at [52, 117] on div "EC" at bounding box center [63, 124] width 73 height 24
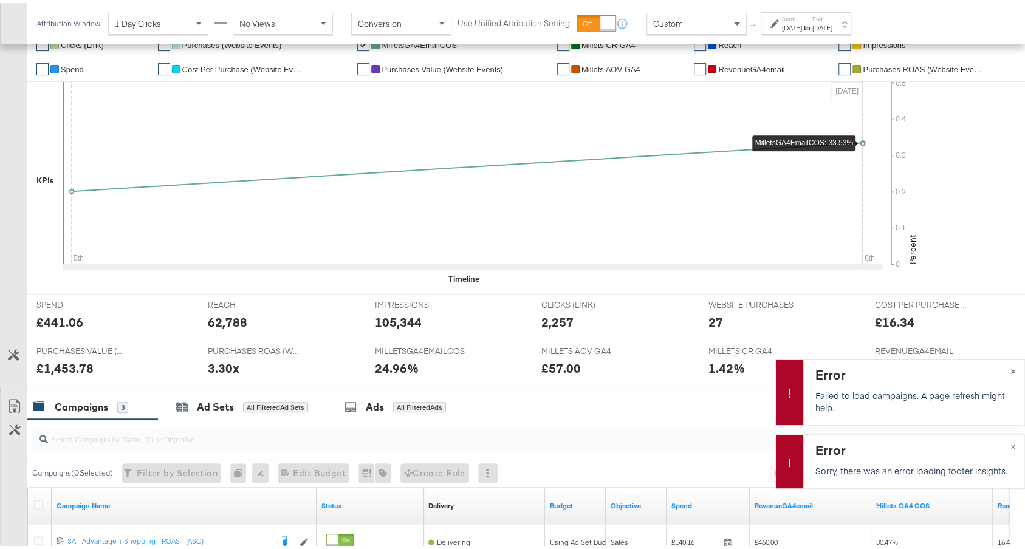
scroll to position [271, 0]
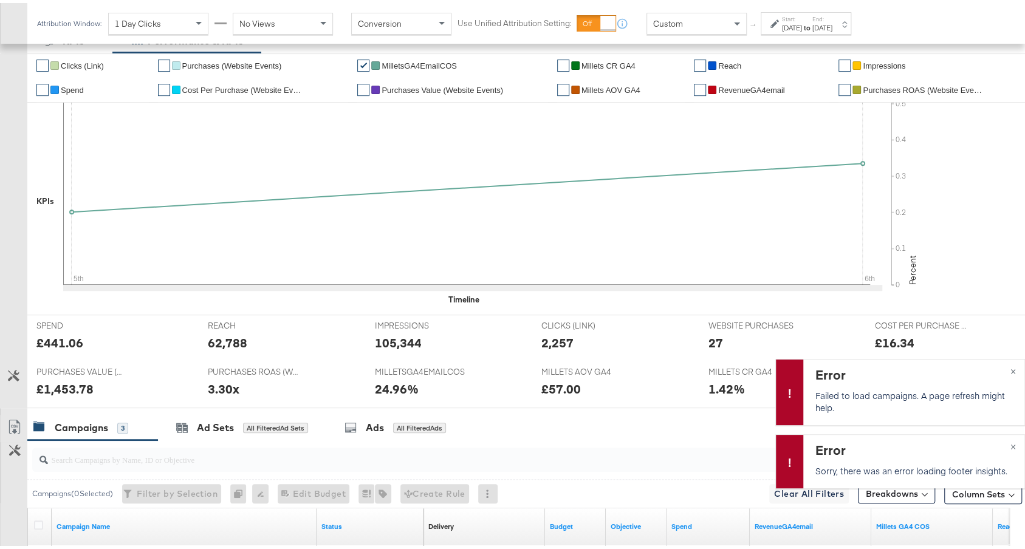
click at [812, 22] on strong "to" at bounding box center [807, 24] width 10 height 9
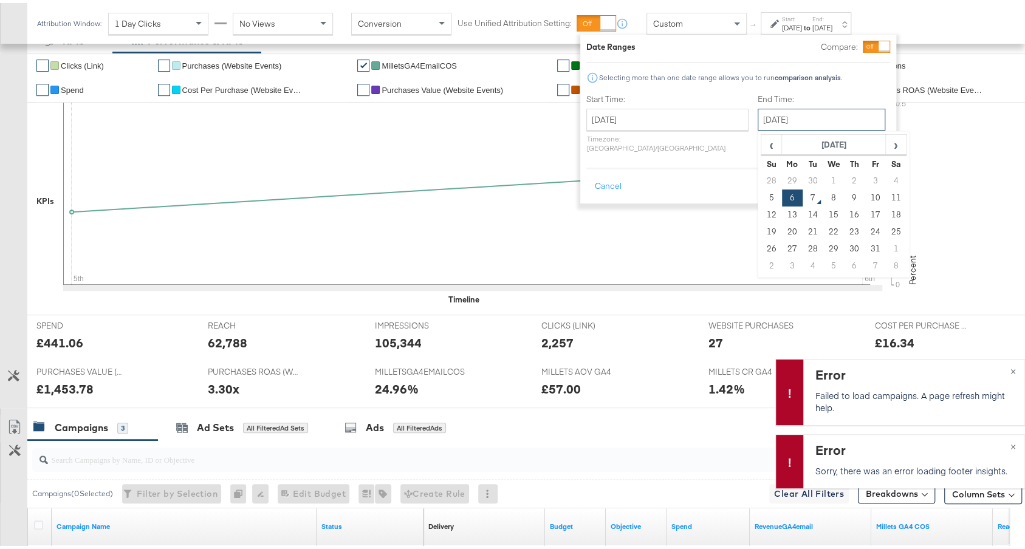
click at [811, 108] on input "October 6th 2025" at bounding box center [822, 117] width 128 height 22
click at [803, 196] on td "7" at bounding box center [813, 195] width 21 height 17
type input "October 7th 2025"
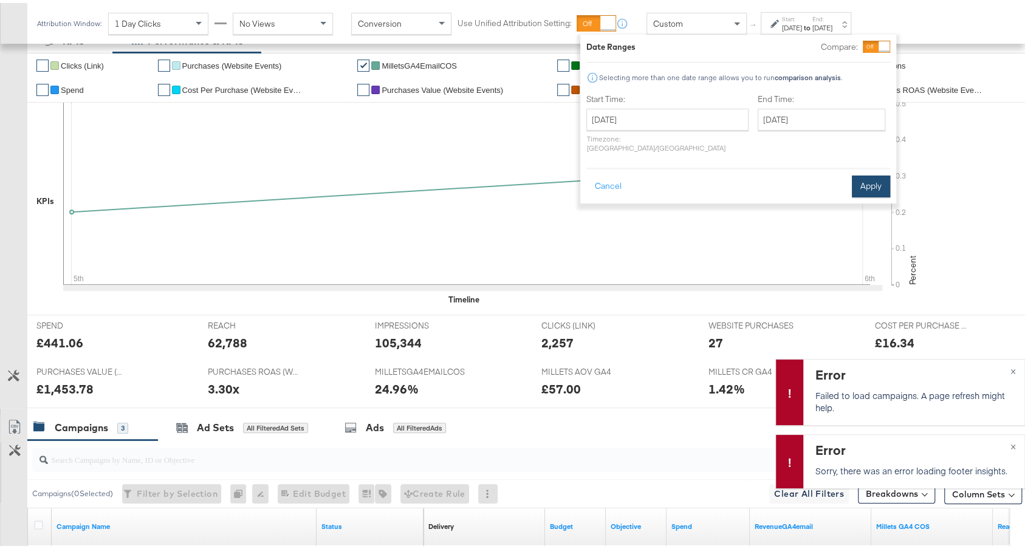
click at [883, 173] on button "Apply" at bounding box center [871, 184] width 38 height 22
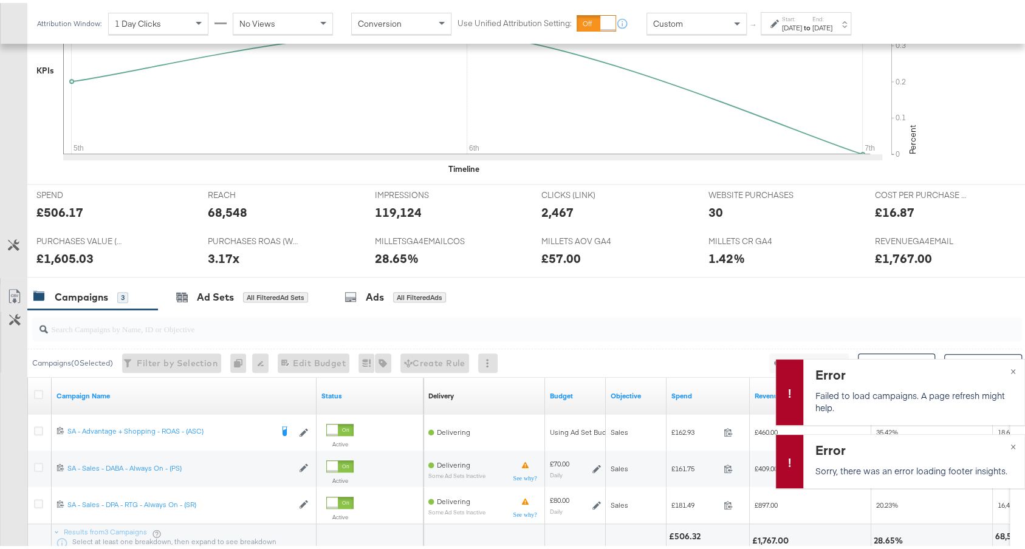
scroll to position [495, 0]
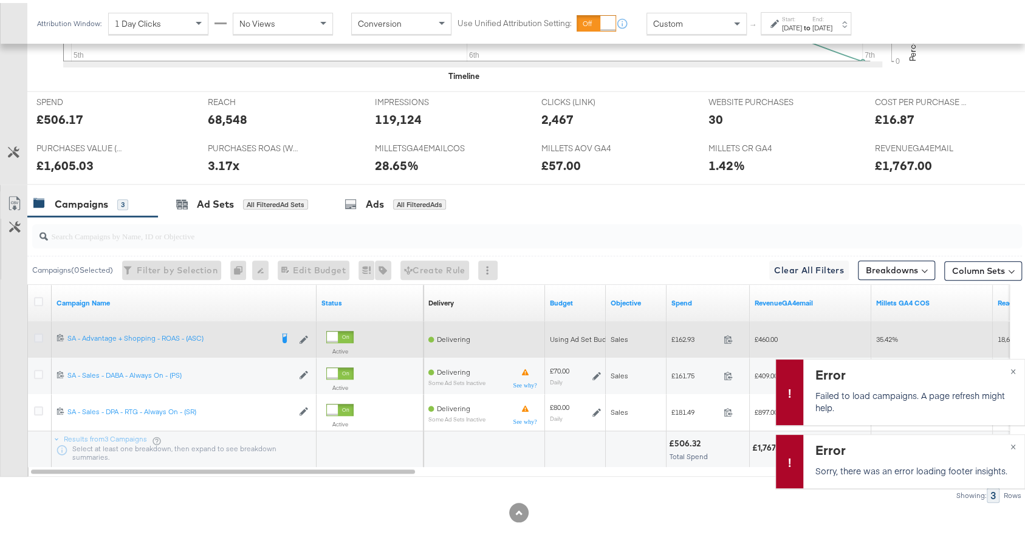
click at [37, 331] on icon at bounding box center [38, 335] width 9 height 9
click at [0, 0] on input "checkbox" at bounding box center [0, 0] width 0 height 0
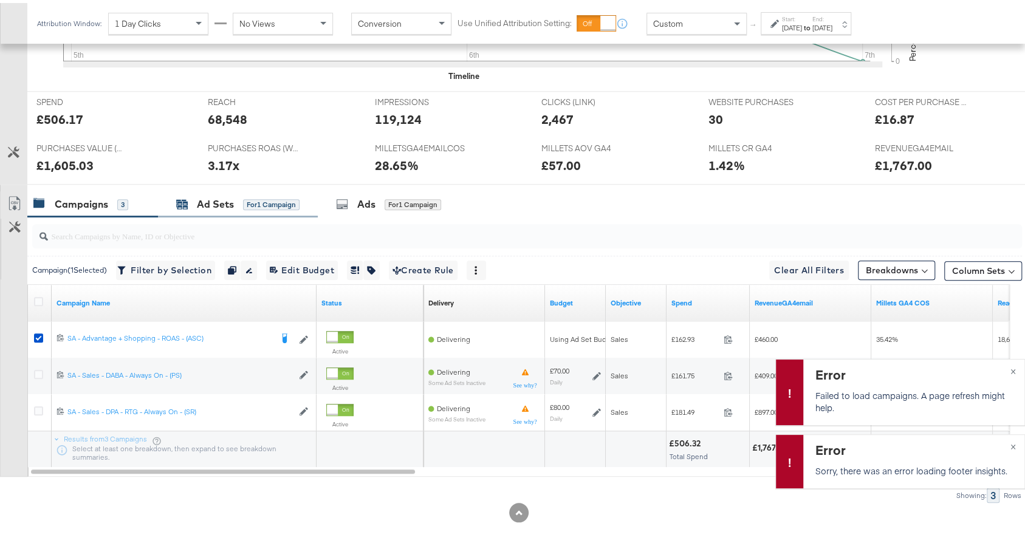
click at [204, 200] on div "Ad Sets" at bounding box center [215, 201] width 37 height 14
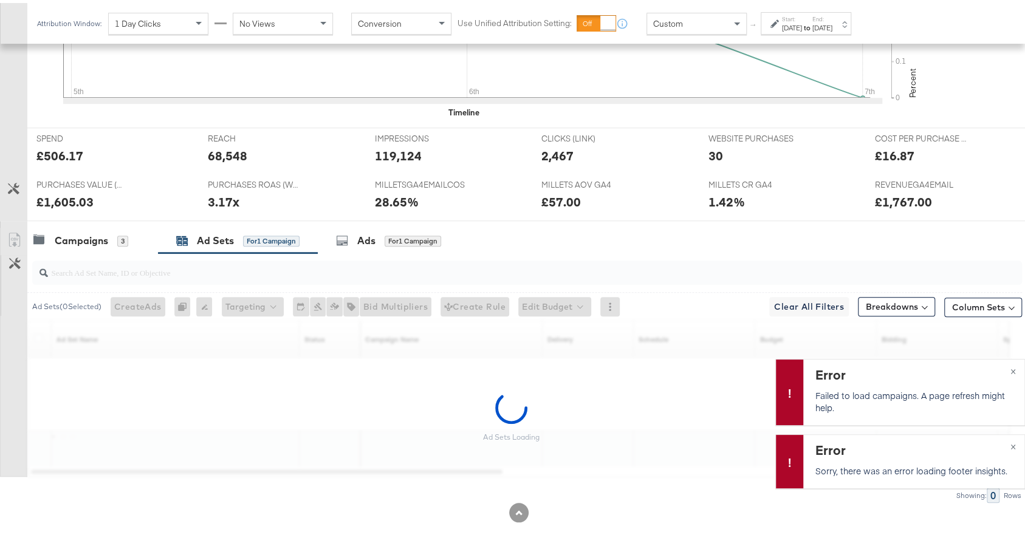
scroll to position [422, 0]
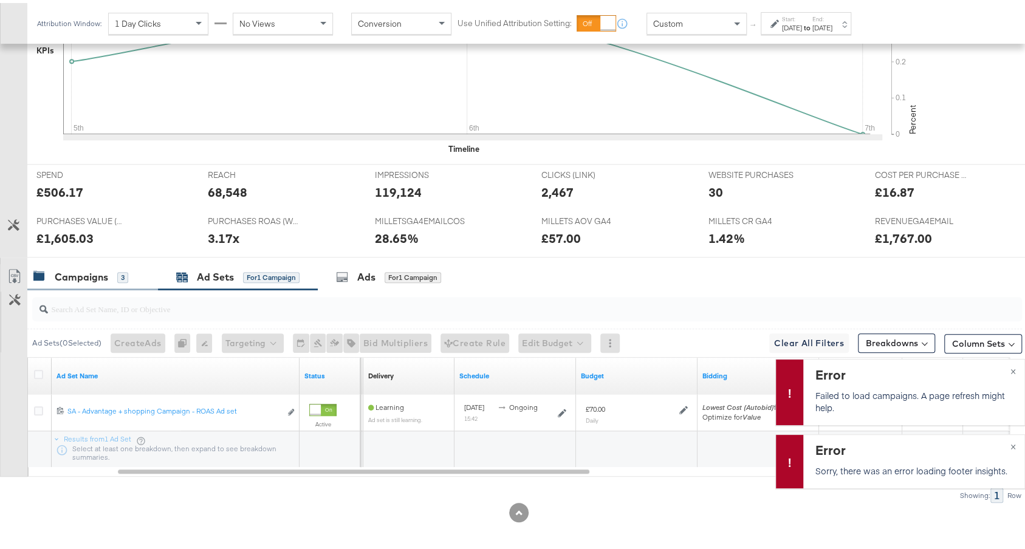
click at [96, 272] on div "Campaigns" at bounding box center [81, 274] width 53 height 14
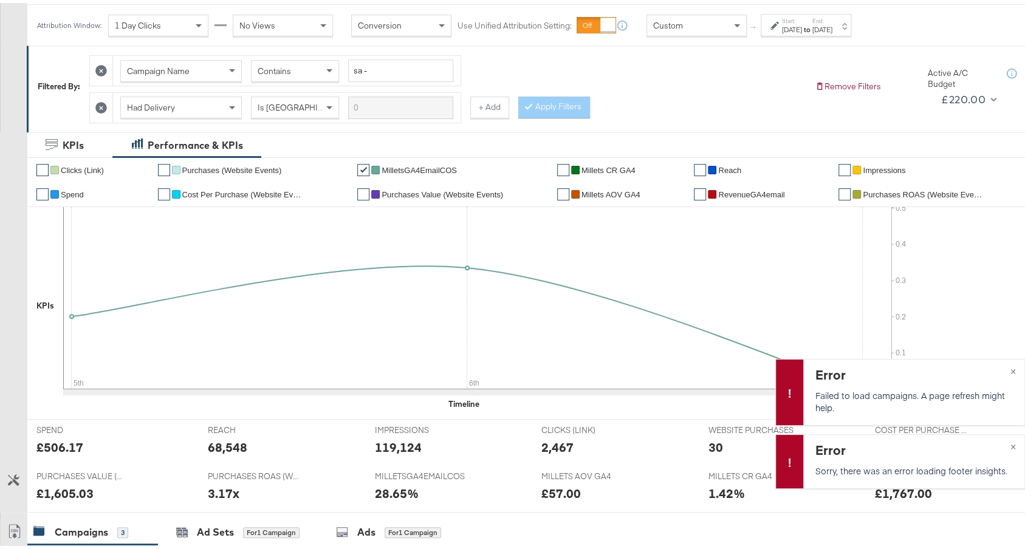
scroll to position [0, 0]
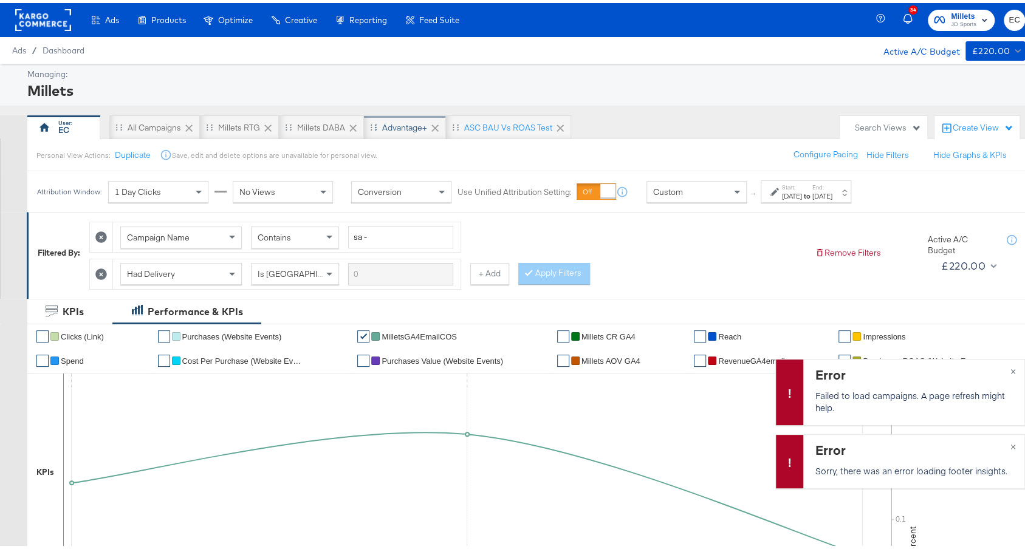
click at [405, 126] on div "Advantage+" at bounding box center [404, 125] width 45 height 12
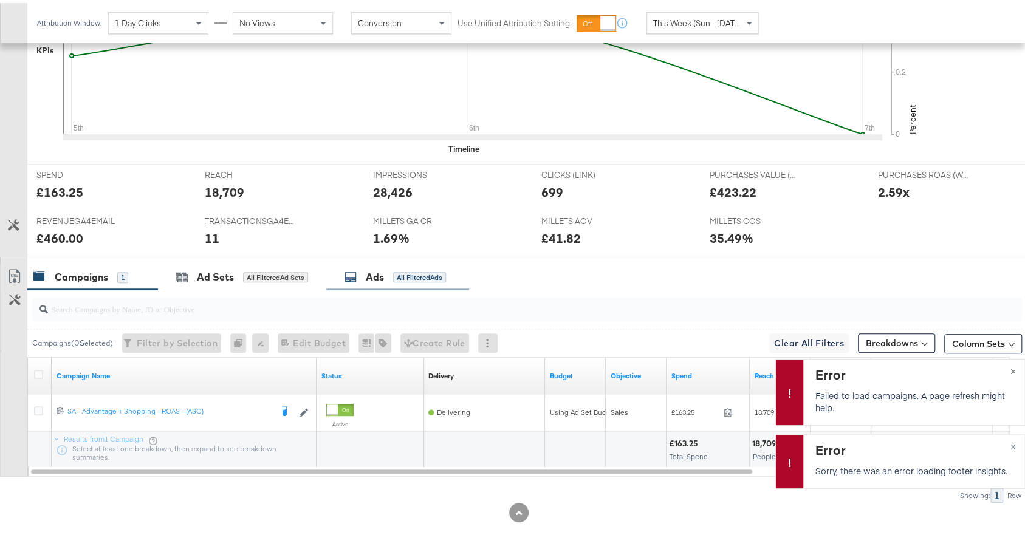
click at [414, 276] on div "Ads All Filtered Ads" at bounding box center [394, 274] width 101 height 14
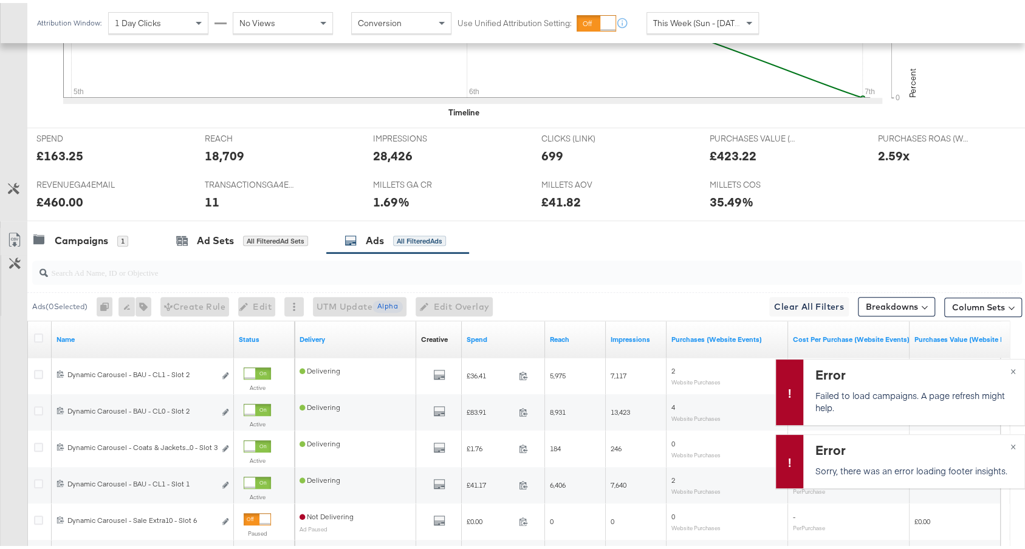
scroll to position [458, 0]
click at [497, 334] on link "Spend" at bounding box center [504, 336] width 74 height 10
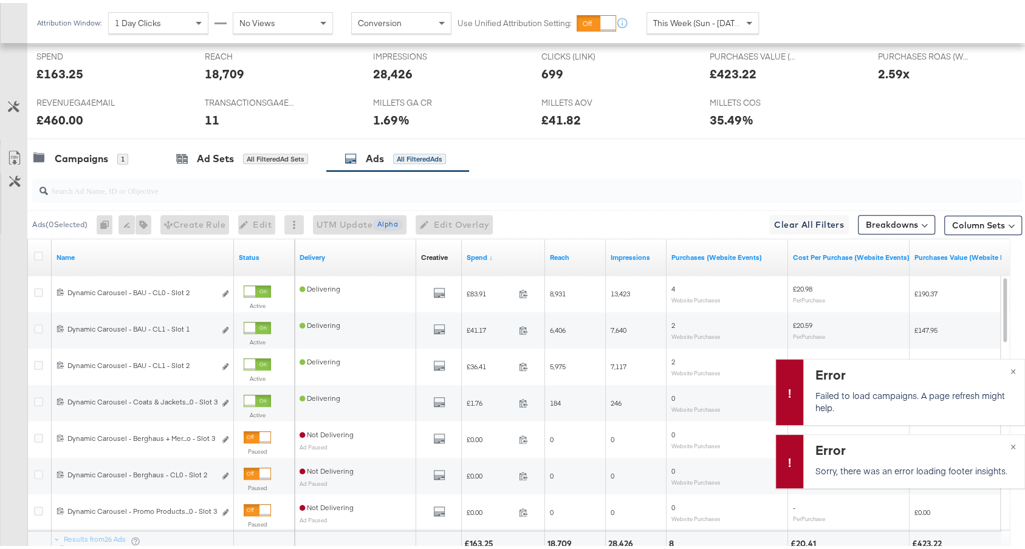
scroll to position [544, 0]
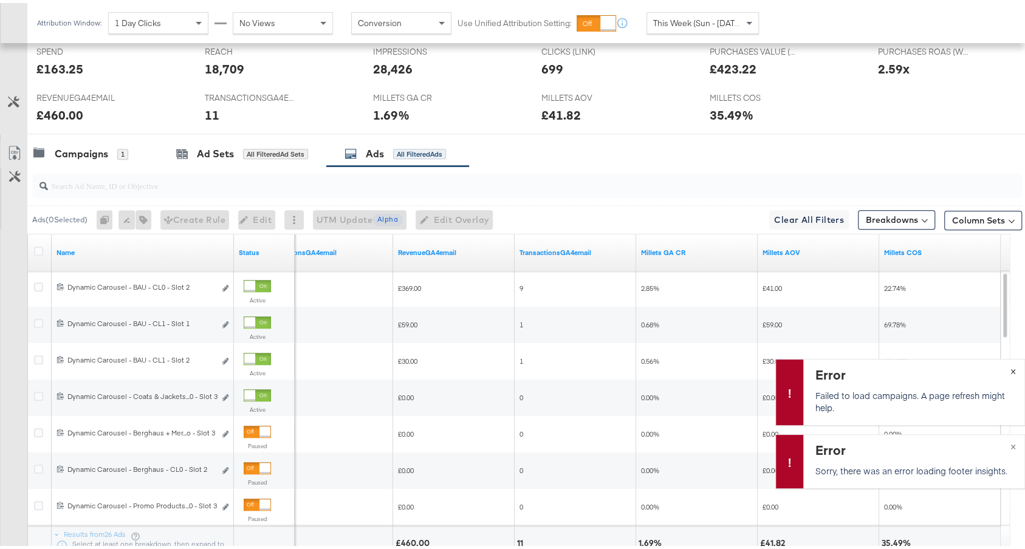
click at [1002, 367] on div "Error Failed to load campaigns. A page refresh might help. ×" at bounding box center [900, 389] width 250 height 66
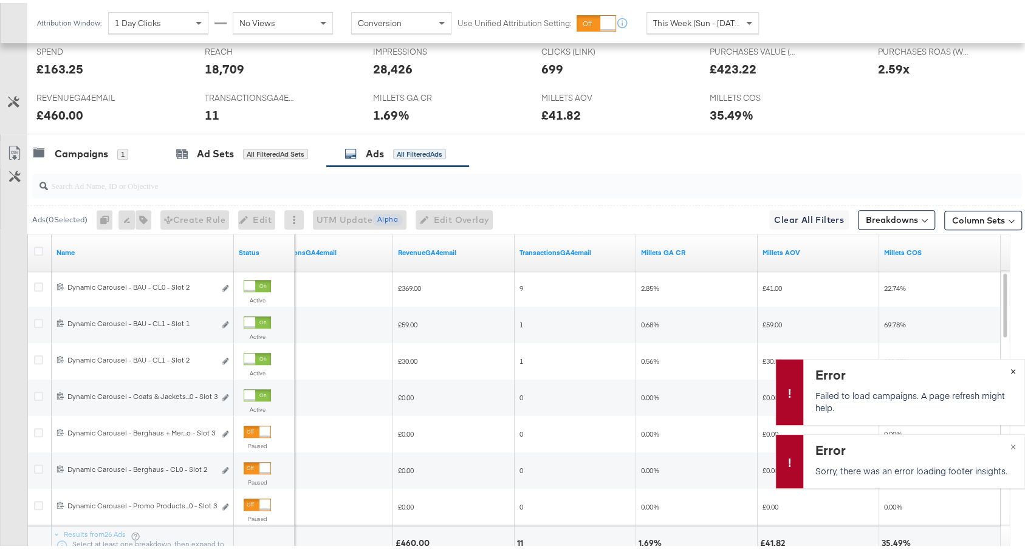
click at [1002, 367] on div "Error Failed to load campaigns. A page refresh might help. ×" at bounding box center [900, 389] width 250 height 66
click at [1002, 440] on button "×" at bounding box center [1013, 443] width 22 height 22
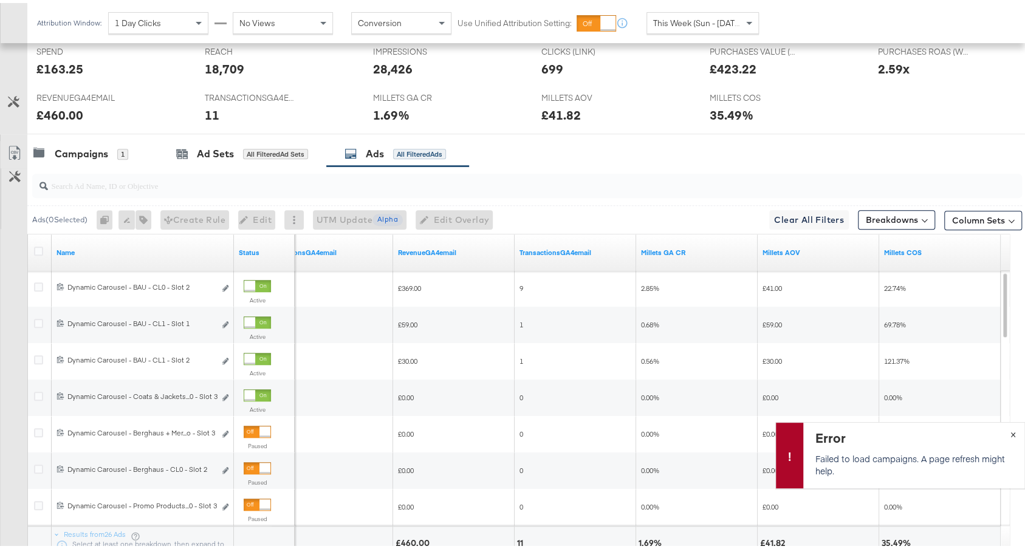
click at [1000, 439] on div "Error Failed to load campaigns. A page refresh might help. ×" at bounding box center [900, 452] width 250 height 66
click at [1002, 429] on button "×" at bounding box center [1013, 431] width 22 height 22
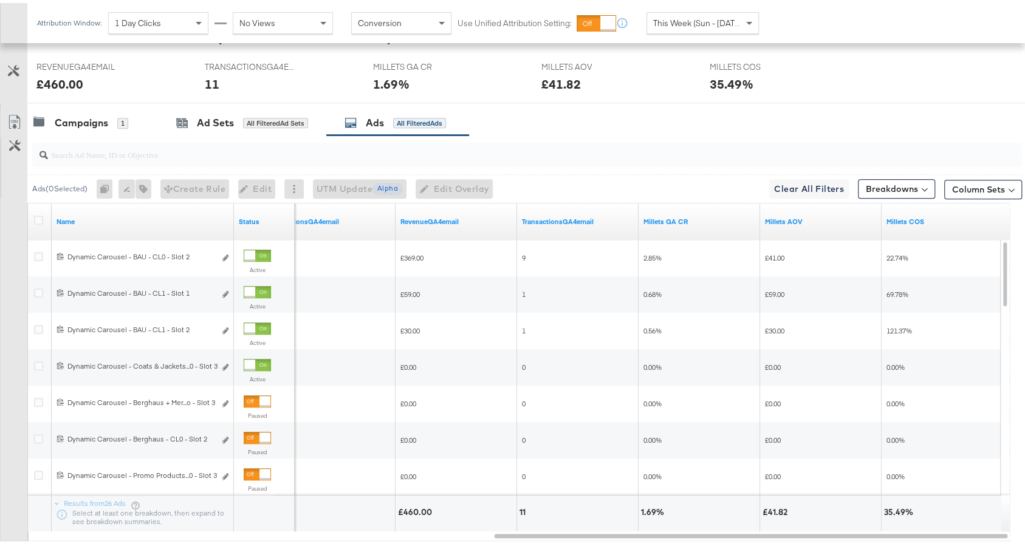
scroll to position [640, 0]
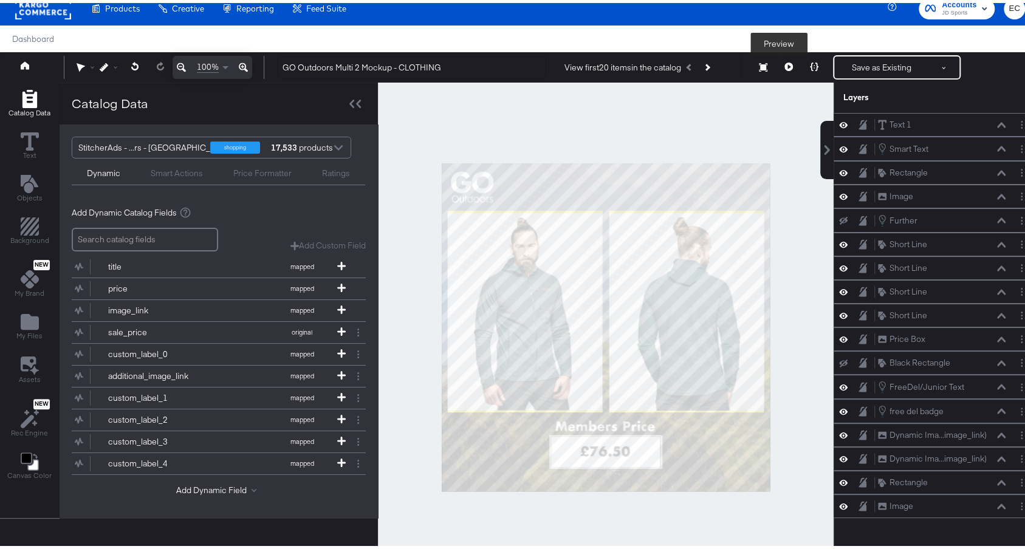
click at [784, 67] on icon at bounding box center [788, 64] width 9 height 9
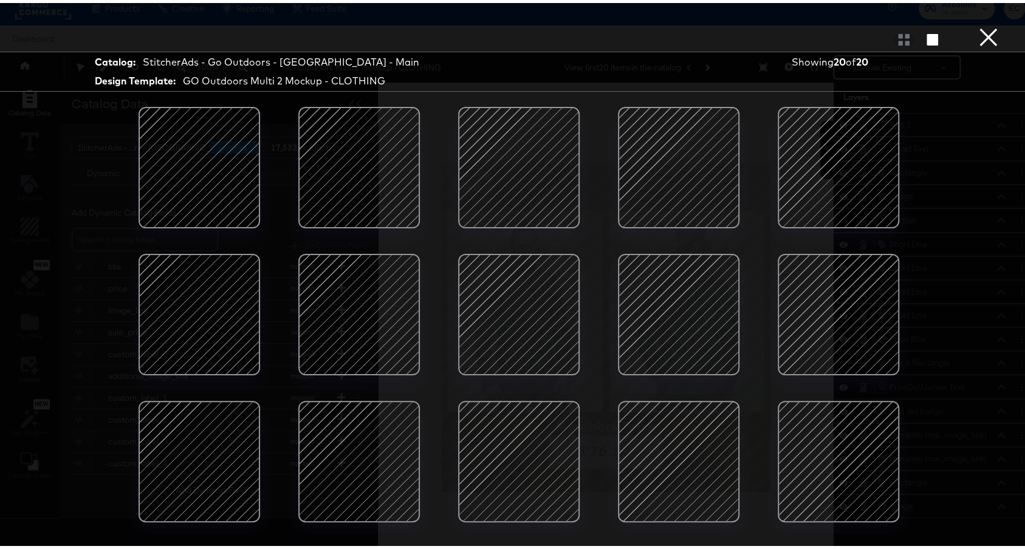
click at [686, 430] on div at bounding box center [678, 458] width 103 height 103
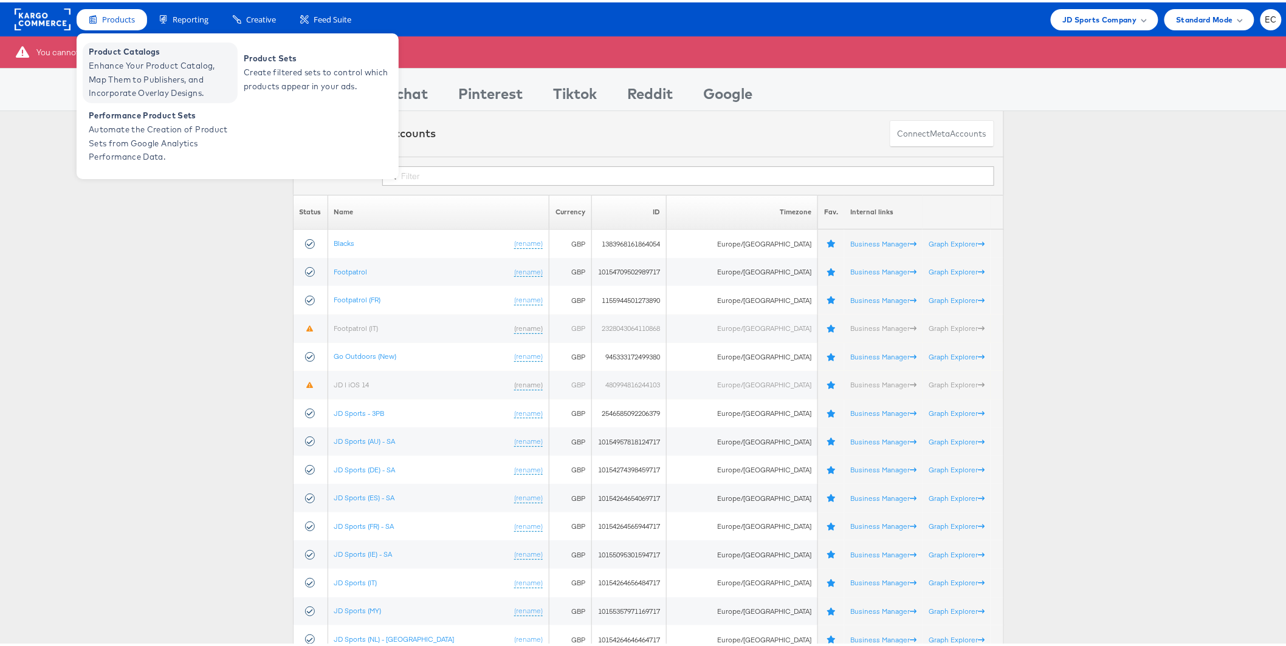
click at [166, 57] on span "Enhance Your Product Catalog, Map Them to Publishers, and Incorporate Overlay D…" at bounding box center [162, 77] width 146 height 41
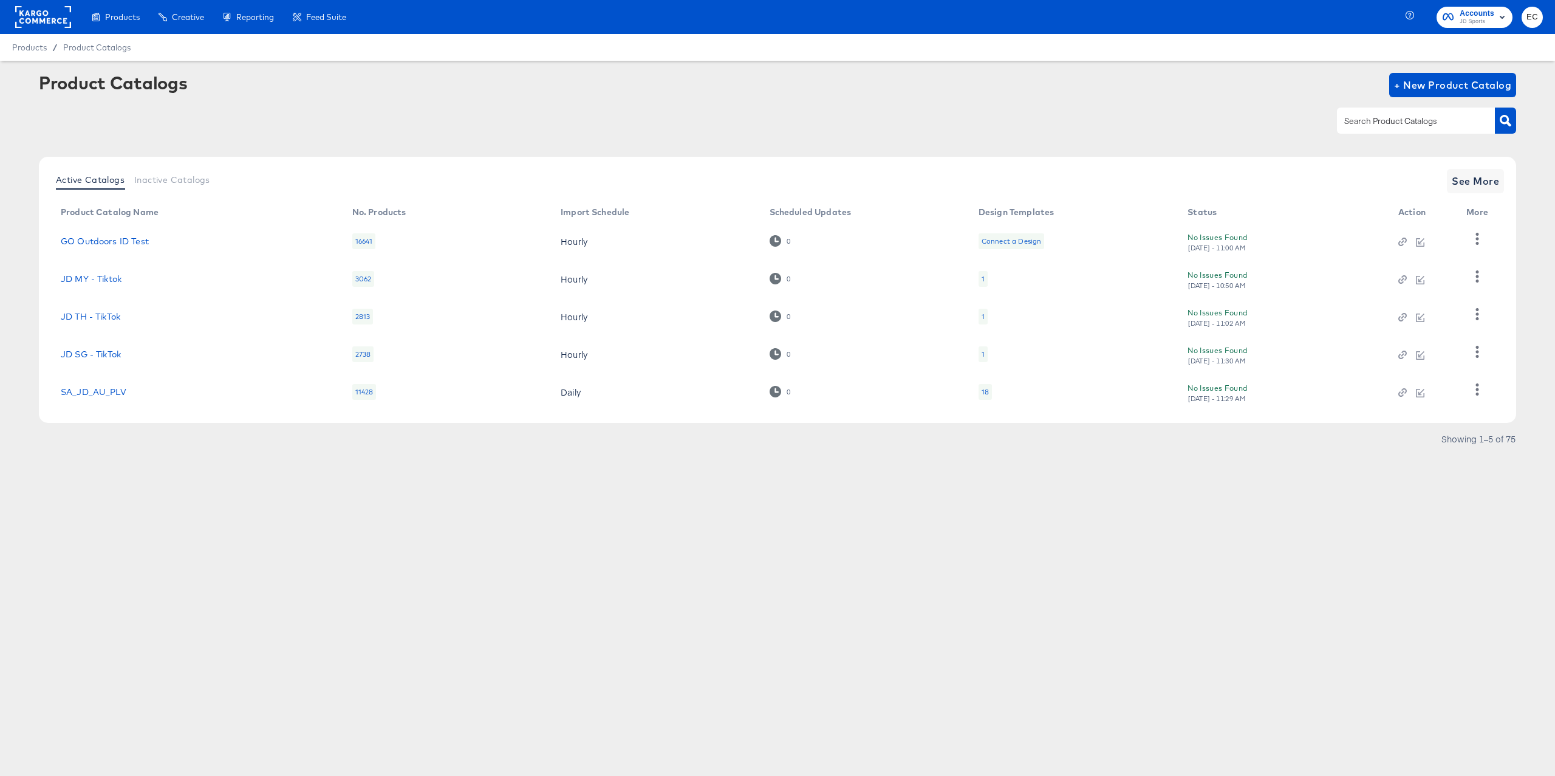
click at [1348, 118] on input "text" at bounding box center [1406, 121] width 129 height 14
type input "go"
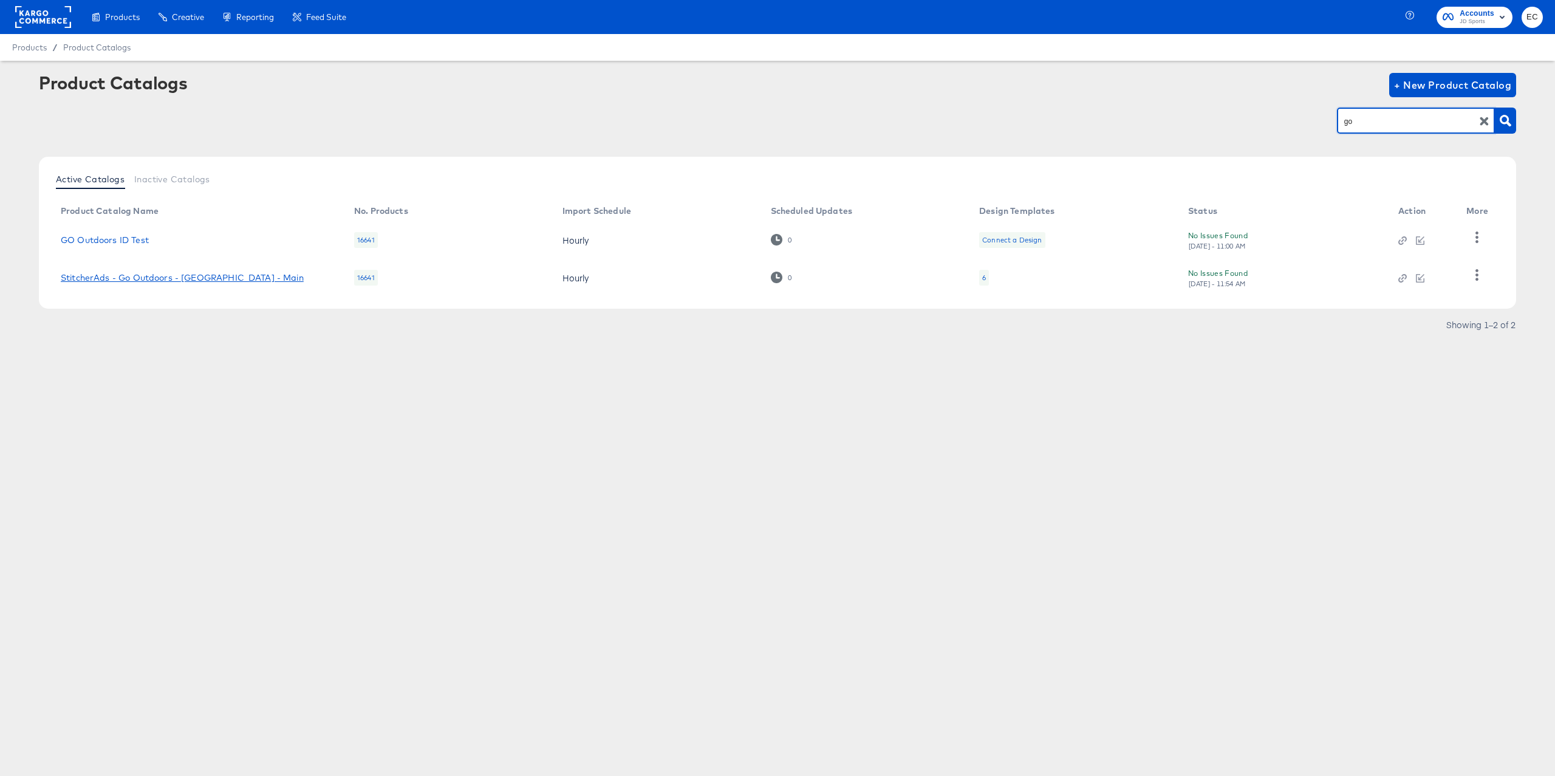
click at [193, 276] on link "StitcherAds - Go Outdoors - [GEOGRAPHIC_DATA] - Main" at bounding box center [182, 278] width 243 height 10
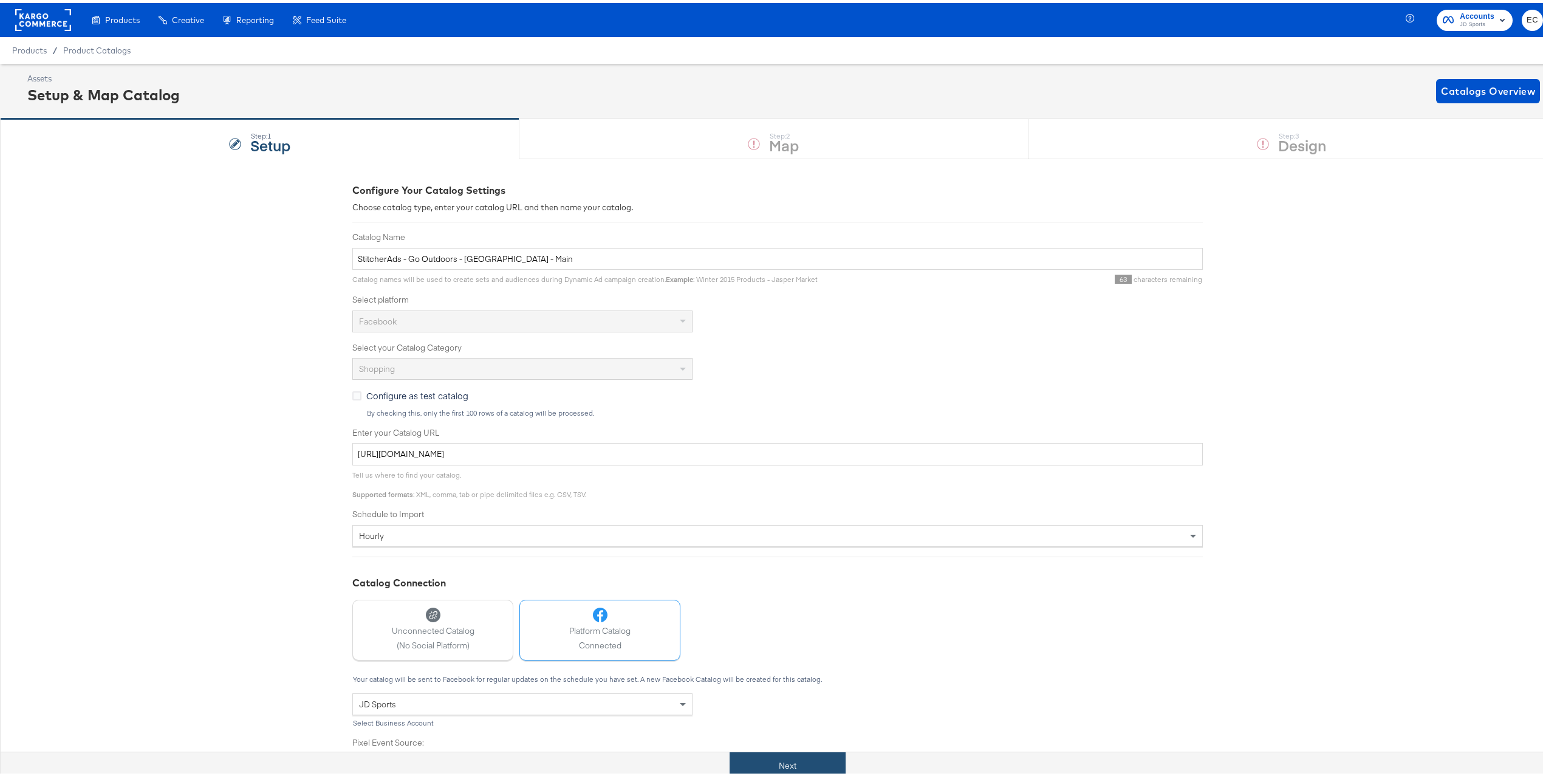
click at [785, 768] on button "Next" at bounding box center [788, 762] width 116 height 27
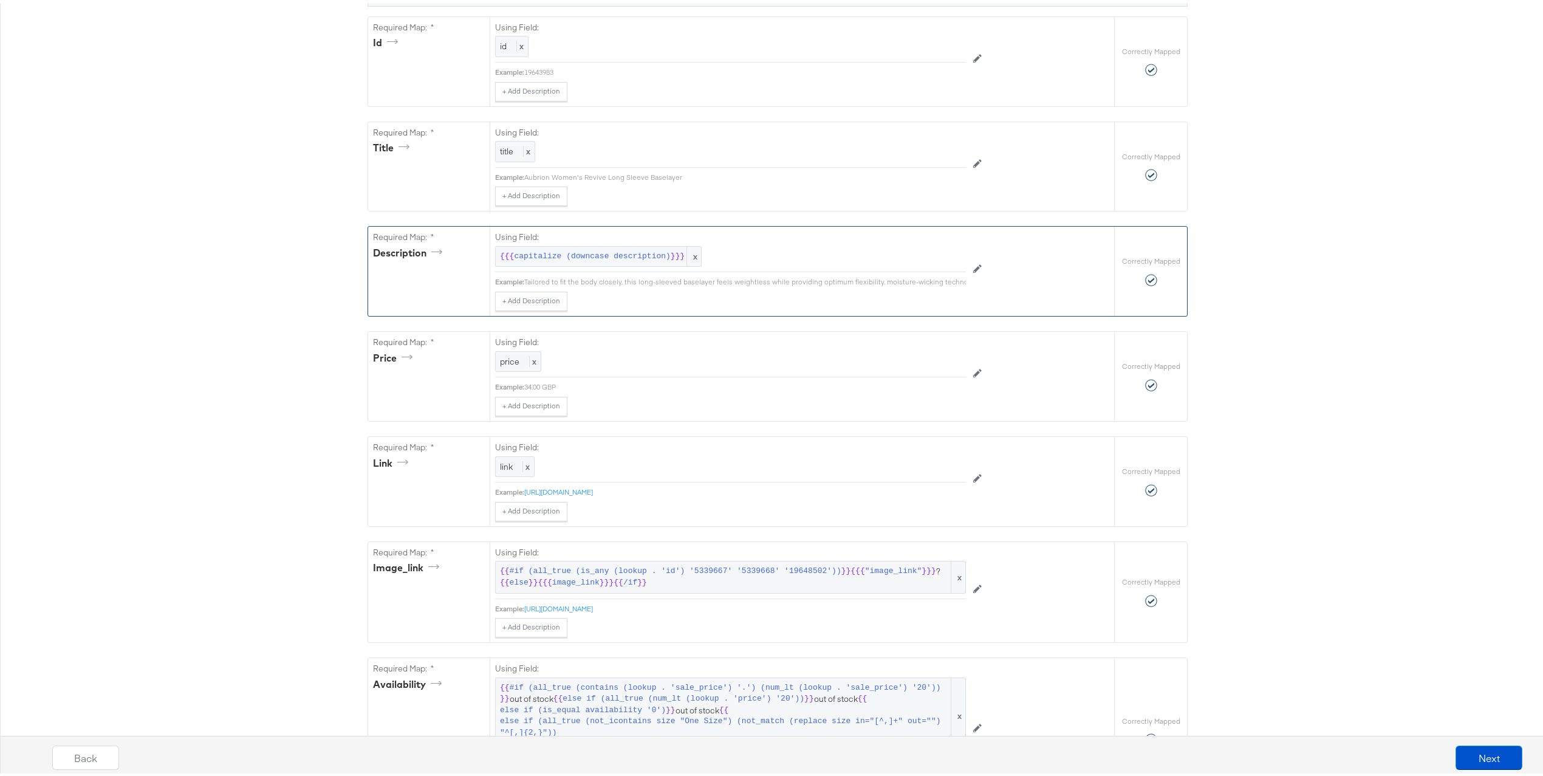
scroll to position [373, 0]
